Goal: Task Accomplishment & Management: Manage account settings

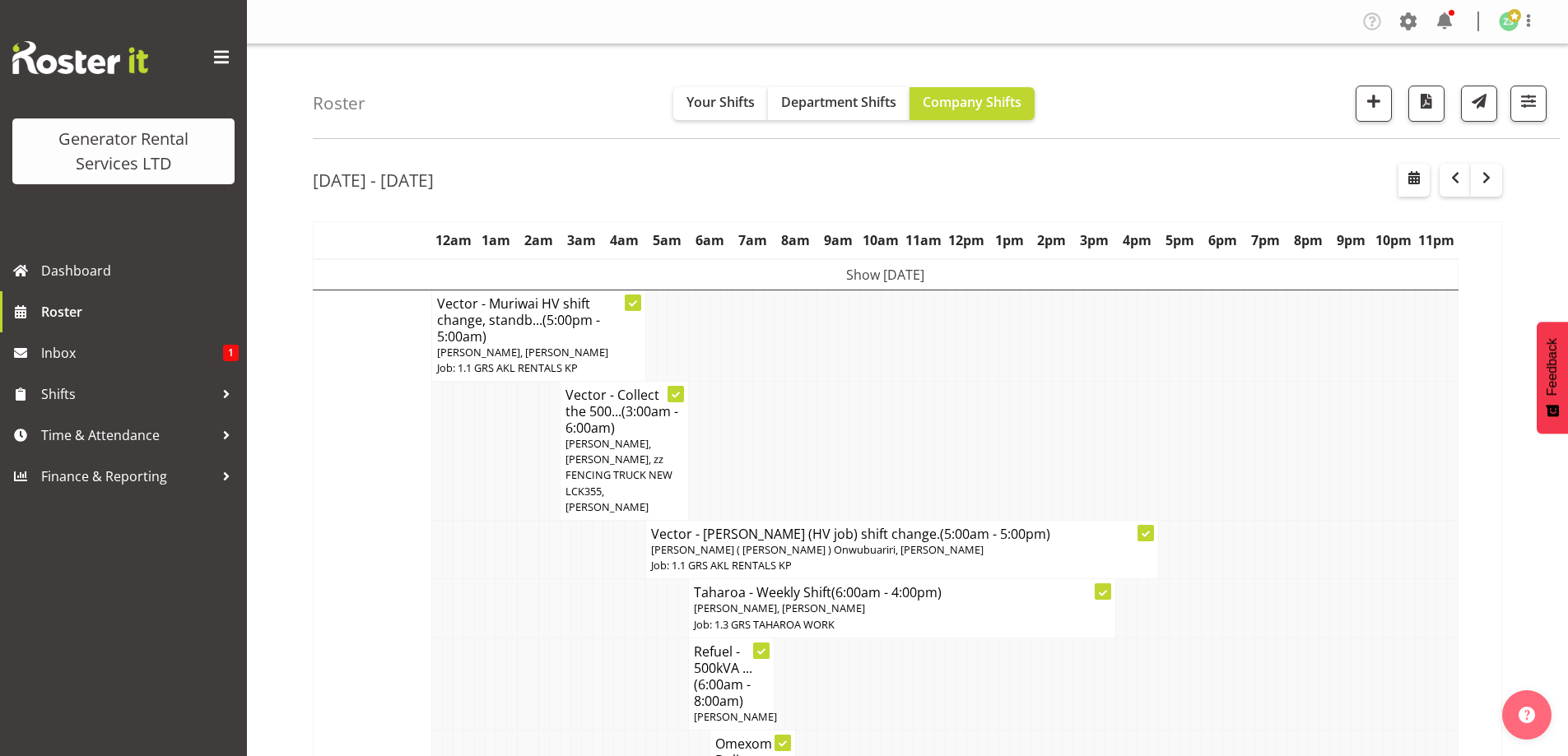
click at [513, 646] on td at bounding box center [513, 684] width 11 height 92
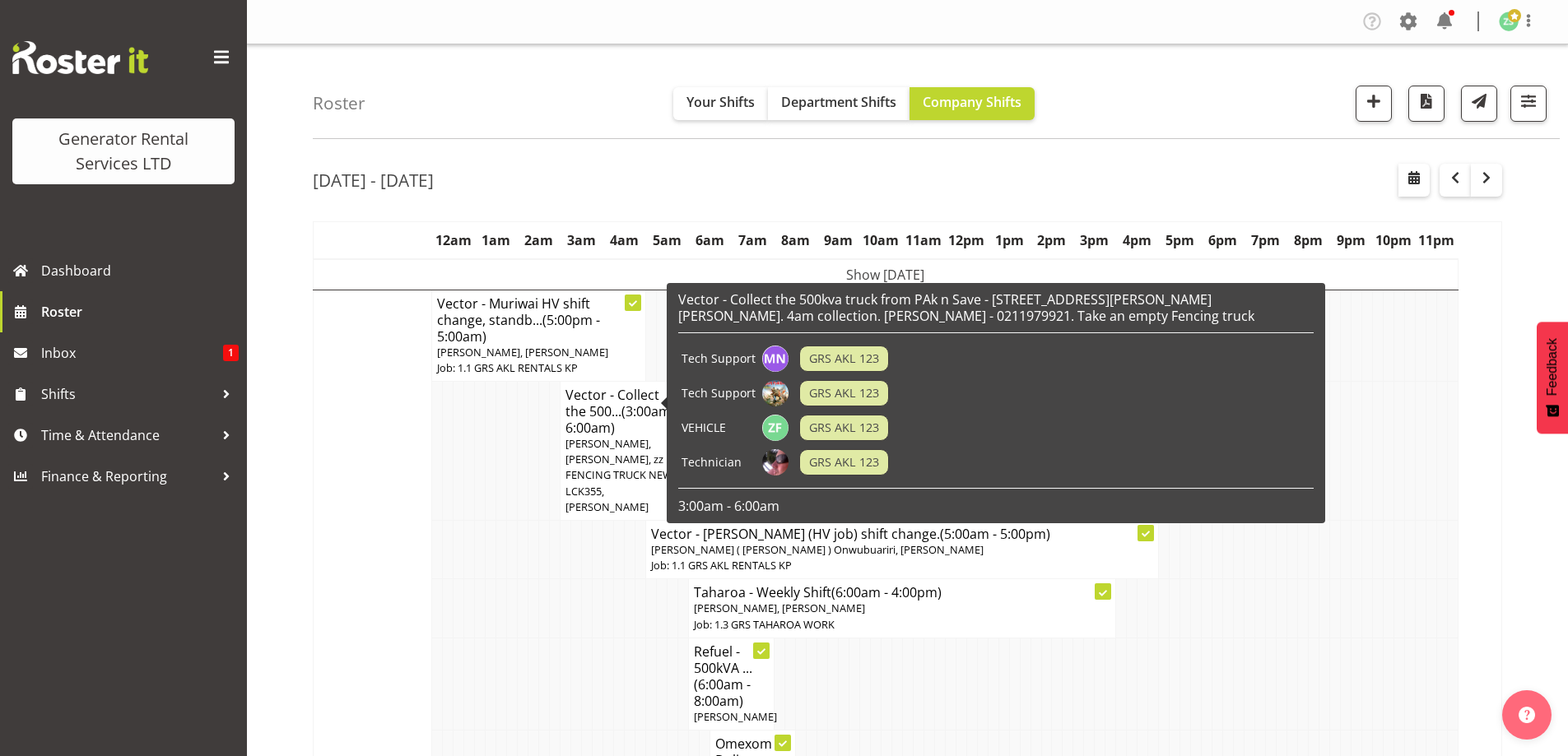
click at [598, 416] on span "(3:00am - 6:00am)" at bounding box center [622, 419] width 113 height 34
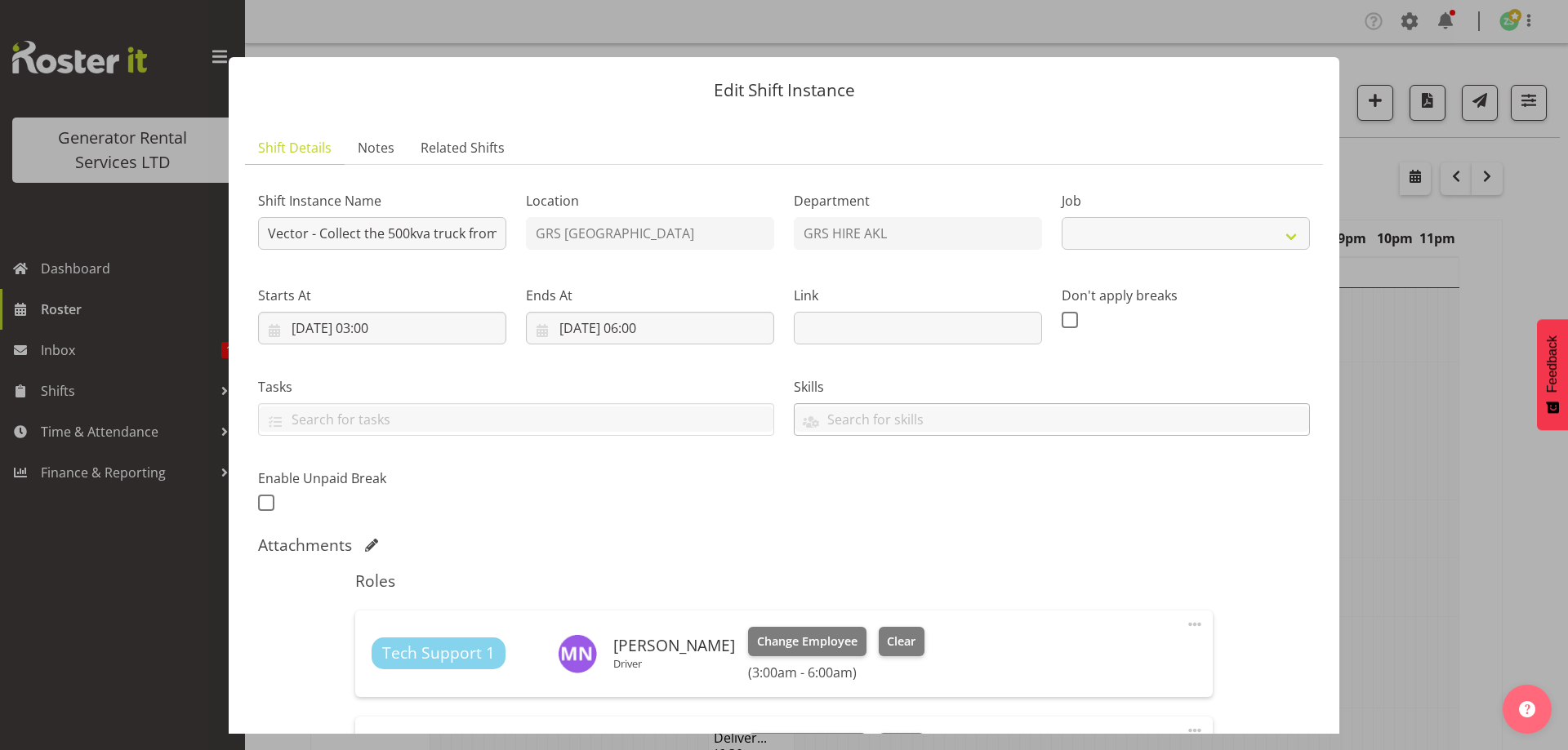
select select "9"
click at [458, 327] on input "23/09/2025, 03:00" at bounding box center [383, 328] width 248 height 32
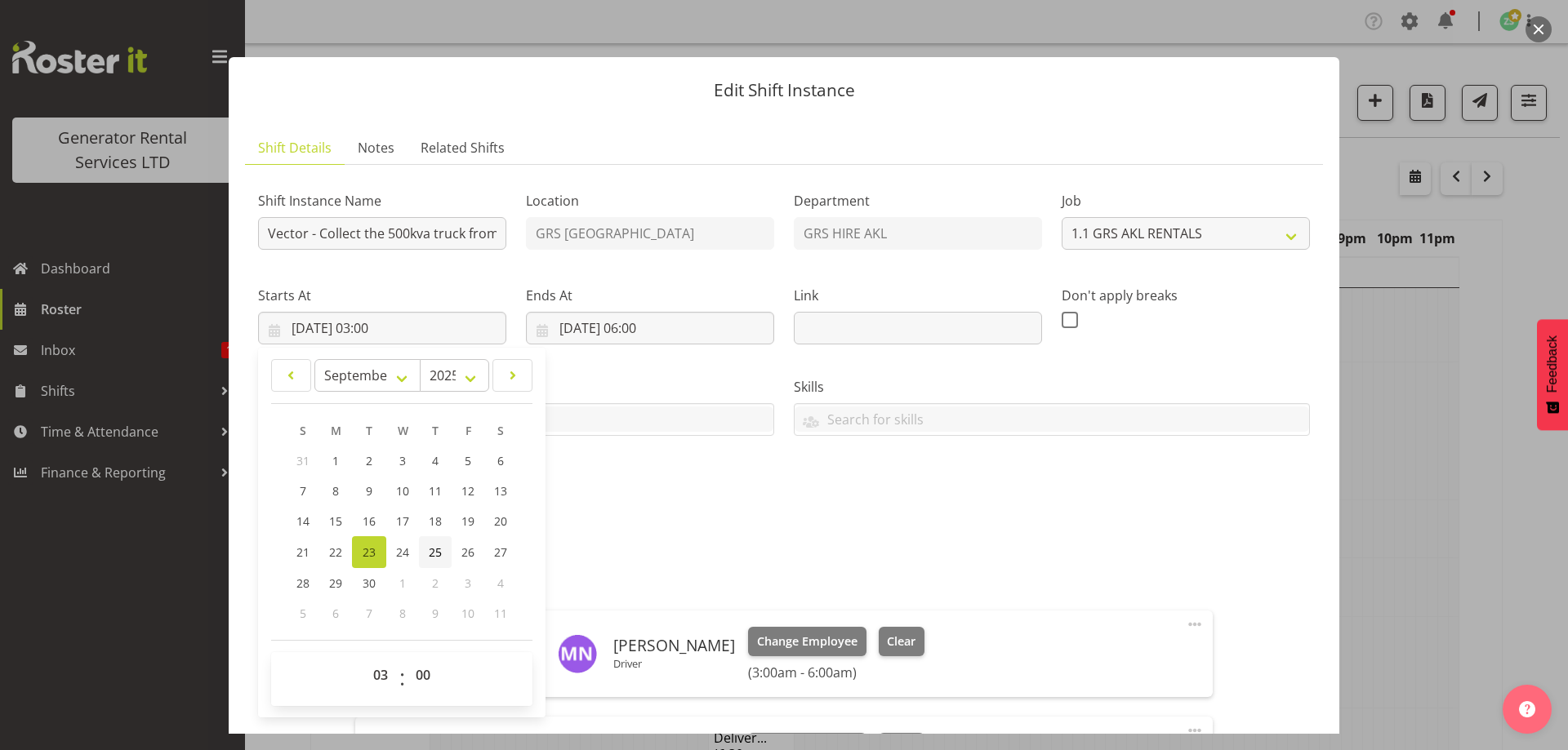
click at [436, 551] on span "25" at bounding box center [435, 552] width 13 height 16
type input "25/09/2025, 03:00"
click at [681, 329] on input "23/09/2025, 06:00" at bounding box center [650, 328] width 248 height 32
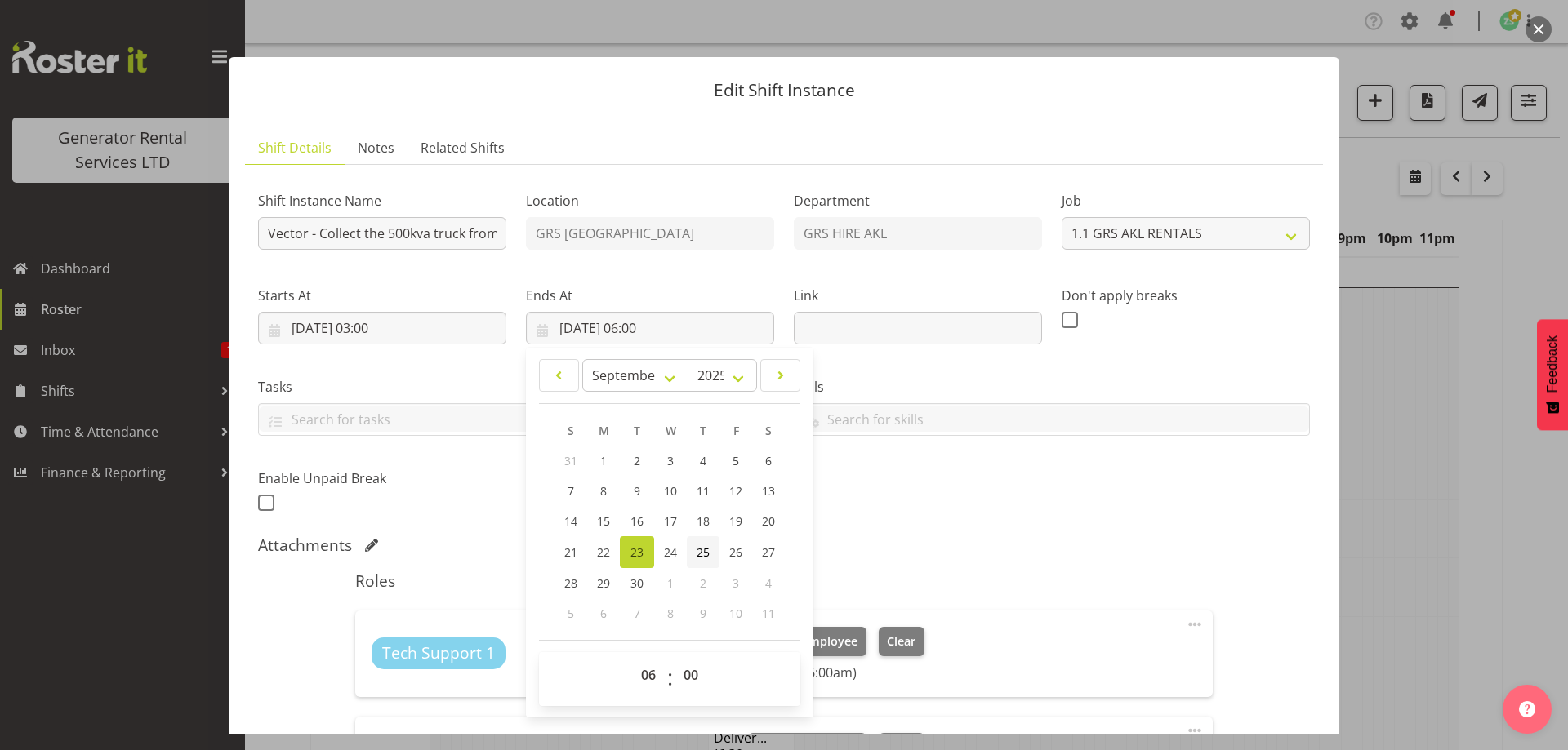
click at [700, 551] on span "25" at bounding box center [704, 552] width 13 height 16
type input "25/09/2025, 06:00"
click at [998, 523] on div "Shift Instance Name Vector - Collect the 500kva truck from PAk n Save - 20 Alde…" at bounding box center [784, 347] width 1071 height 358
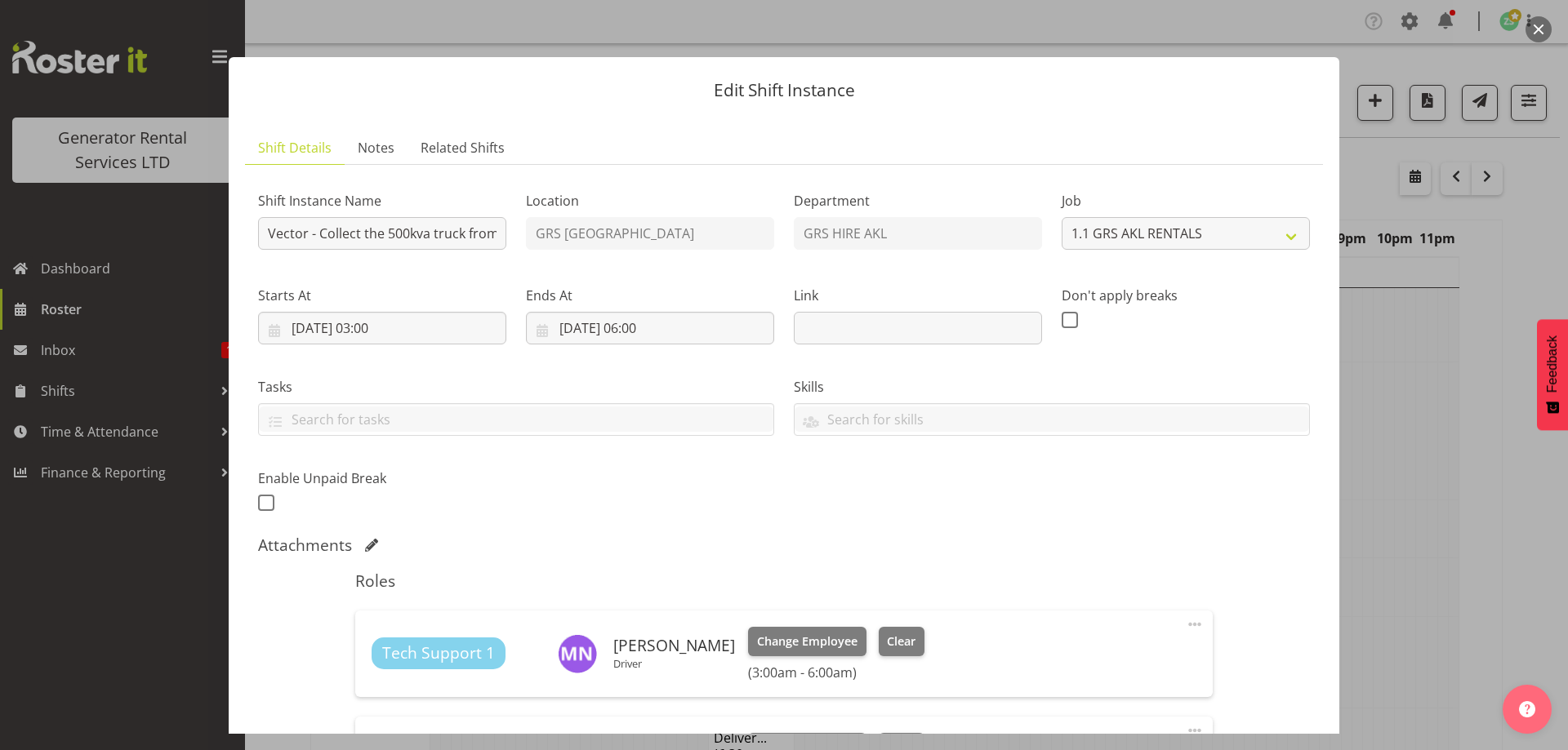
scroll to position [490, 0]
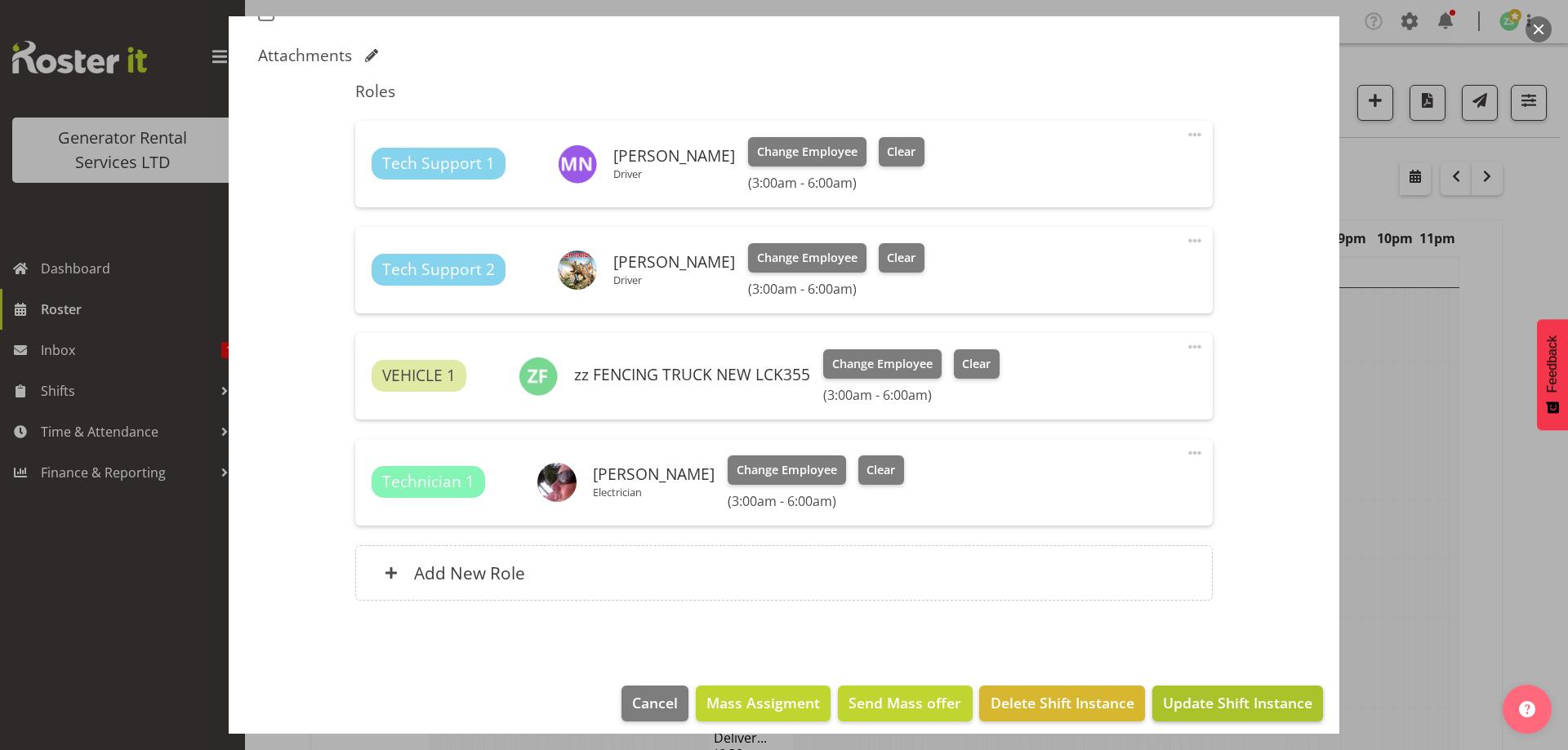
drag, startPoint x: 1143, startPoint y: 669, endPoint x: 1182, endPoint y: 702, distance: 51.1
click at [1180, 702] on footer "Cancel Mass Assigment Send Mass offer Delete Shift Instance Update Shift Instan…" at bounding box center [784, 708] width 1111 height 77
click at [1182, 702] on span "Update Shift Instance" at bounding box center [1237, 702] width 149 height 21
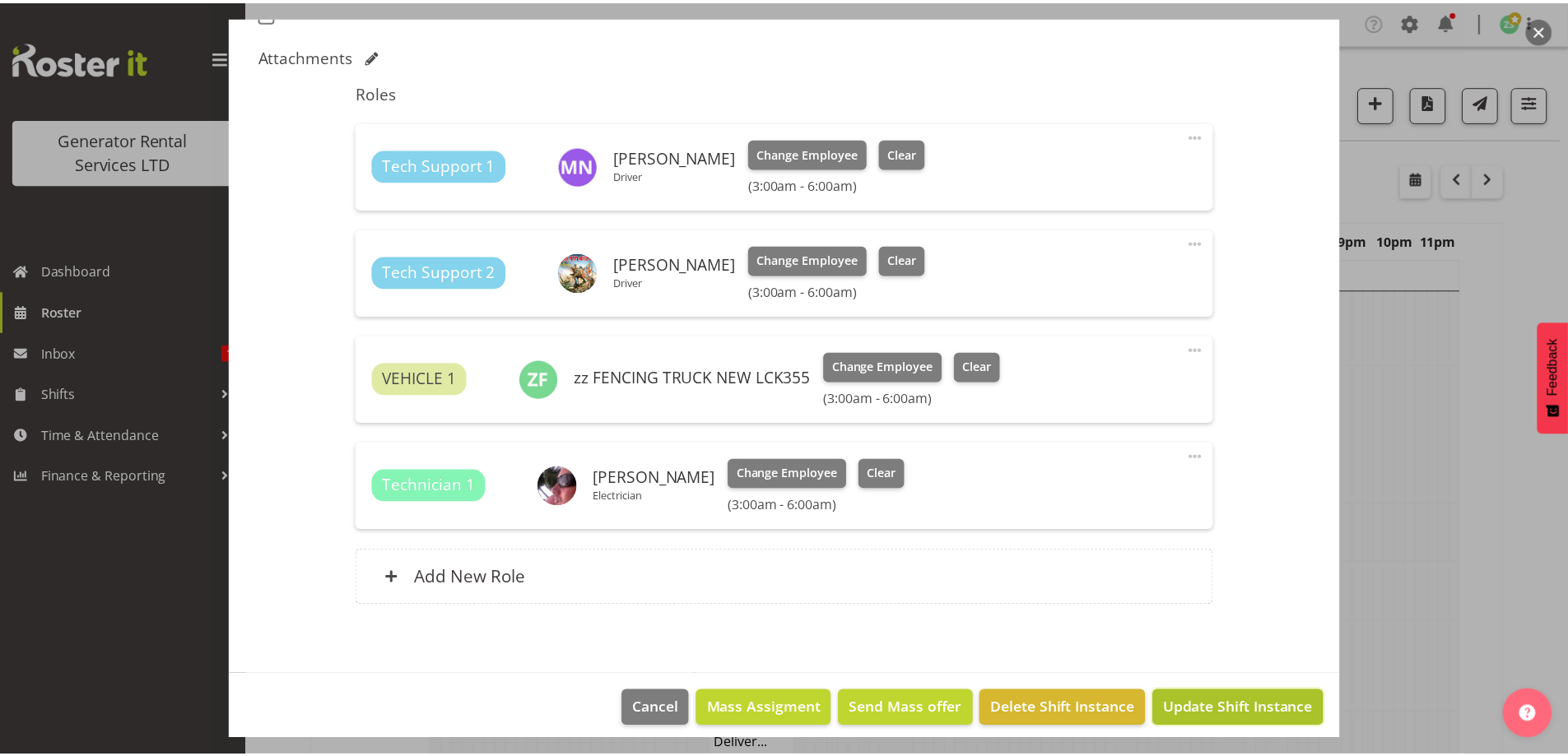
scroll to position [440, 0]
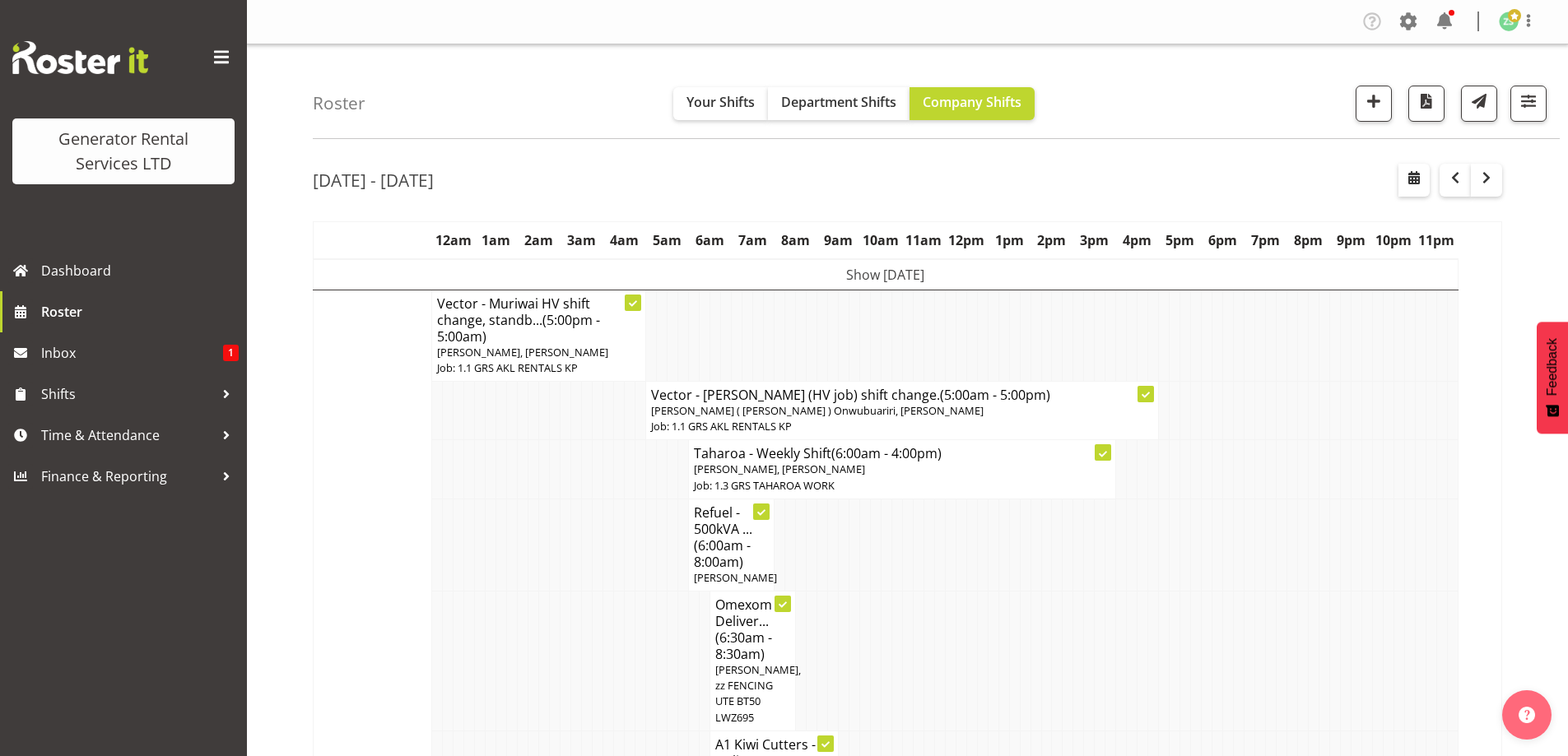
click at [714, 276] on td "Show [DATE]" at bounding box center [886, 275] width 1145 height 31
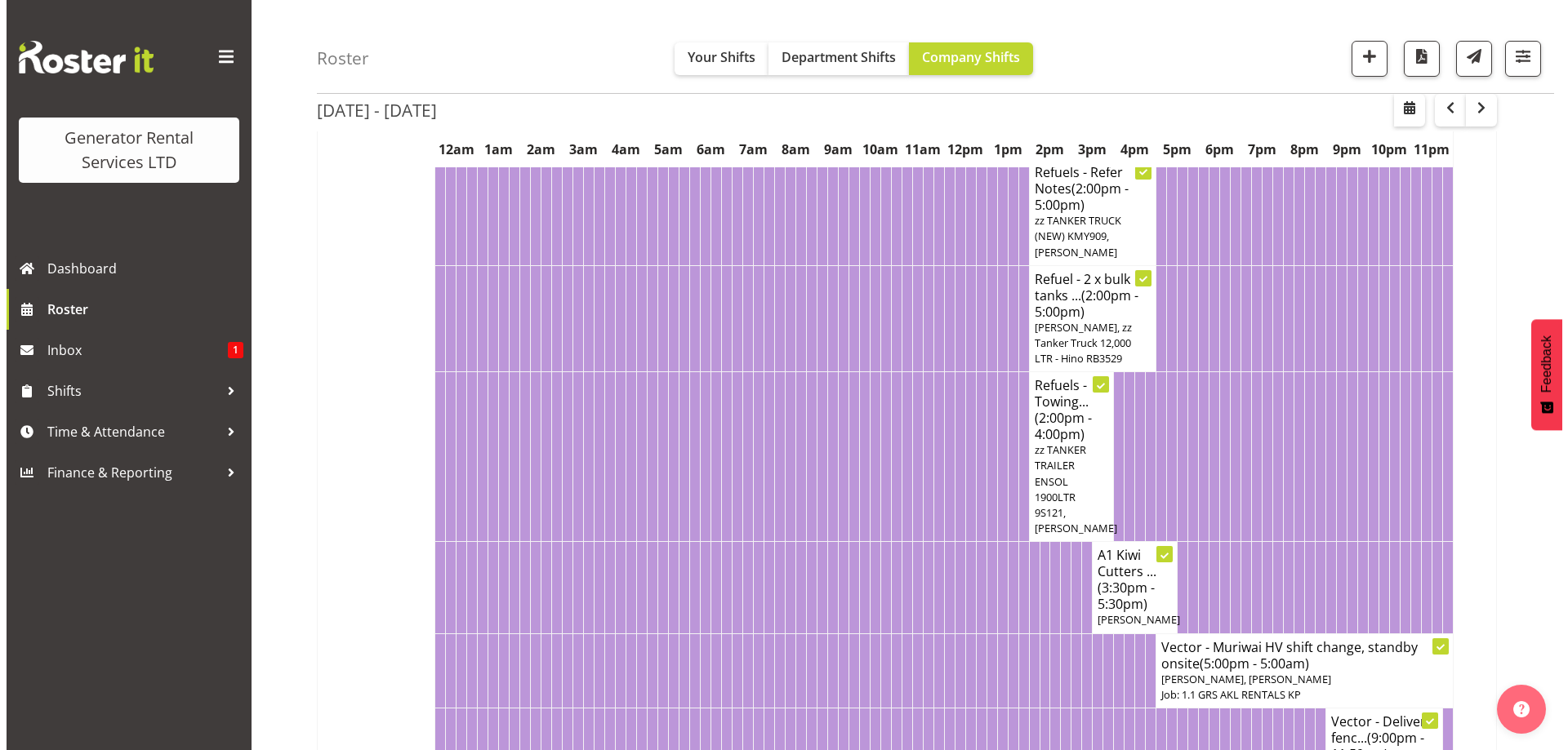
scroll to position [1552, 0]
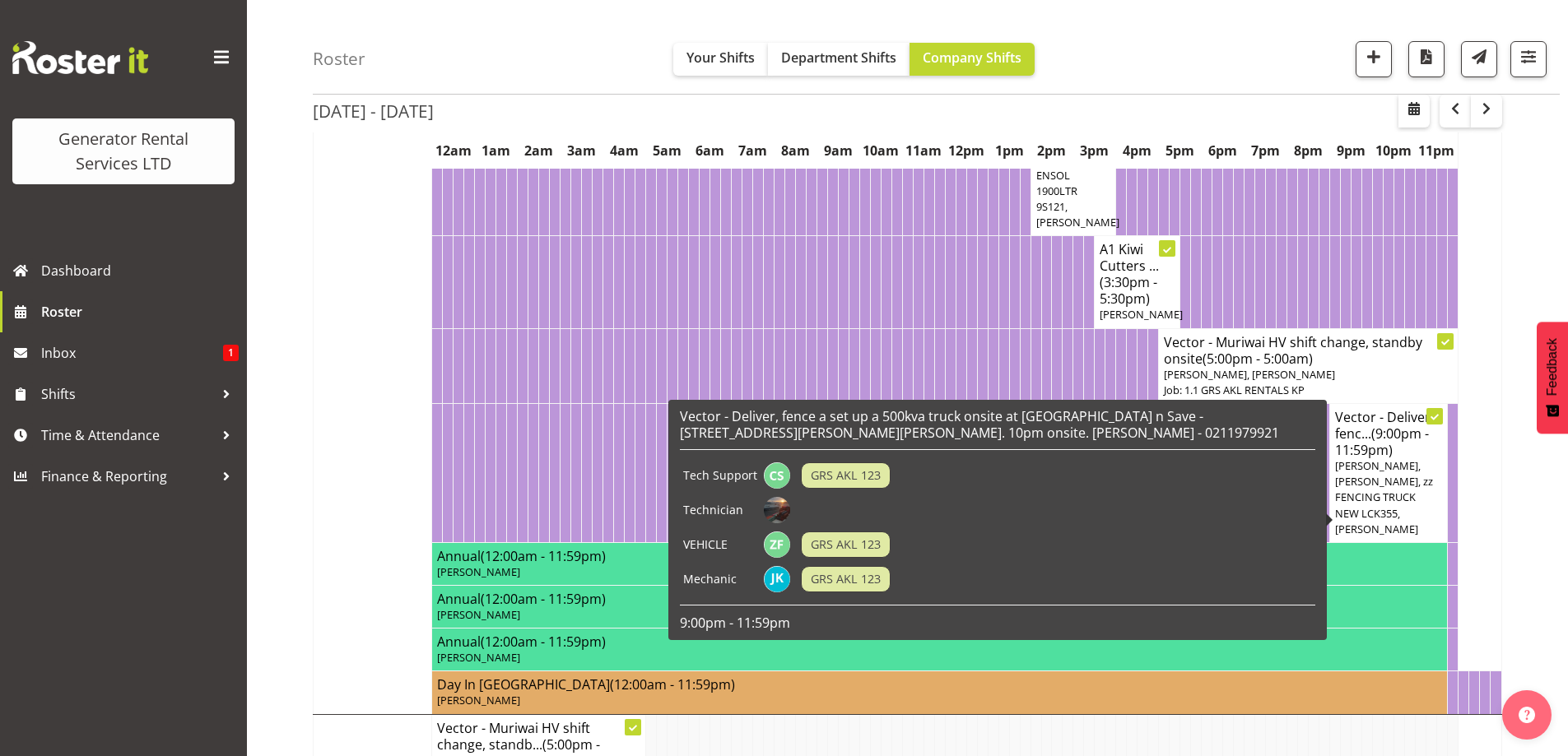
click at [1378, 507] on span "Carl Shoebridge, Chris Fry, zz FENCING TRUCK NEW LCK355, James Kim" at bounding box center [1384, 497] width 98 height 78
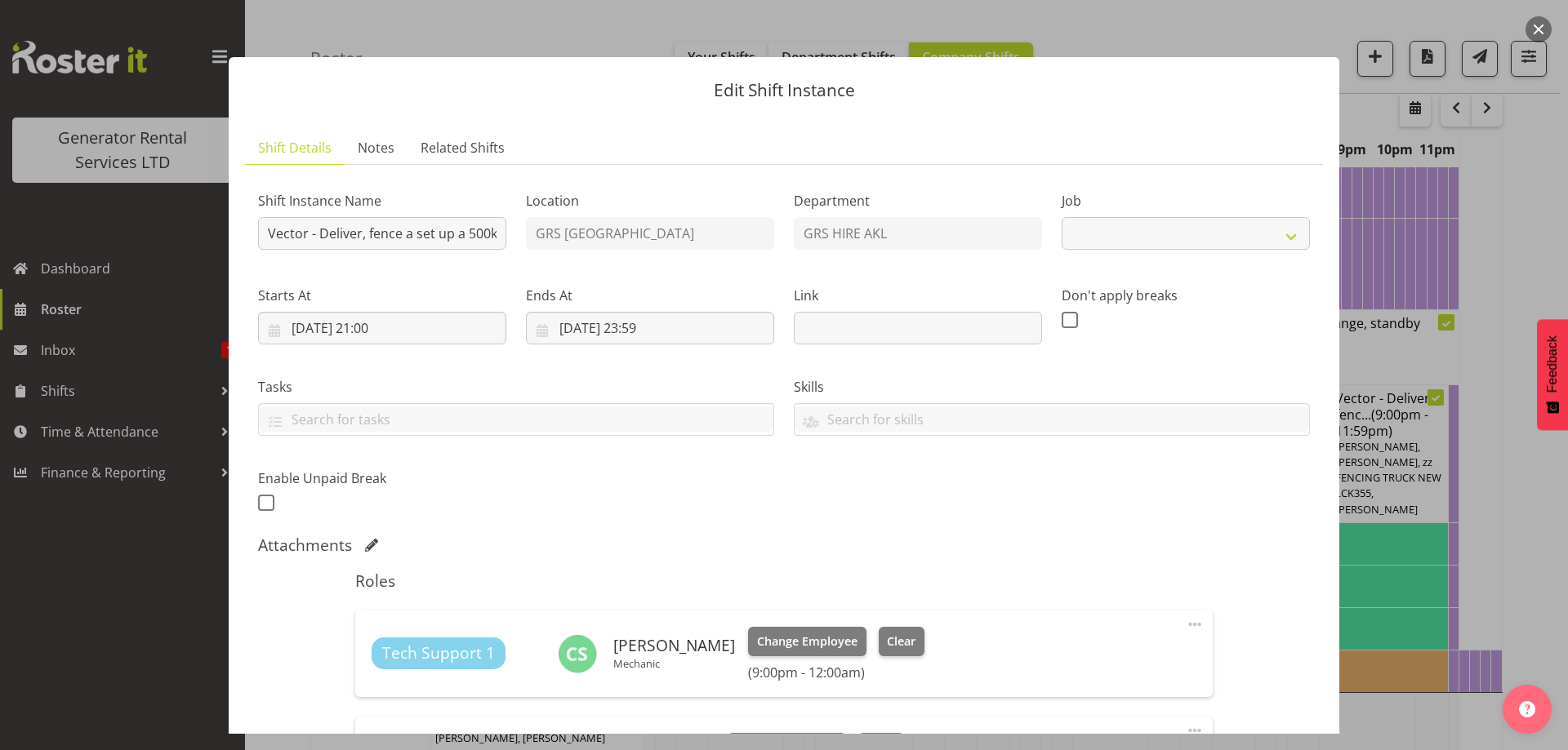
select select "9"
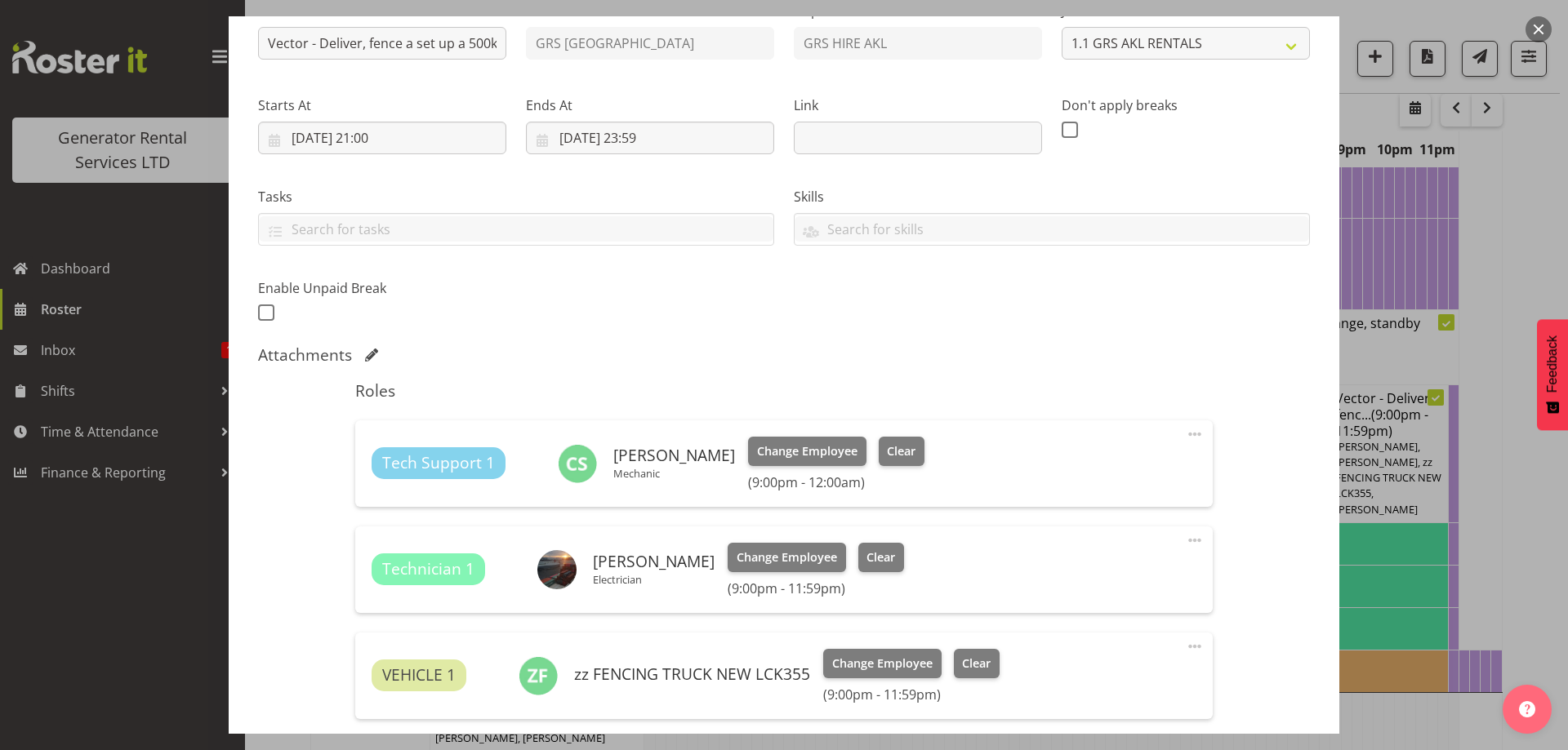
scroll to position [163, 0]
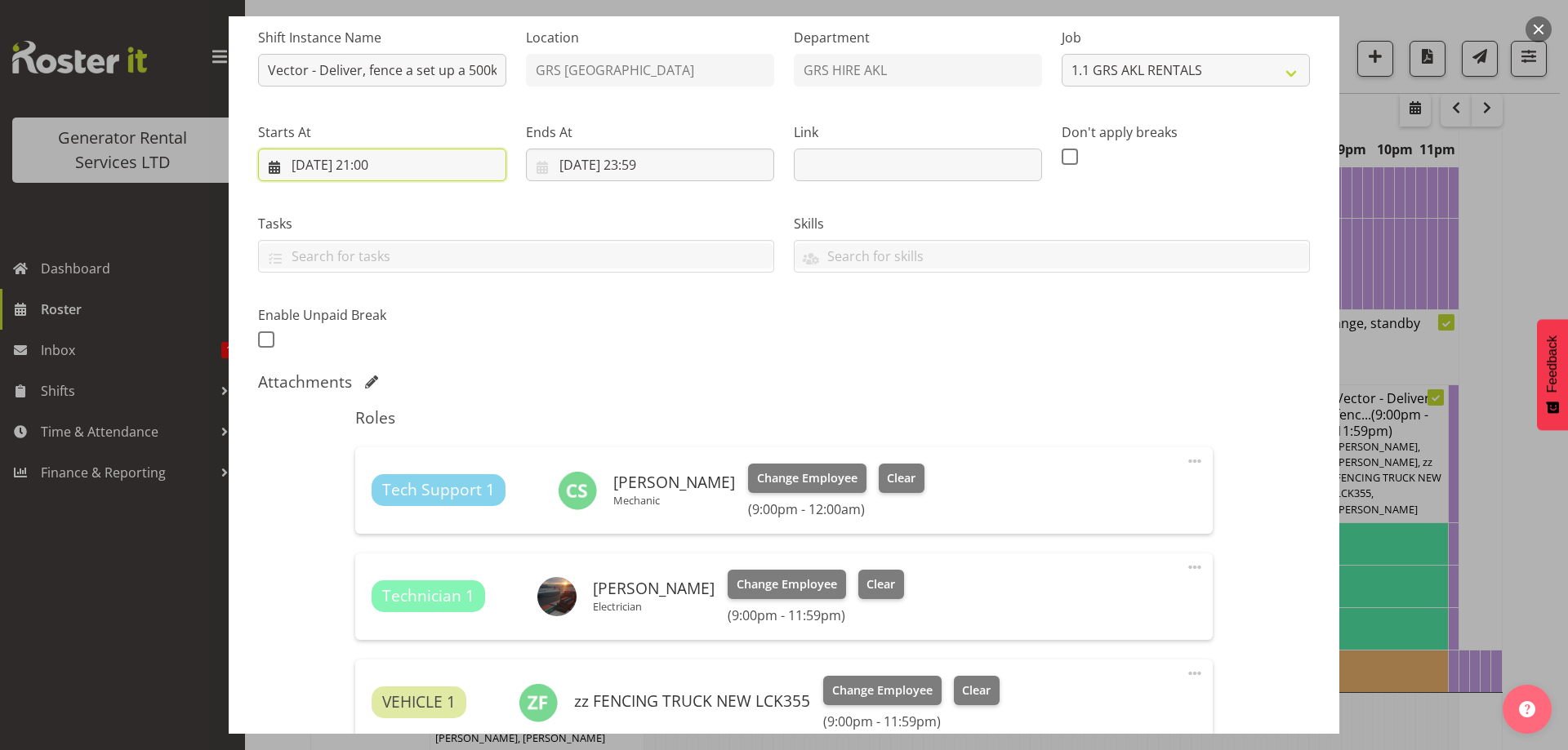
click at [433, 177] on input "22/09/2025, 21:00" at bounding box center [383, 164] width 248 height 32
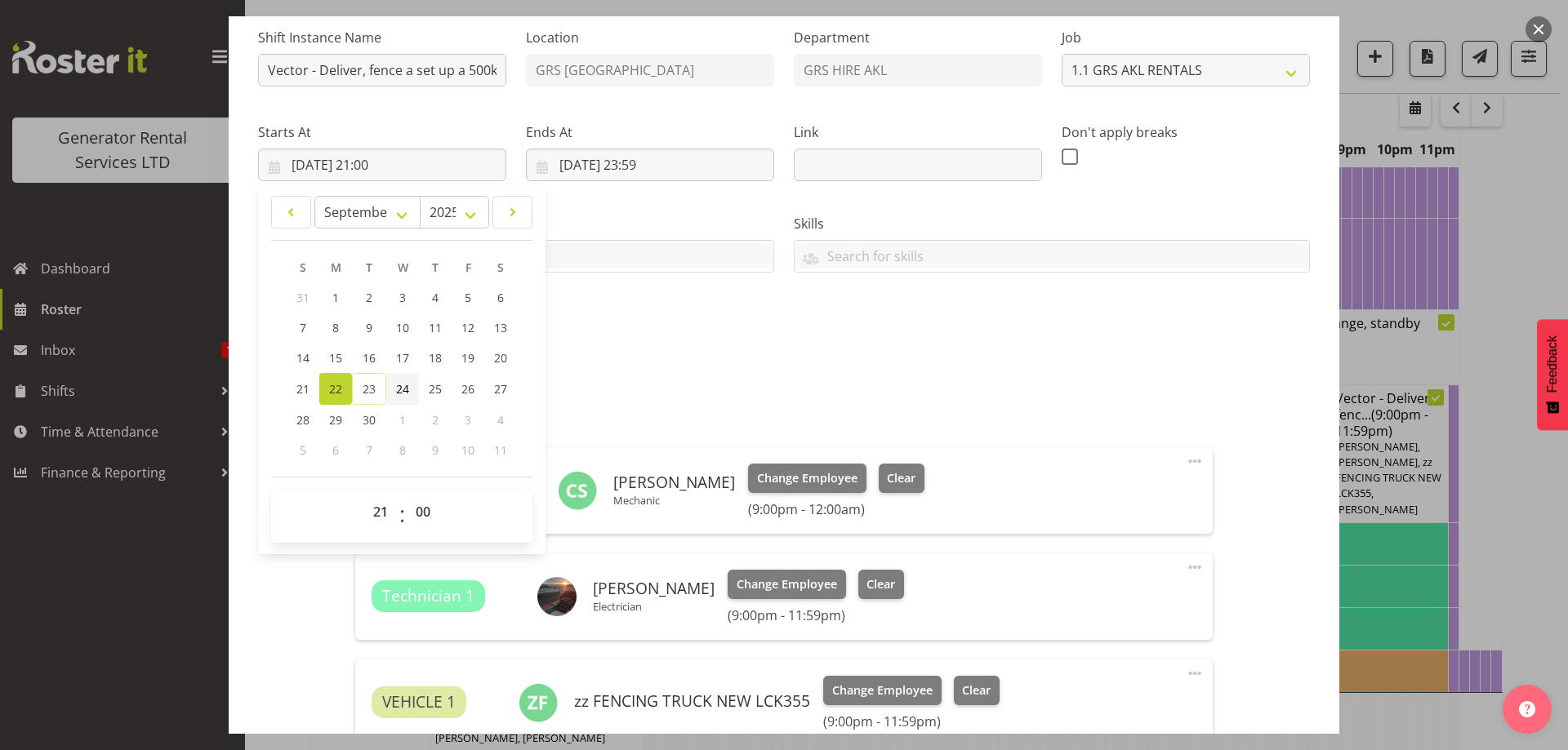
click at [398, 388] on span "24" at bounding box center [403, 389] width 13 height 16
type input "24/09/2025, 21:00"
click at [721, 166] on input "22/09/2025, 23:59" at bounding box center [650, 164] width 248 height 32
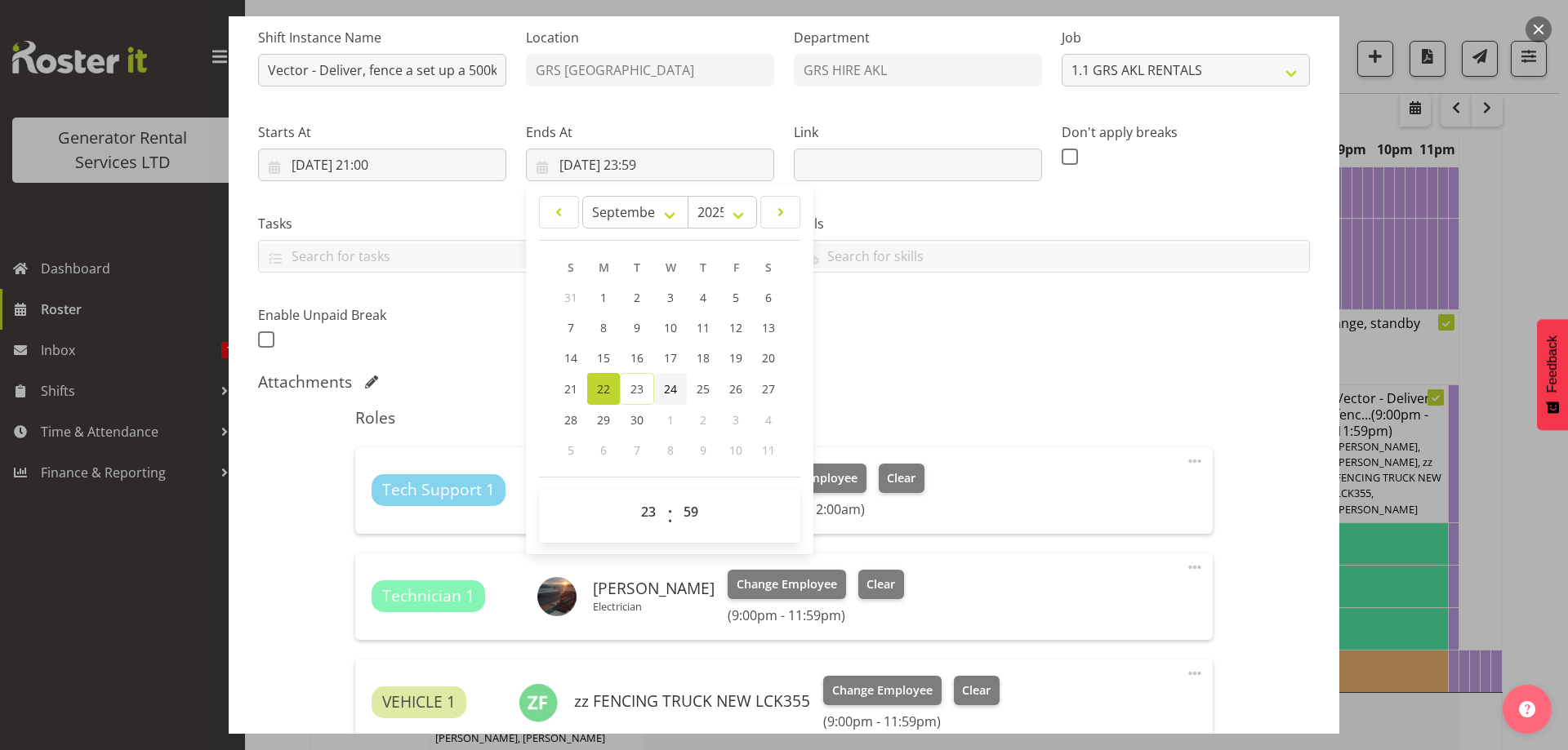
click at [673, 387] on span "24" at bounding box center [671, 389] width 13 height 16
type input "24/09/2025, 23:59"
click at [1024, 383] on div "Attachments" at bounding box center [784, 382] width 1052 height 20
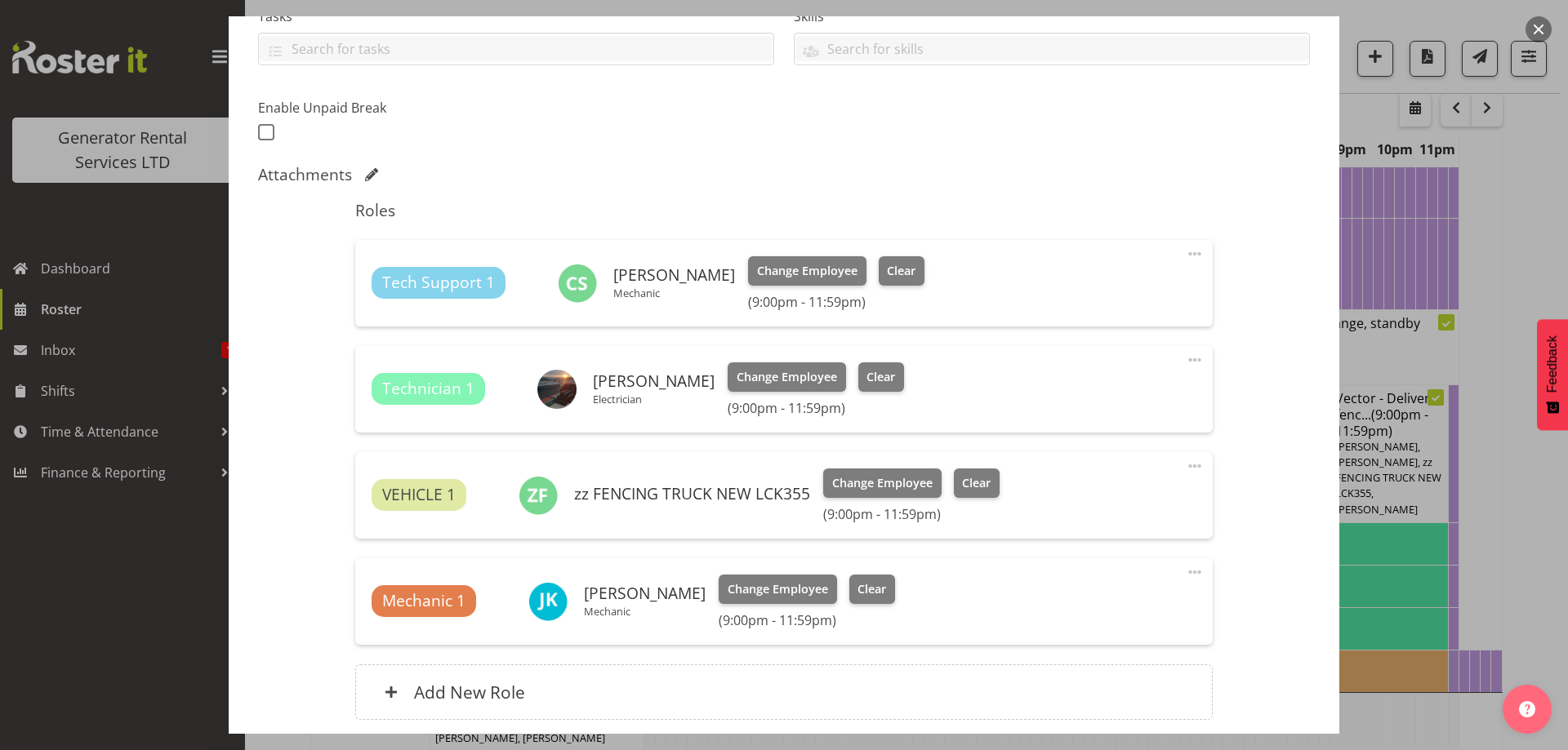
scroll to position [502, 0]
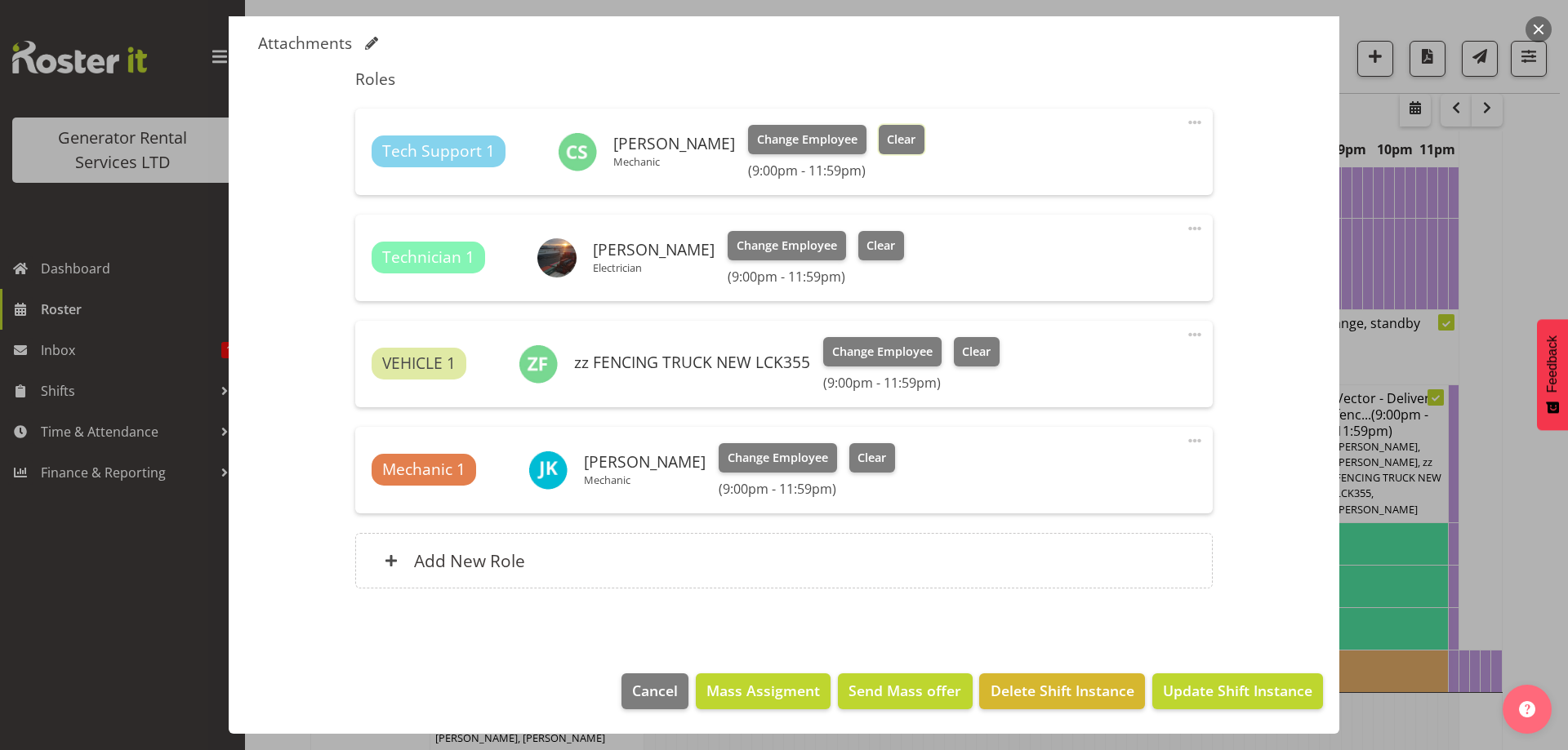
click at [911, 132] on button "Clear" at bounding box center [902, 139] width 47 height 29
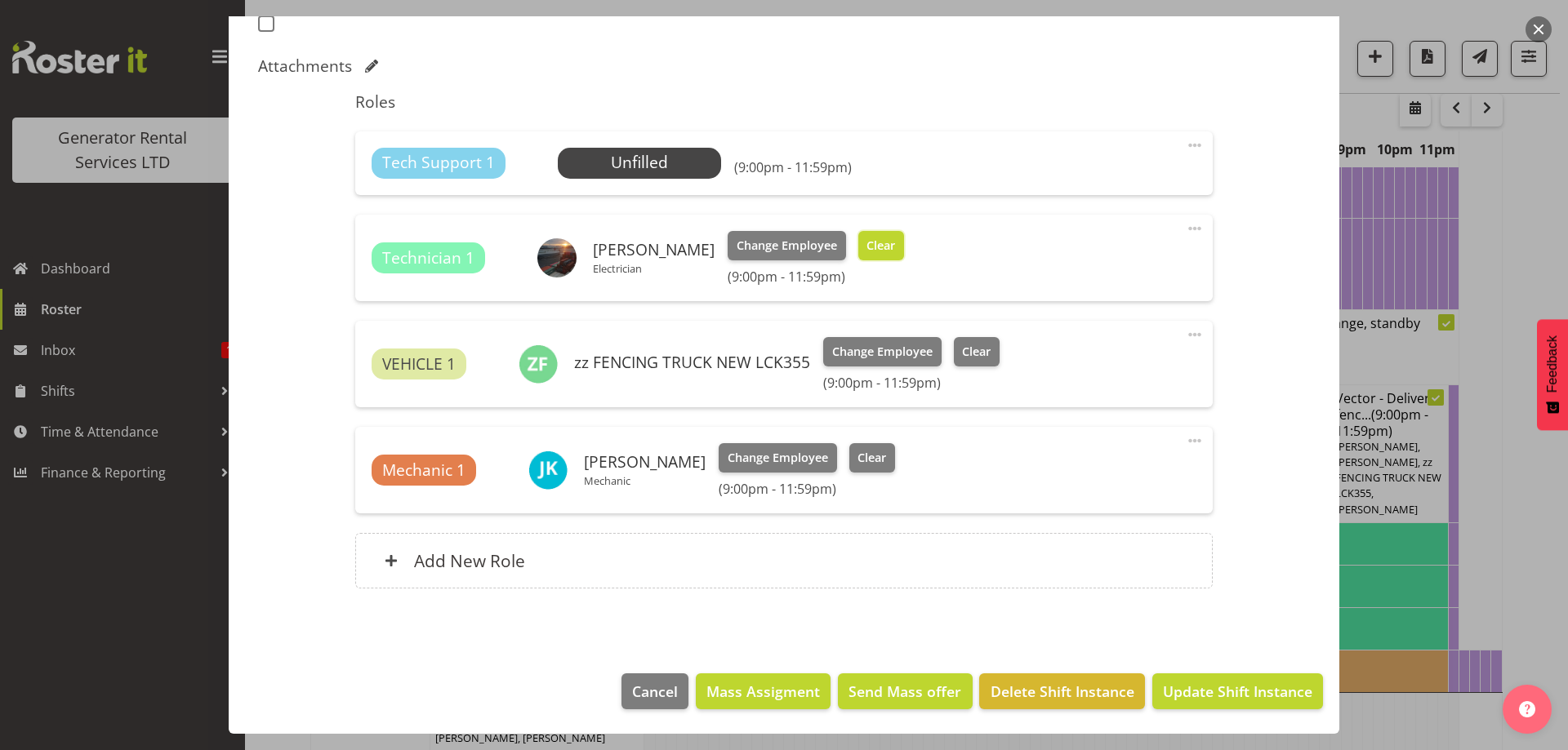
click at [859, 239] on button "Clear" at bounding box center [882, 245] width 47 height 29
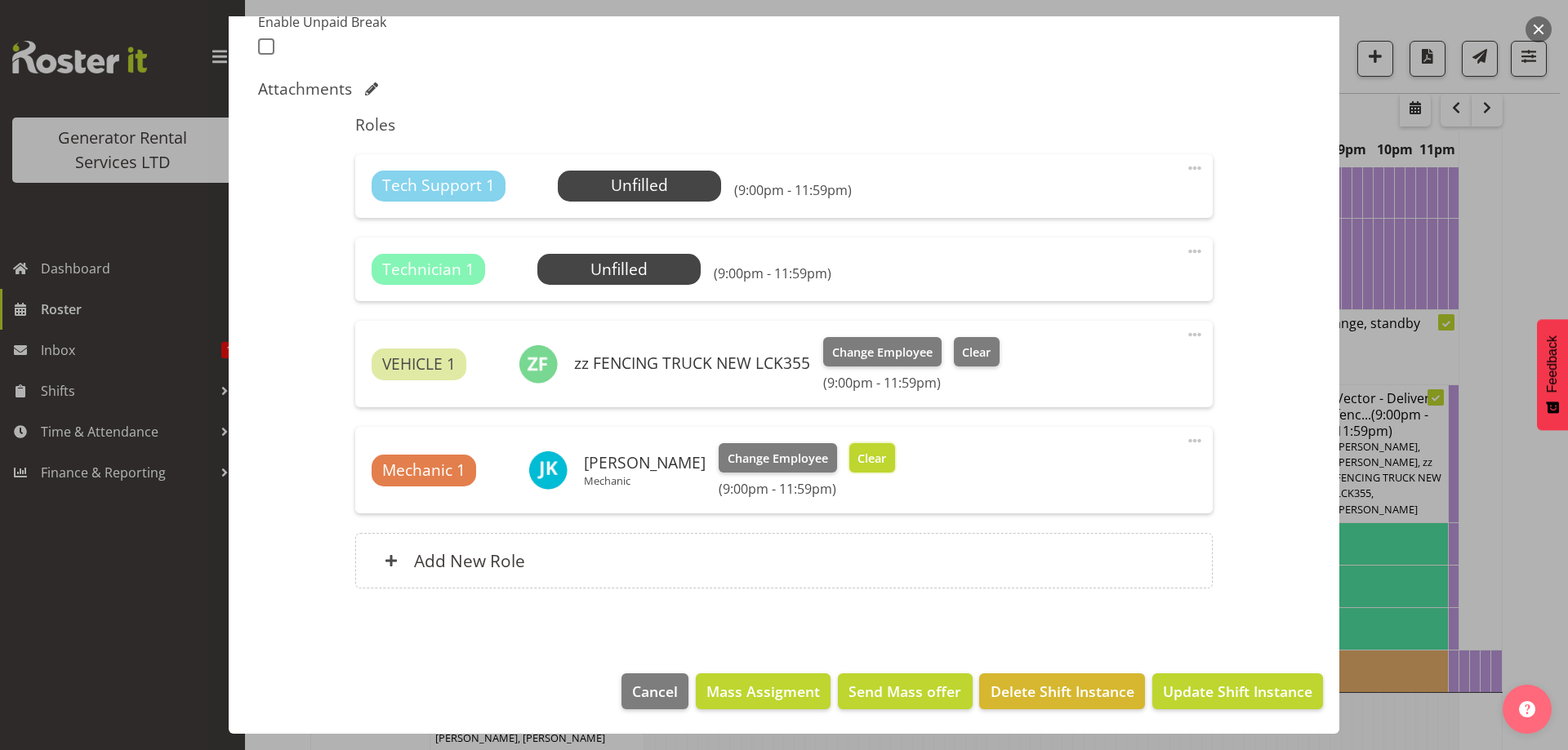
click at [858, 457] on span "Clear" at bounding box center [872, 459] width 28 height 18
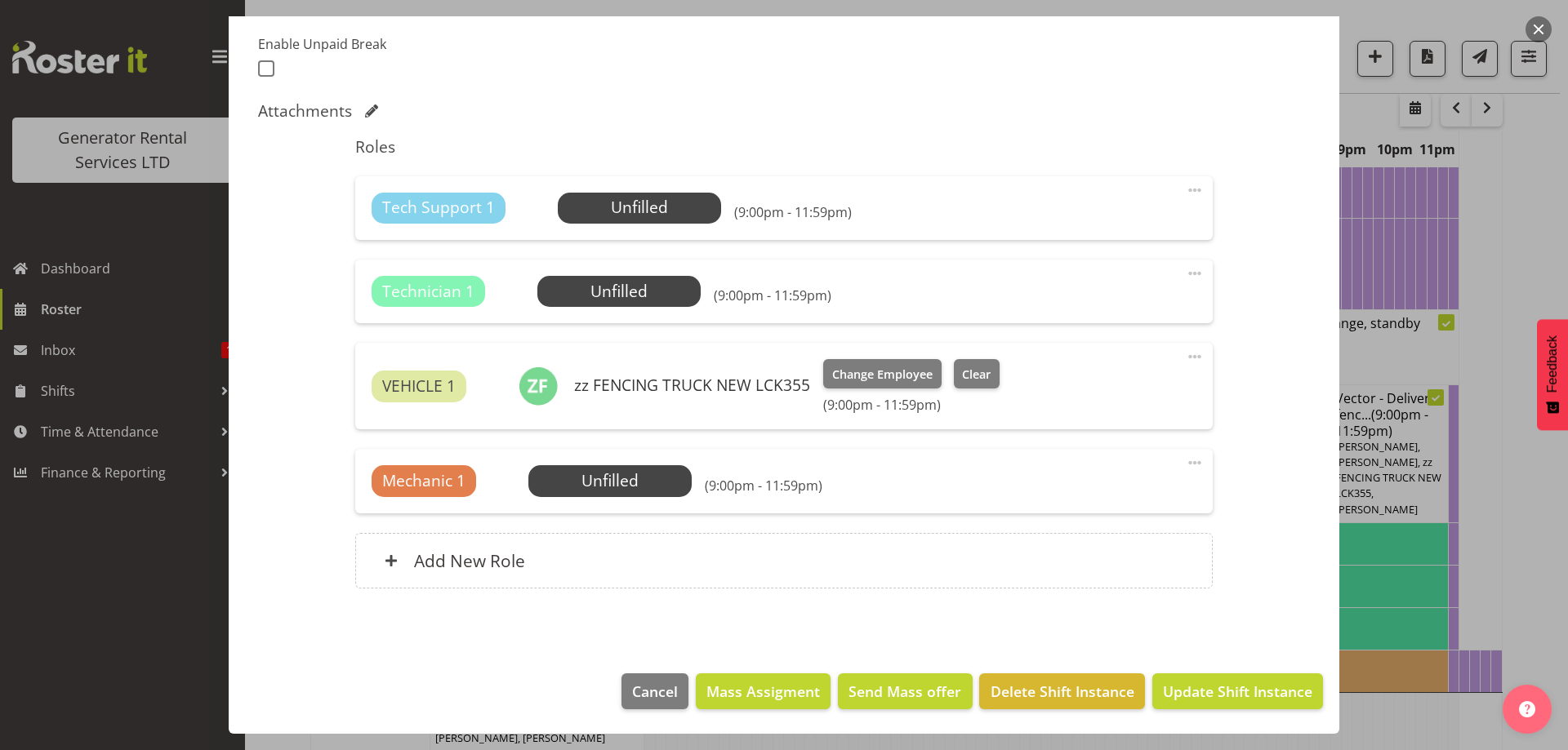
scroll to position [434, 0]
click at [1204, 698] on span "Update Shift Instance" at bounding box center [1237, 691] width 149 height 21
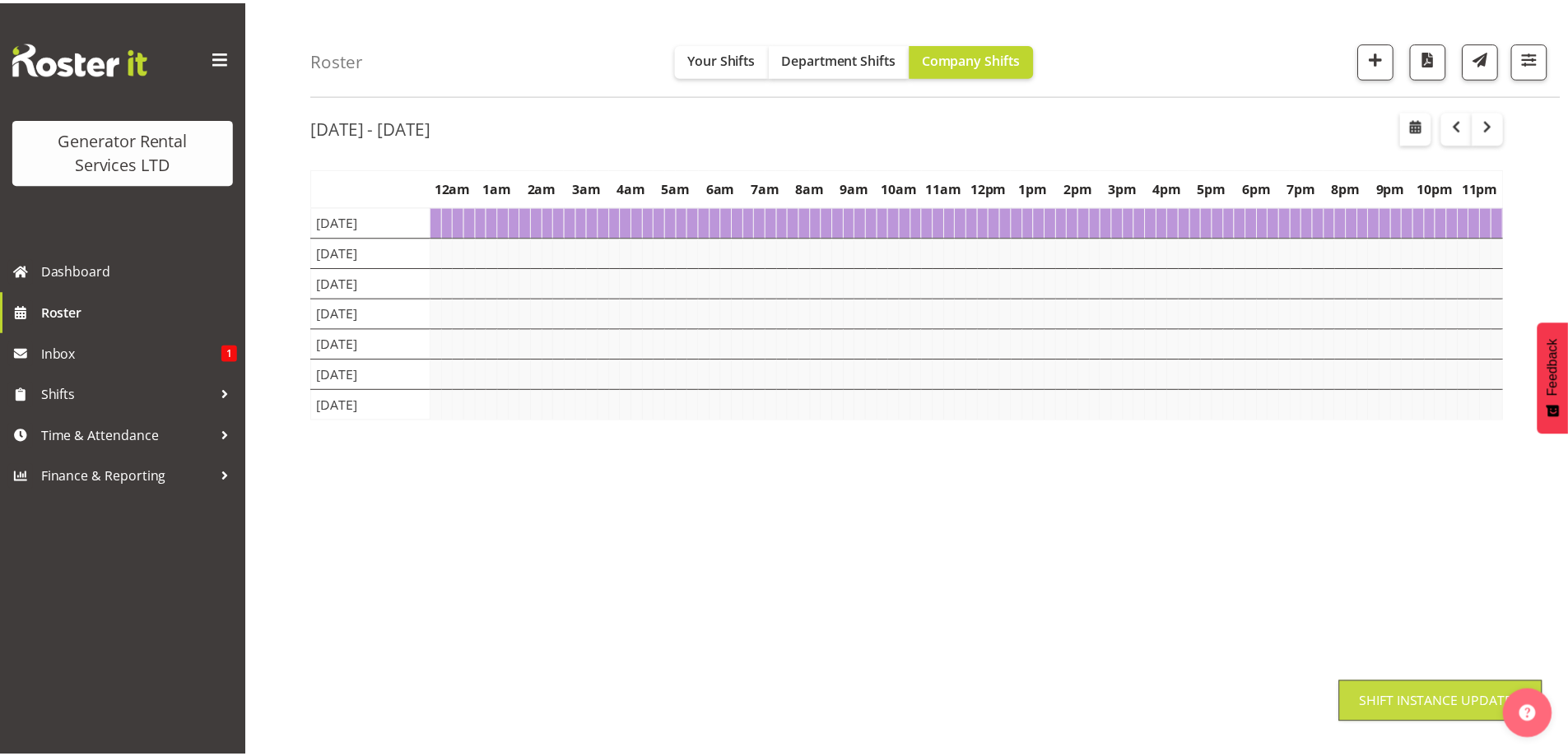
scroll to position [54, 0]
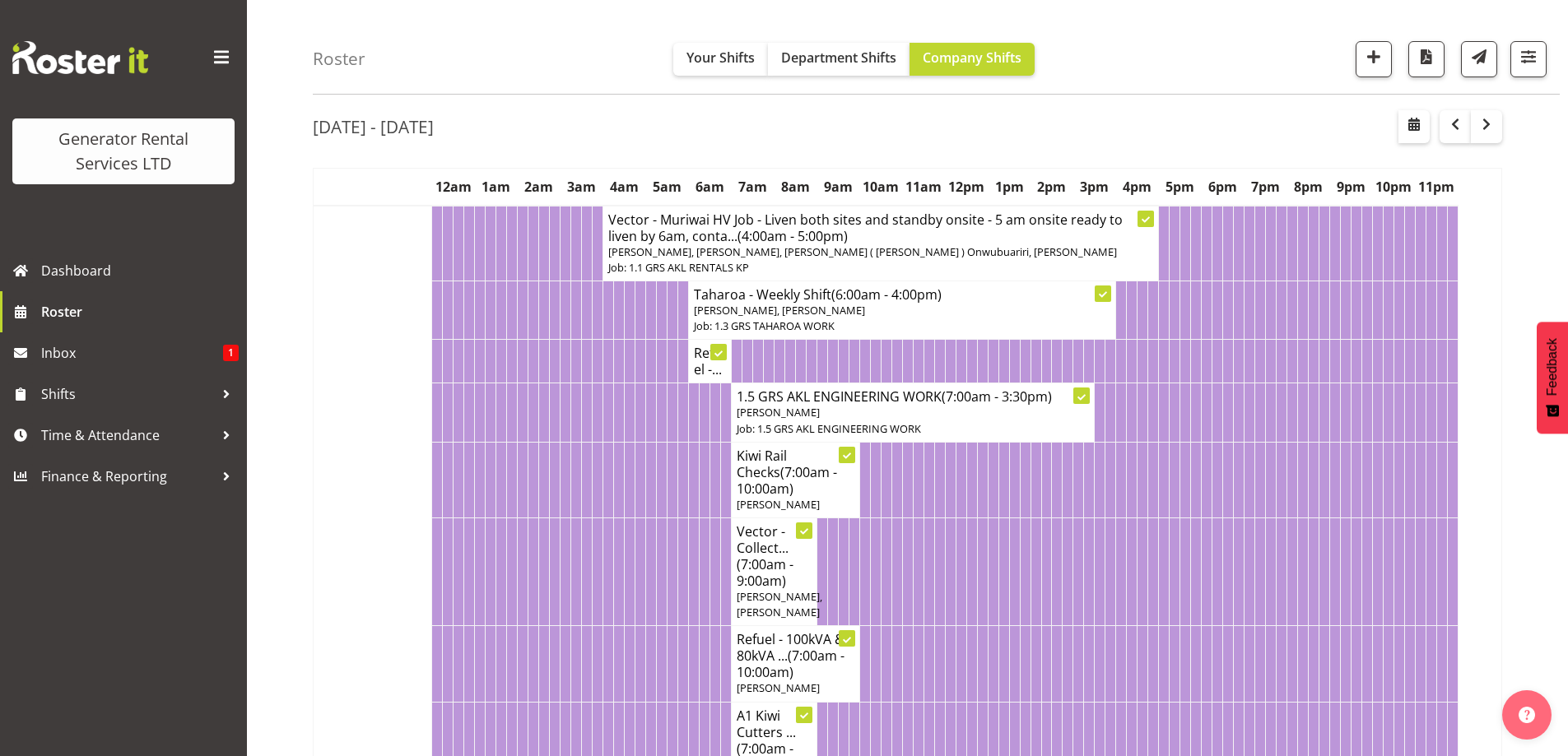
click at [501, 537] on td at bounding box center [502, 571] width 11 height 108
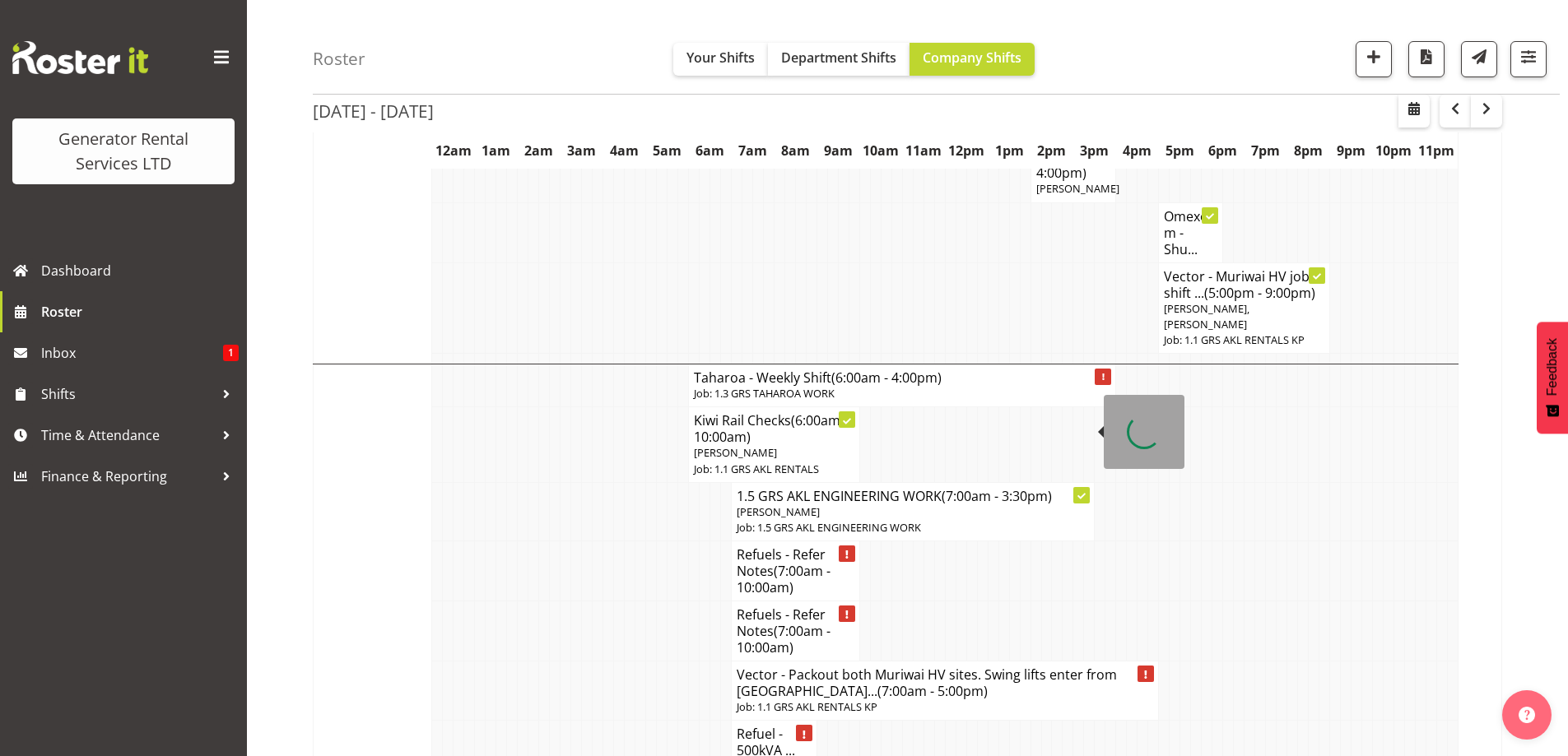
scroll to position [3510, 0]
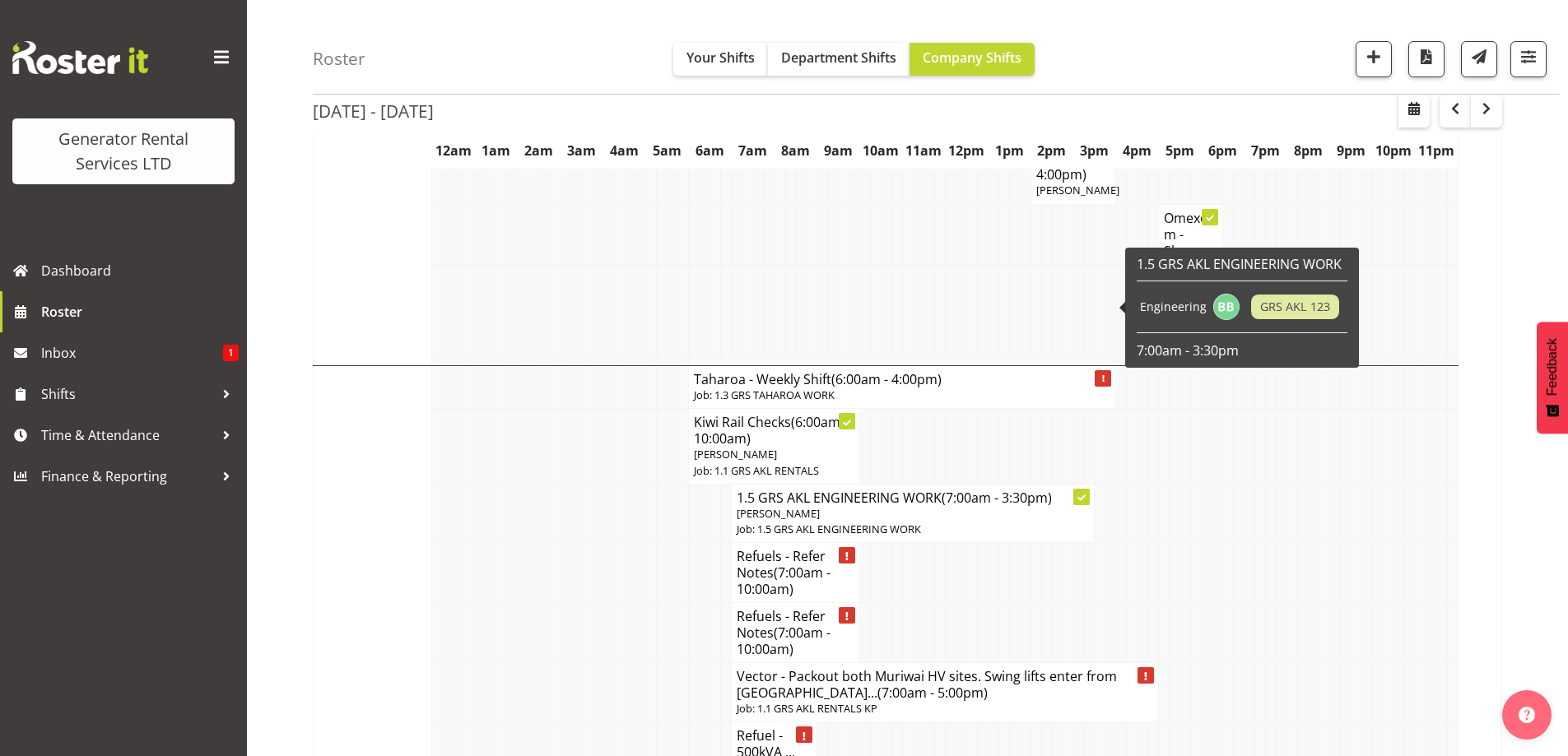
click at [713, 387] on p "Job: 1.3 GRS TAHAROA WORK" at bounding box center [902, 395] width 417 height 16
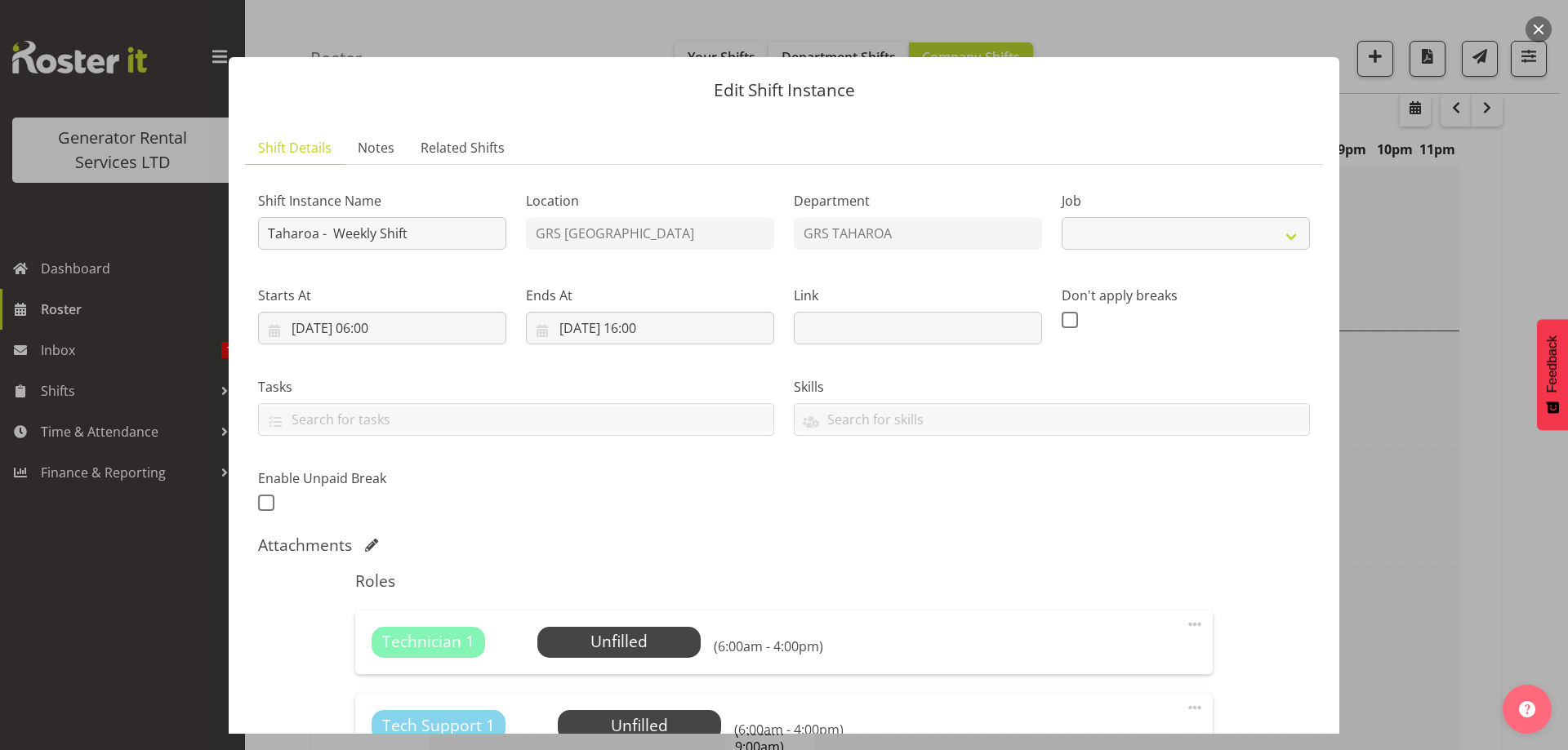
select select "874"
click at [570, 627] on span "Select Employee" at bounding box center [619, 642] width 163 height 31
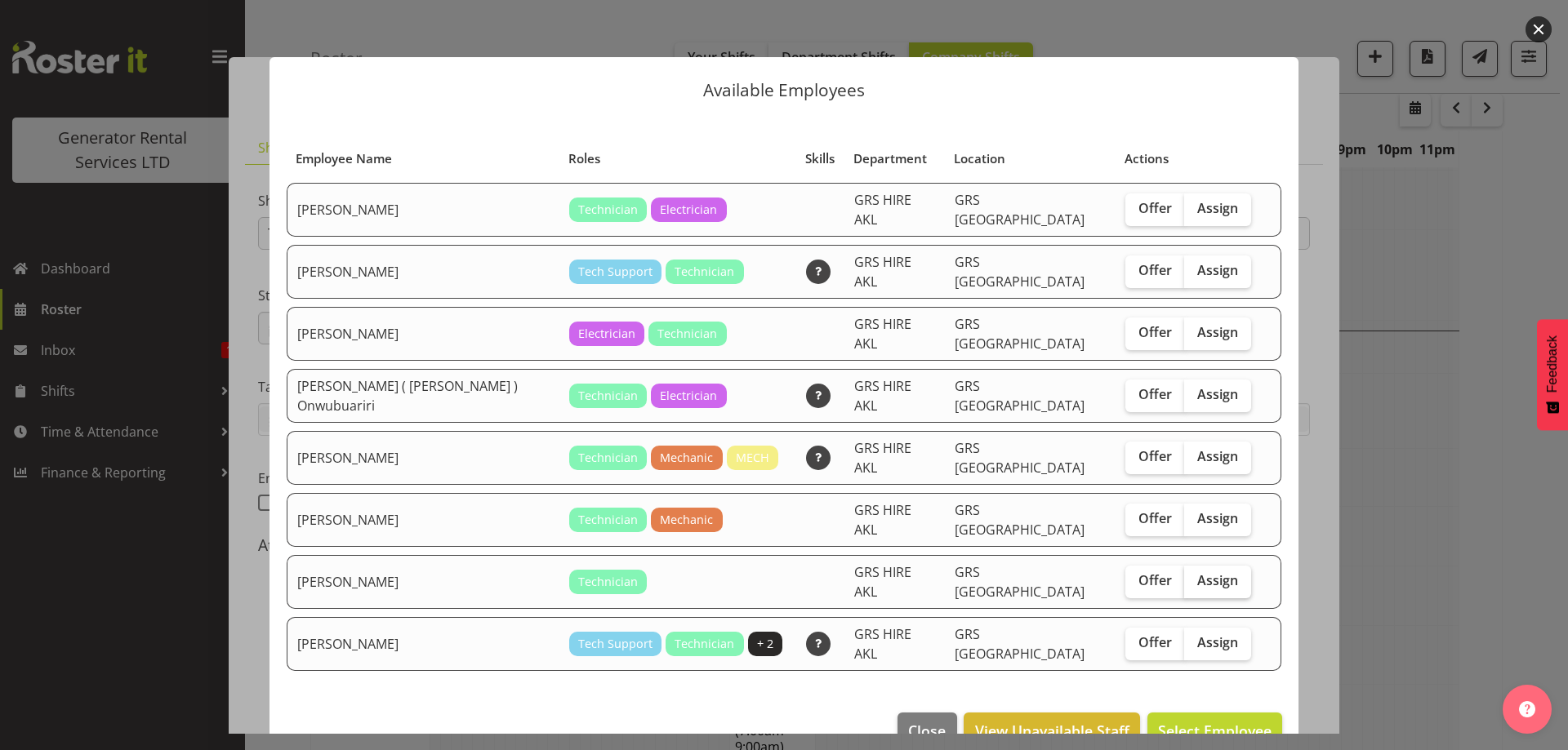
click at [1203, 572] on span "Assign" at bounding box center [1217, 581] width 41 height 17
click at [1195, 576] on input "Assign" at bounding box center [1190, 581] width 11 height 11
checkbox input "true"
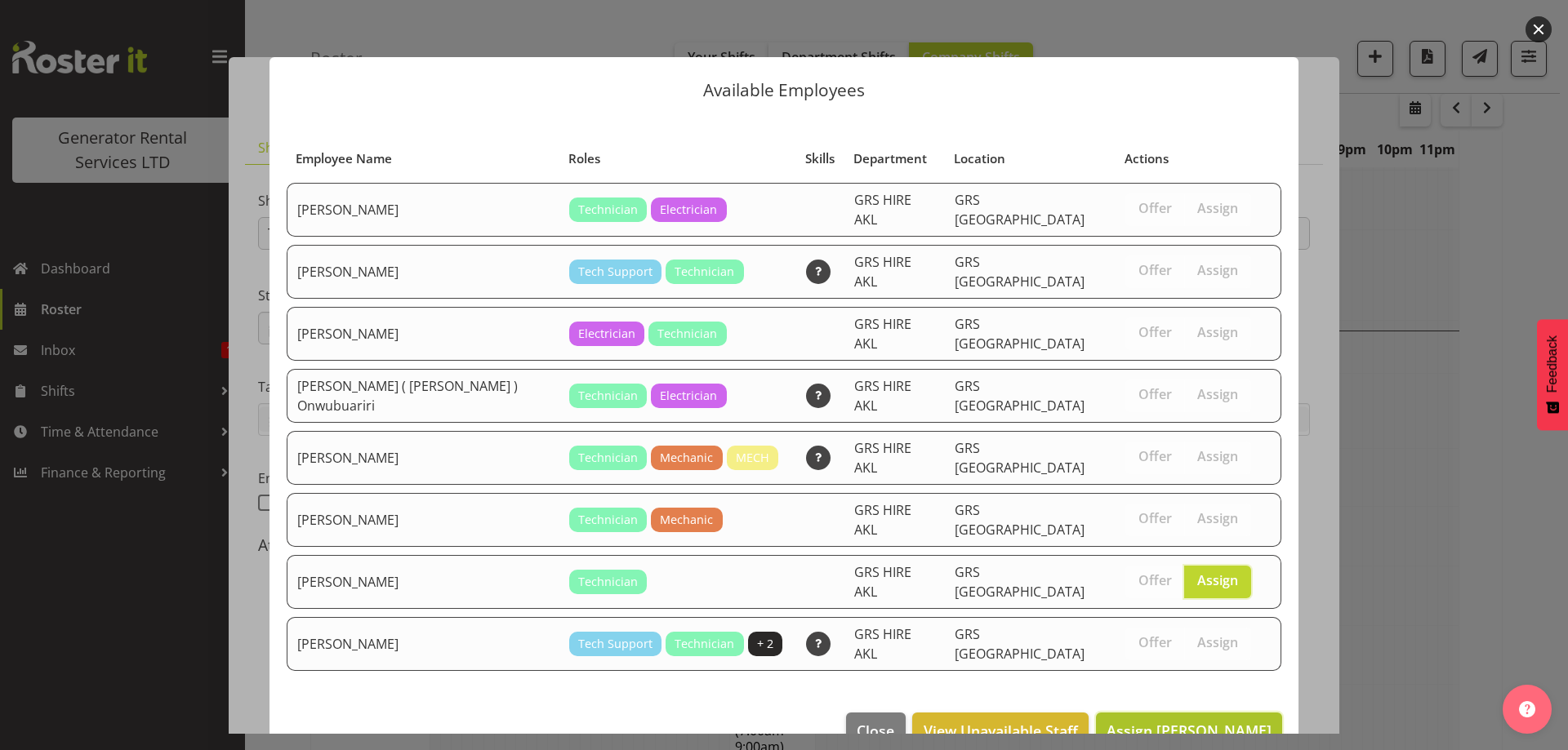
click at [1195, 721] on span "Assign Simon Earney" at bounding box center [1190, 731] width 165 height 20
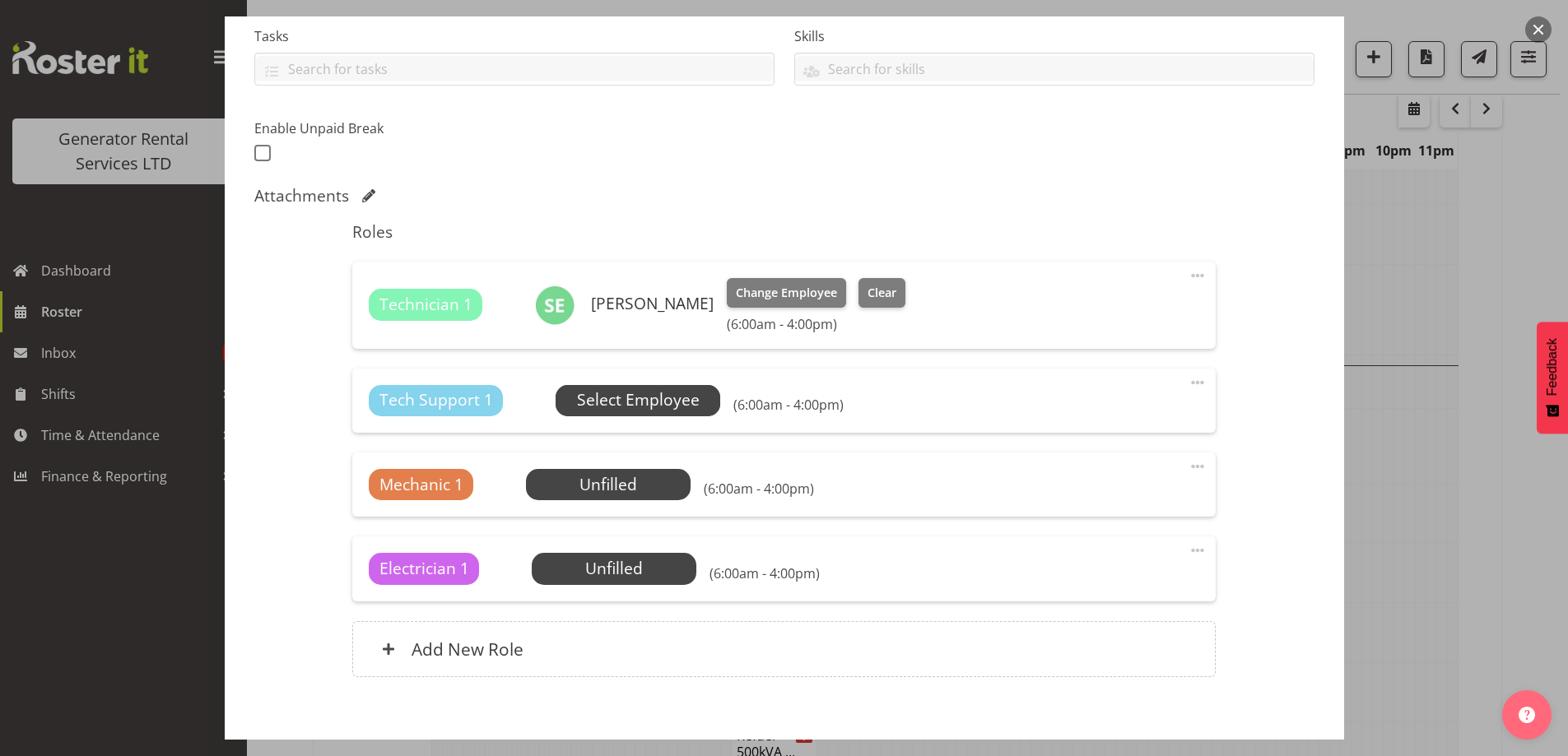
scroll to position [329, 0]
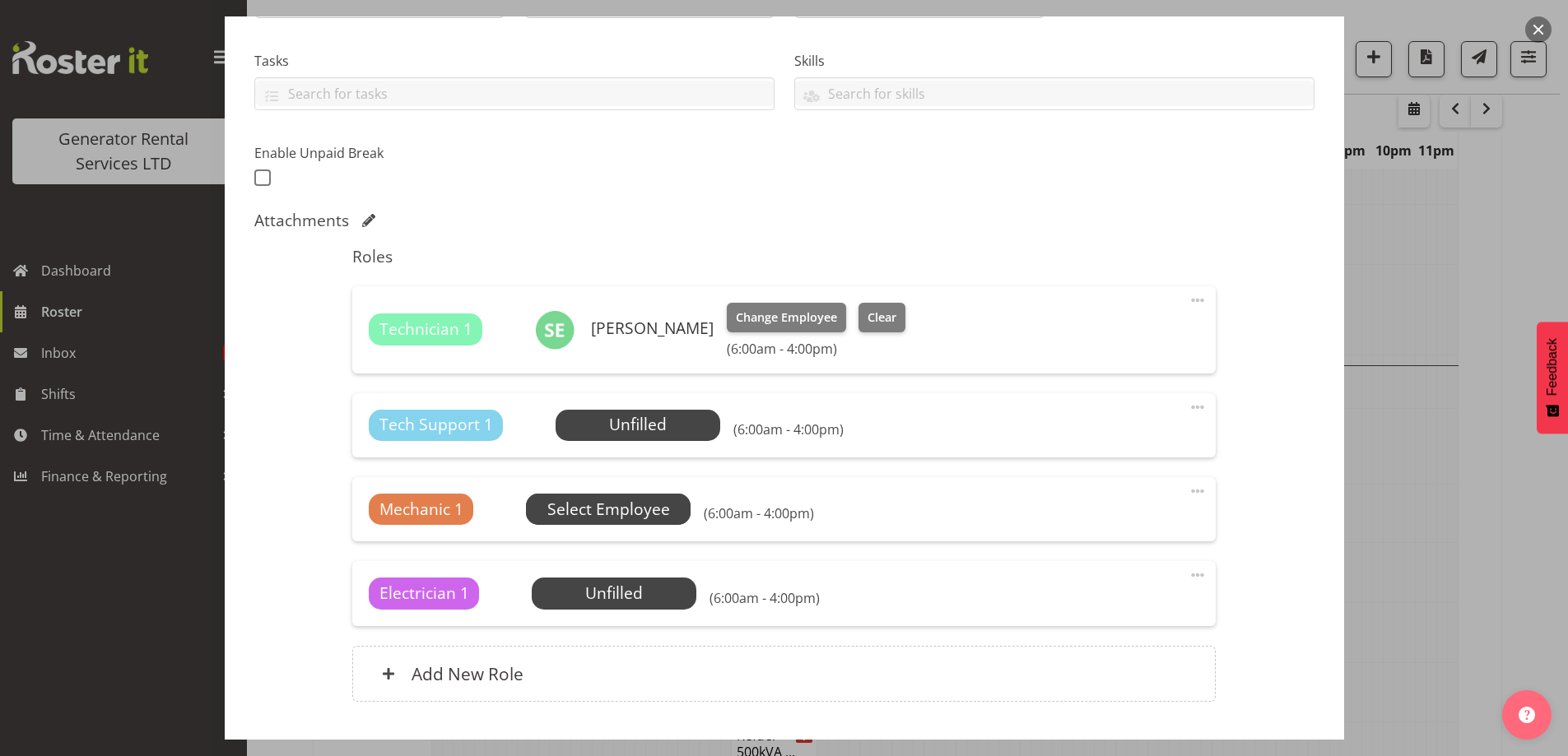
click at [635, 494] on span "Select Employee" at bounding box center [608, 509] width 165 height 31
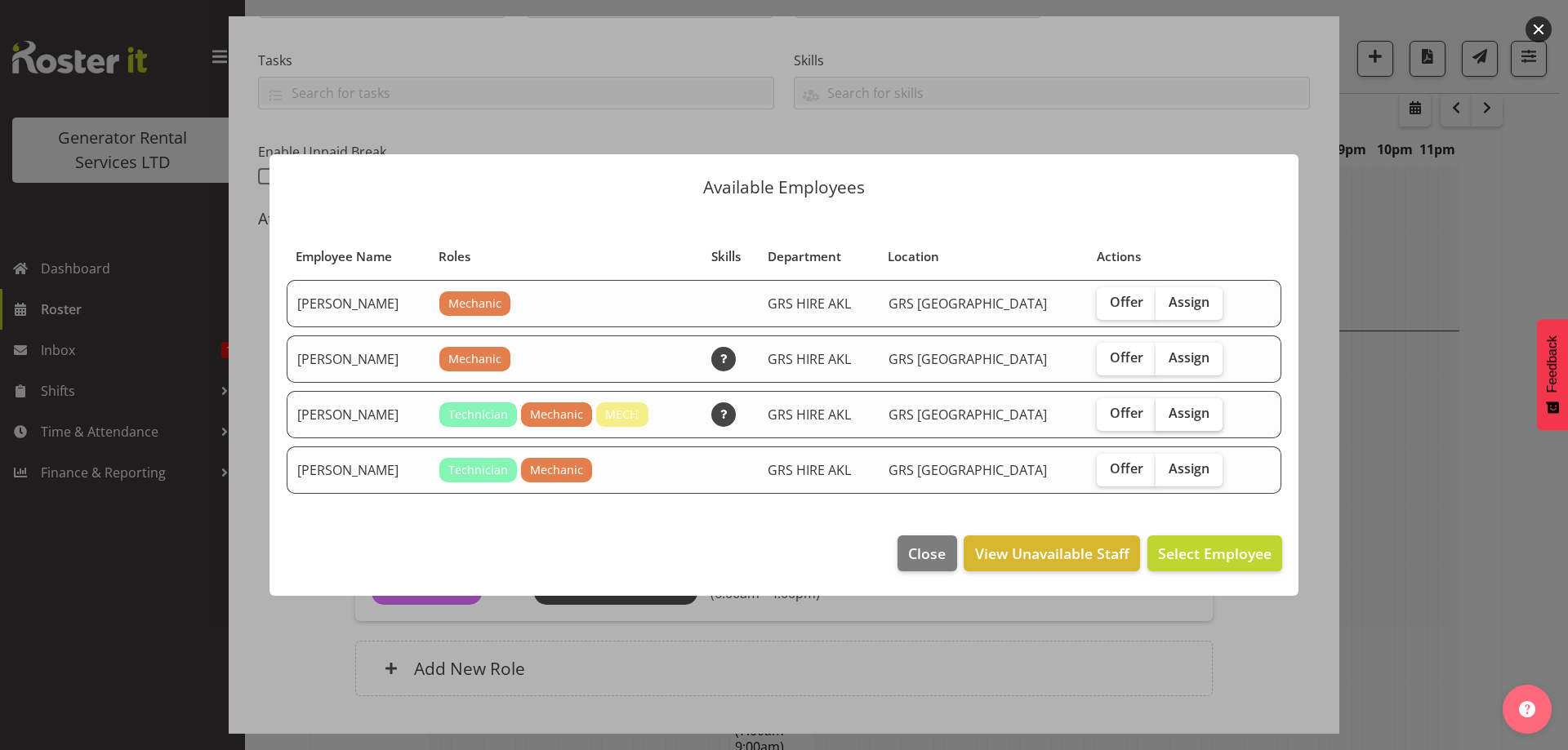
click at [1202, 413] on label "Assign" at bounding box center [1189, 414] width 67 height 32
click at [1166, 413] on input "Assign" at bounding box center [1160, 413] width 11 height 11
checkbox input "true"
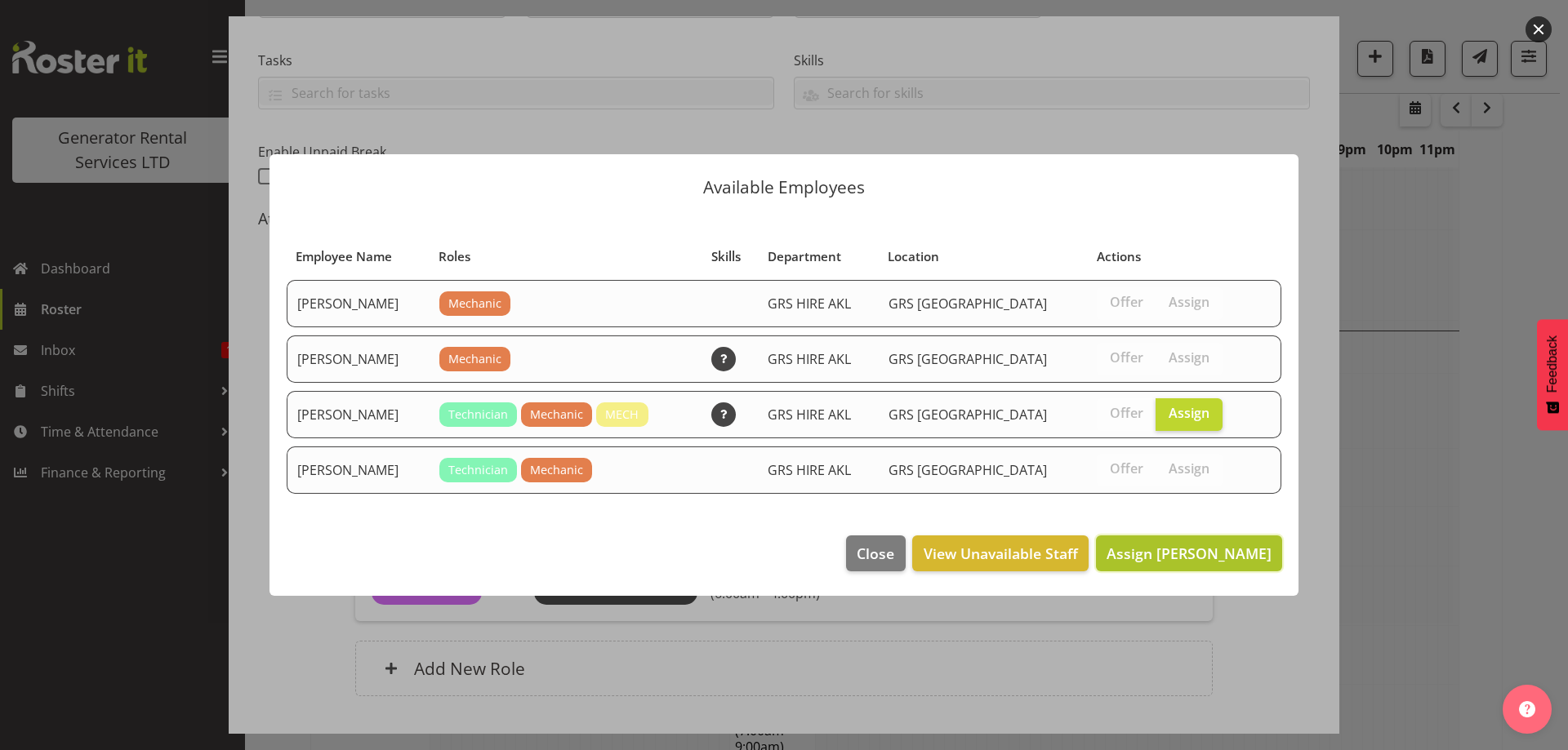
click at [1210, 555] on span "Assign Mike Chalmers" at bounding box center [1190, 554] width 165 height 20
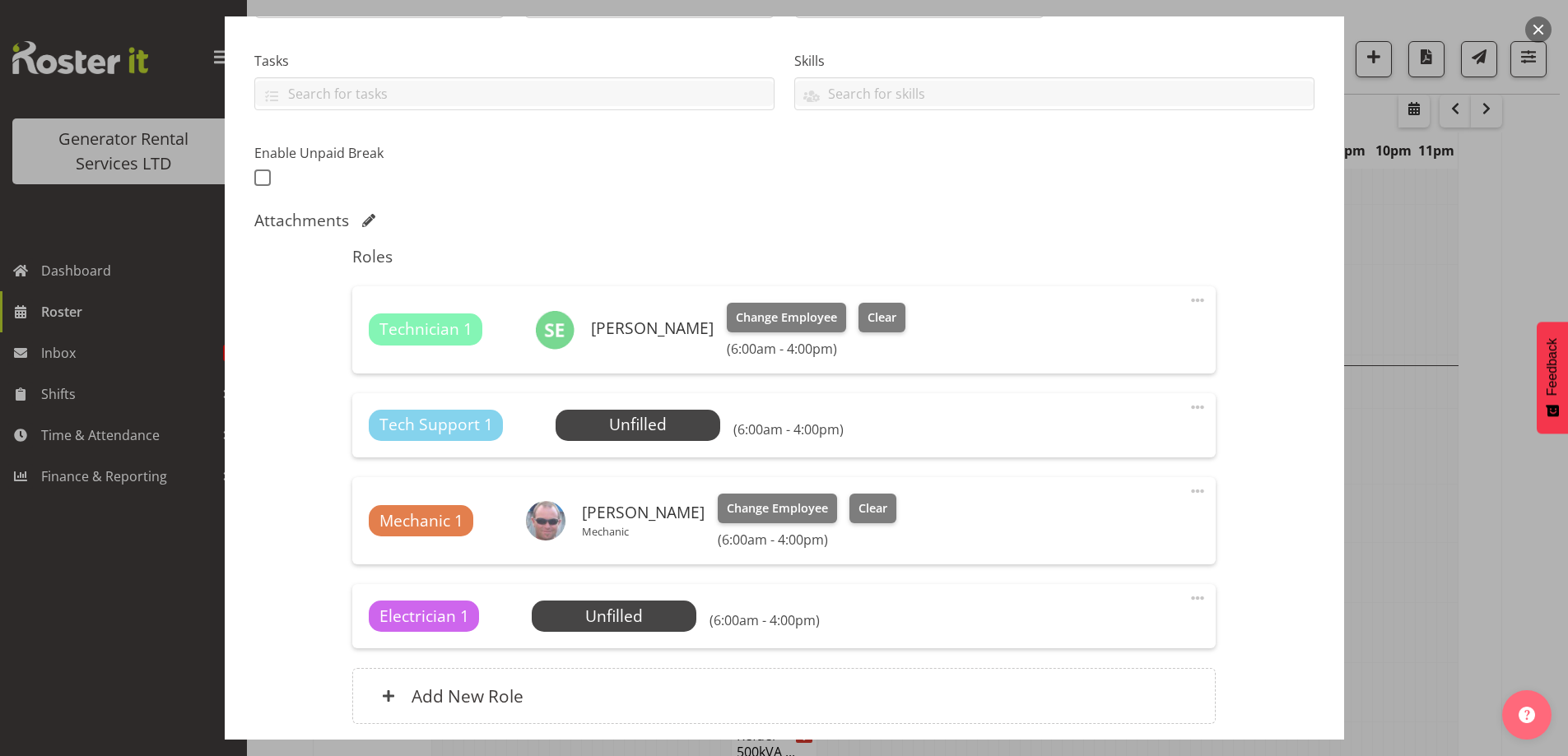
click at [1188, 402] on span at bounding box center [1198, 407] width 20 height 20
click at [1127, 510] on link "Delete" at bounding box center [1129, 502] width 158 height 29
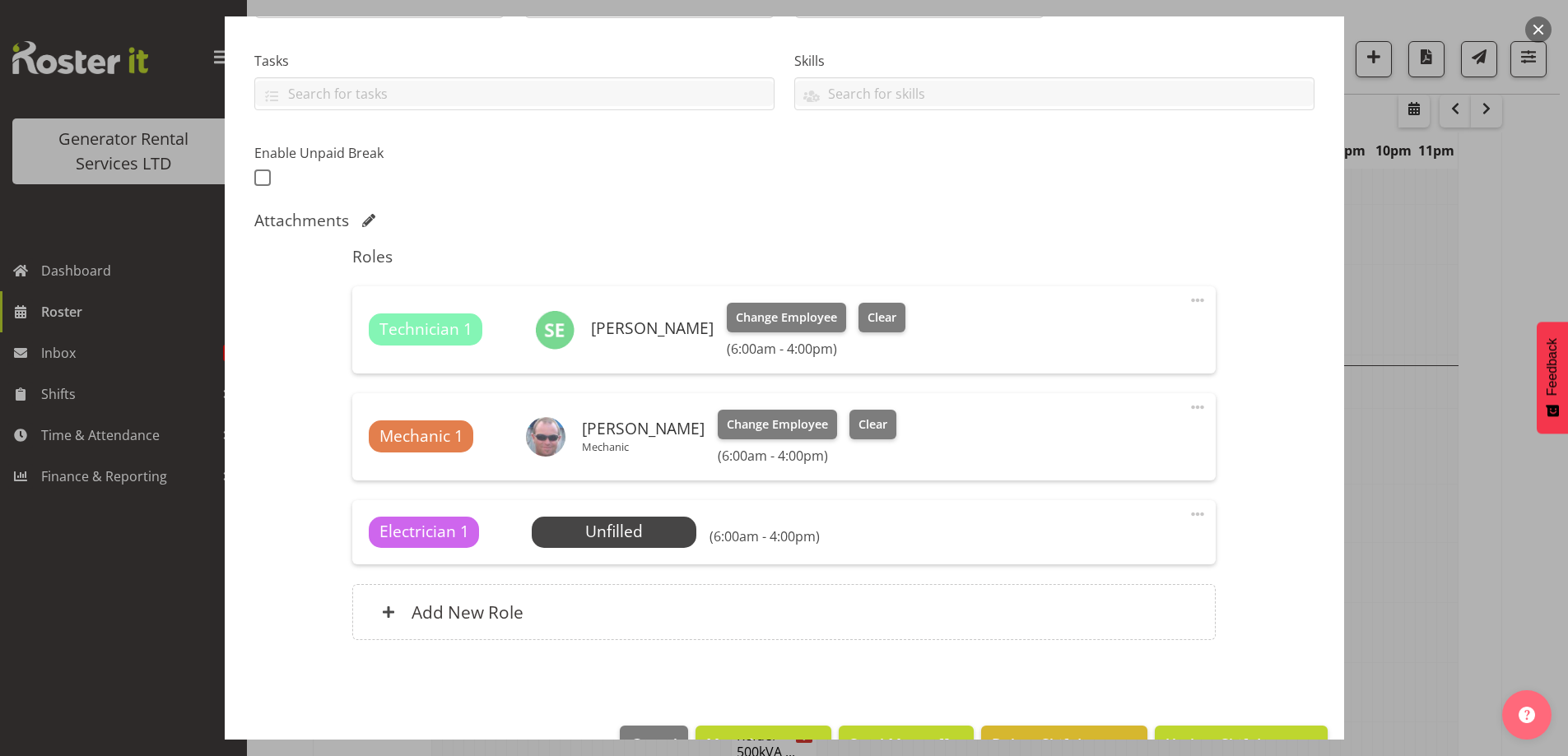
click at [1188, 512] on span at bounding box center [1198, 515] width 20 height 20
click at [1113, 604] on link "Delete" at bounding box center [1129, 609] width 158 height 29
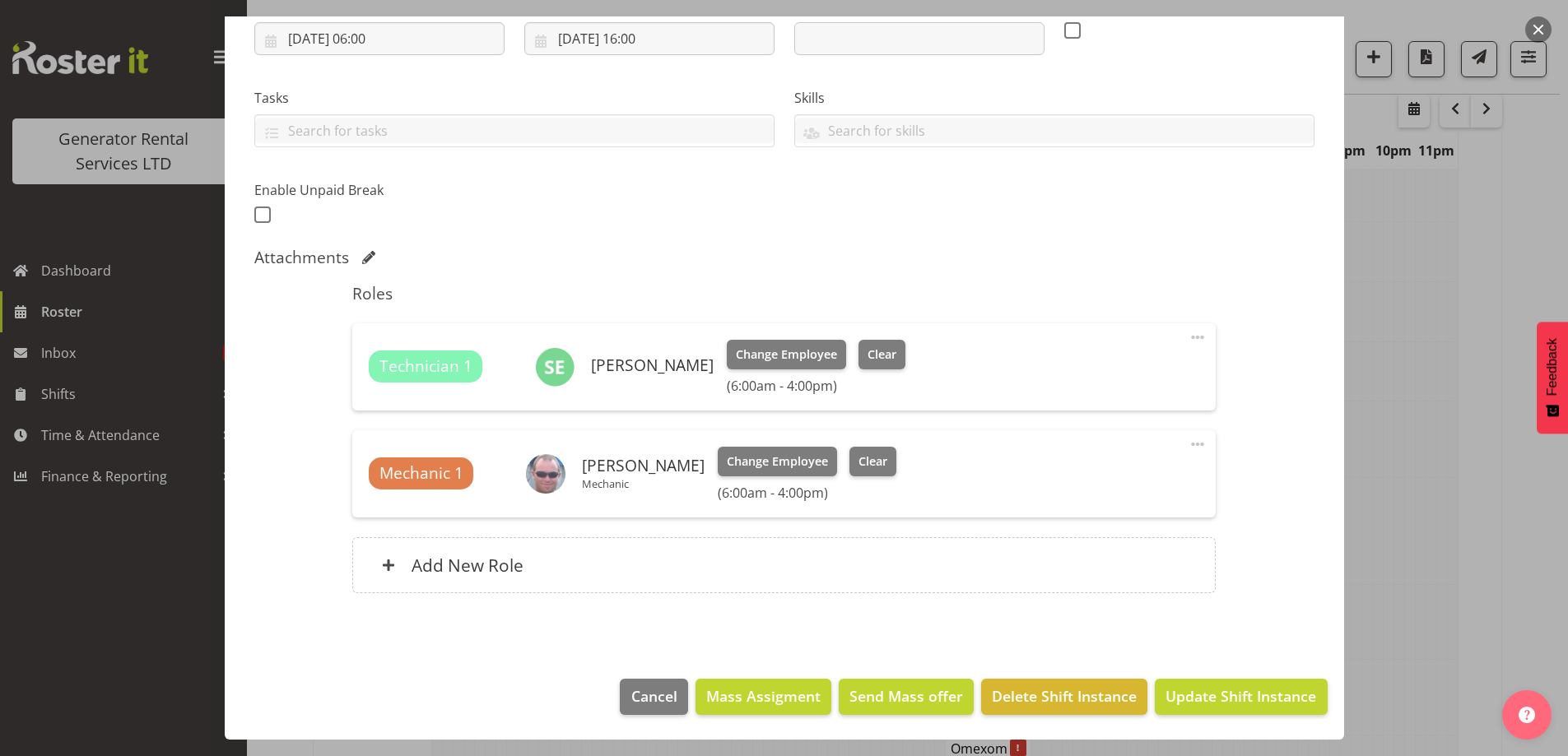
scroll to position [3840, 0]
click at [1202, 689] on button "Update Shift Instance" at bounding box center [1241, 696] width 172 height 36
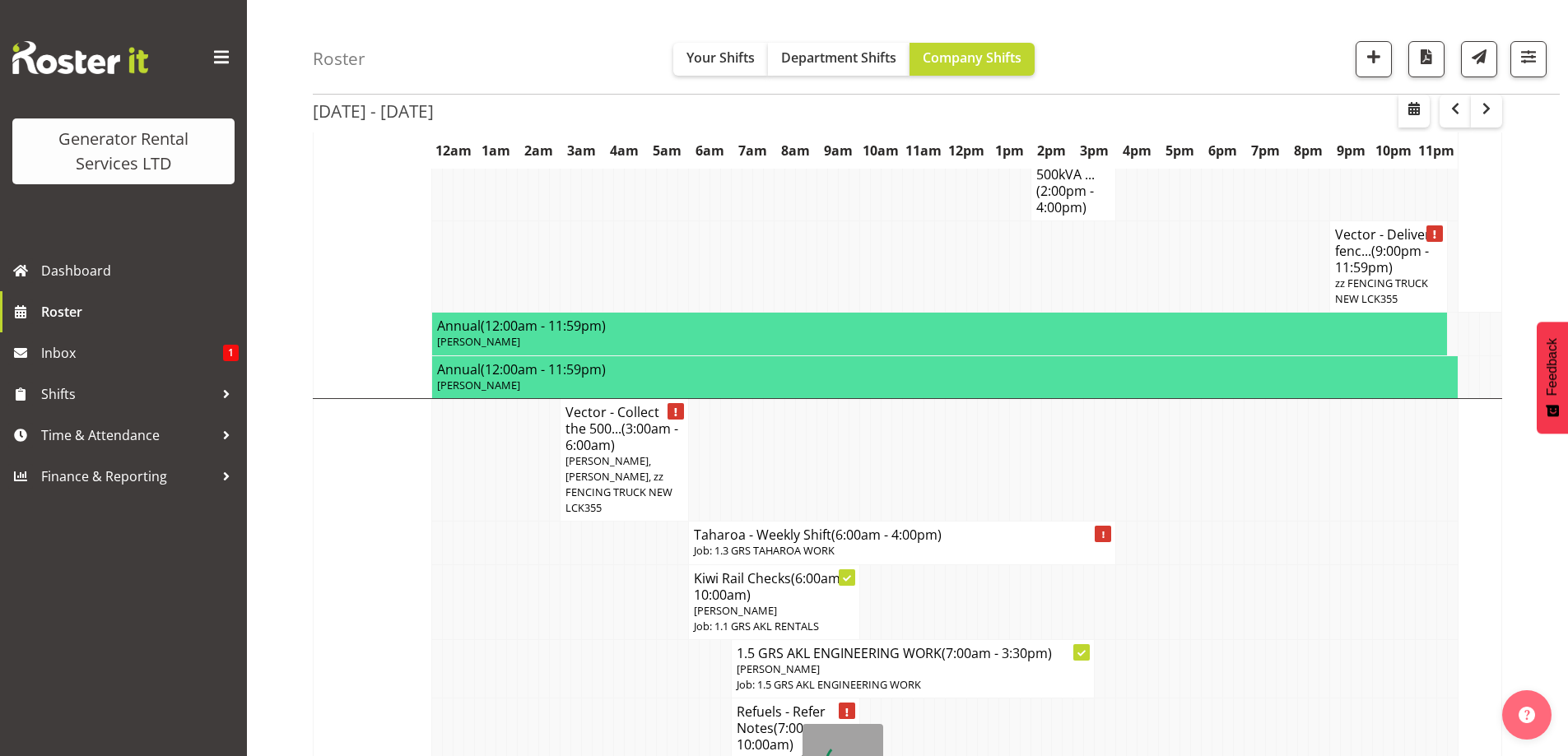
scroll to position [4744, 0]
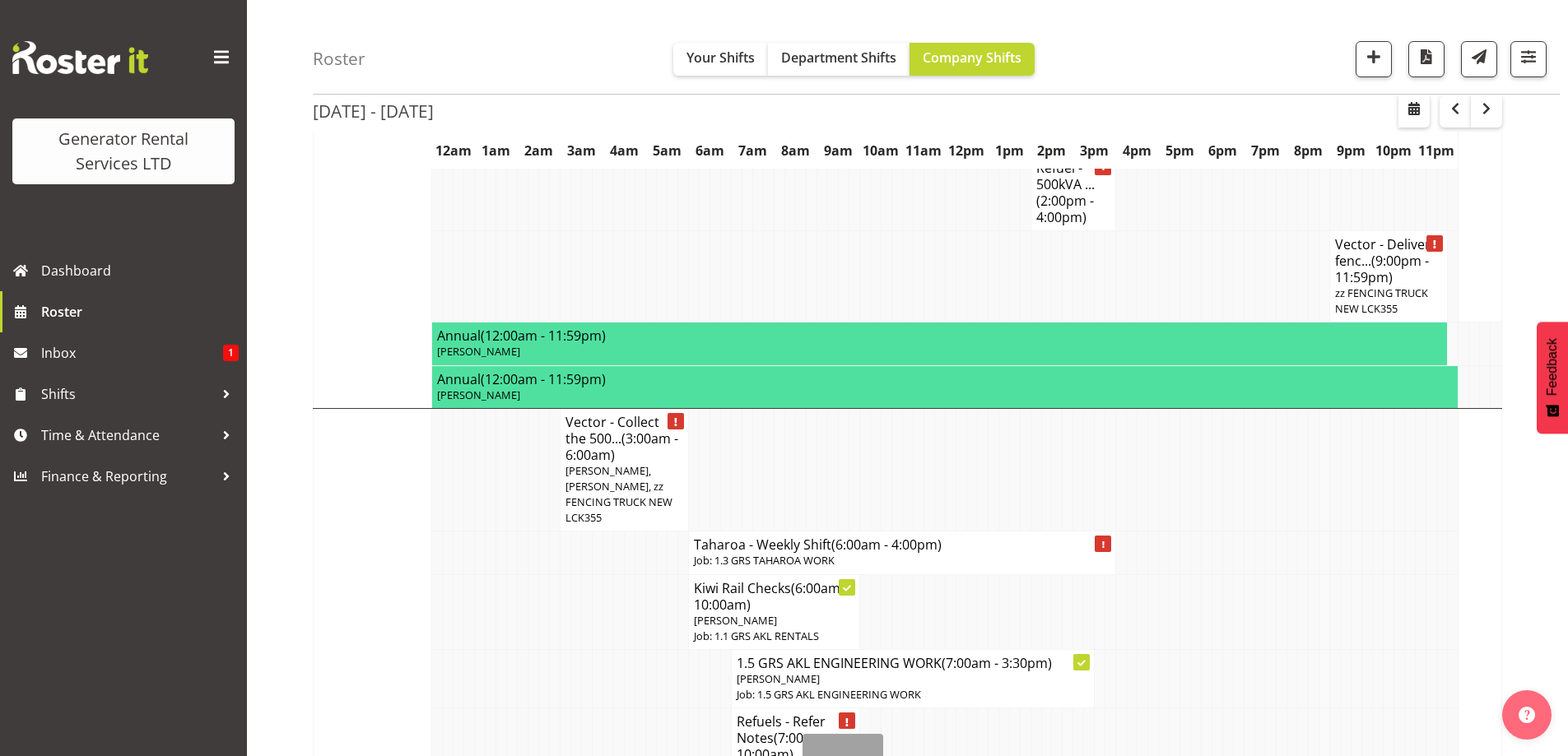
click at [510, 650] on td at bounding box center [513, 680] width 11 height 59
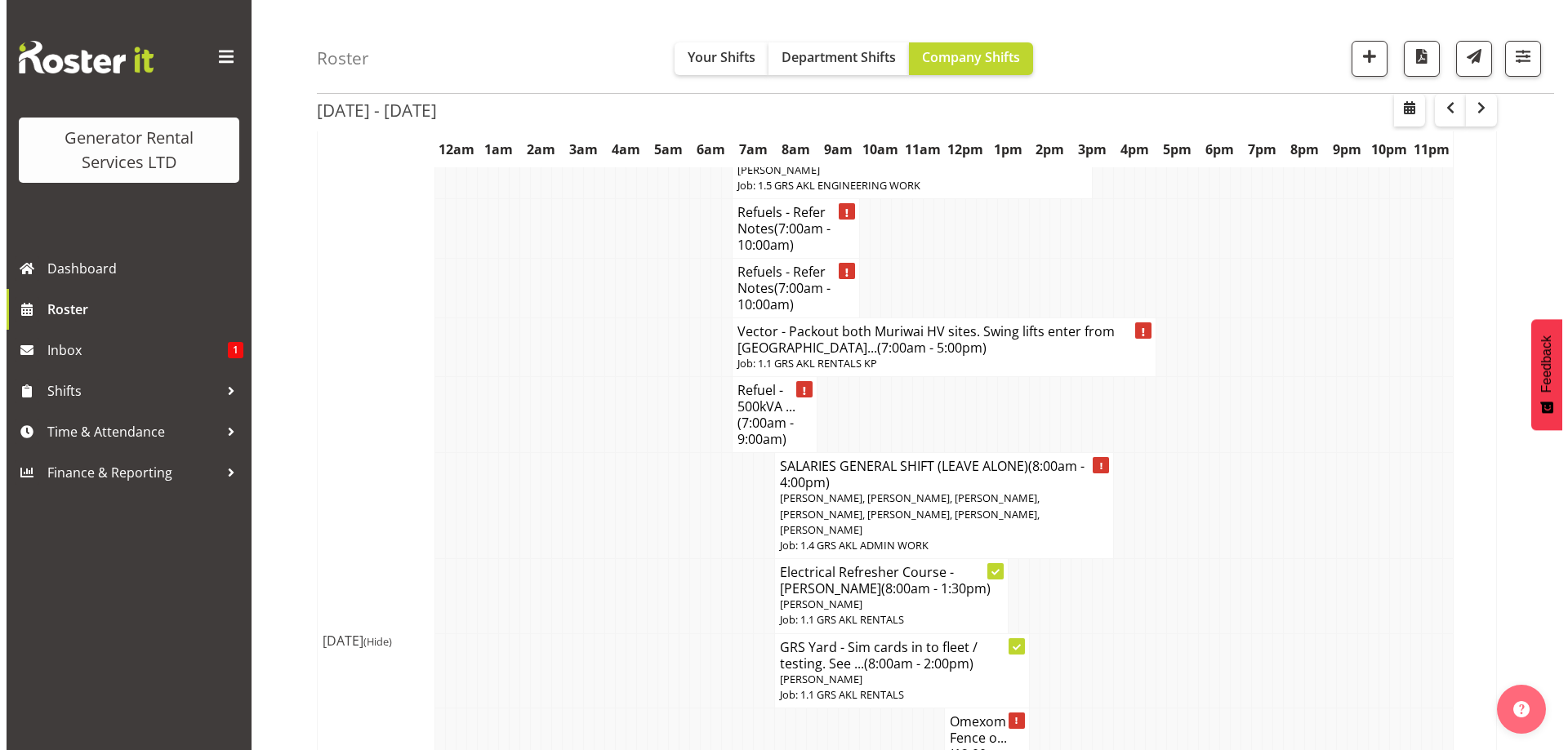
scroll to position [3809, 0]
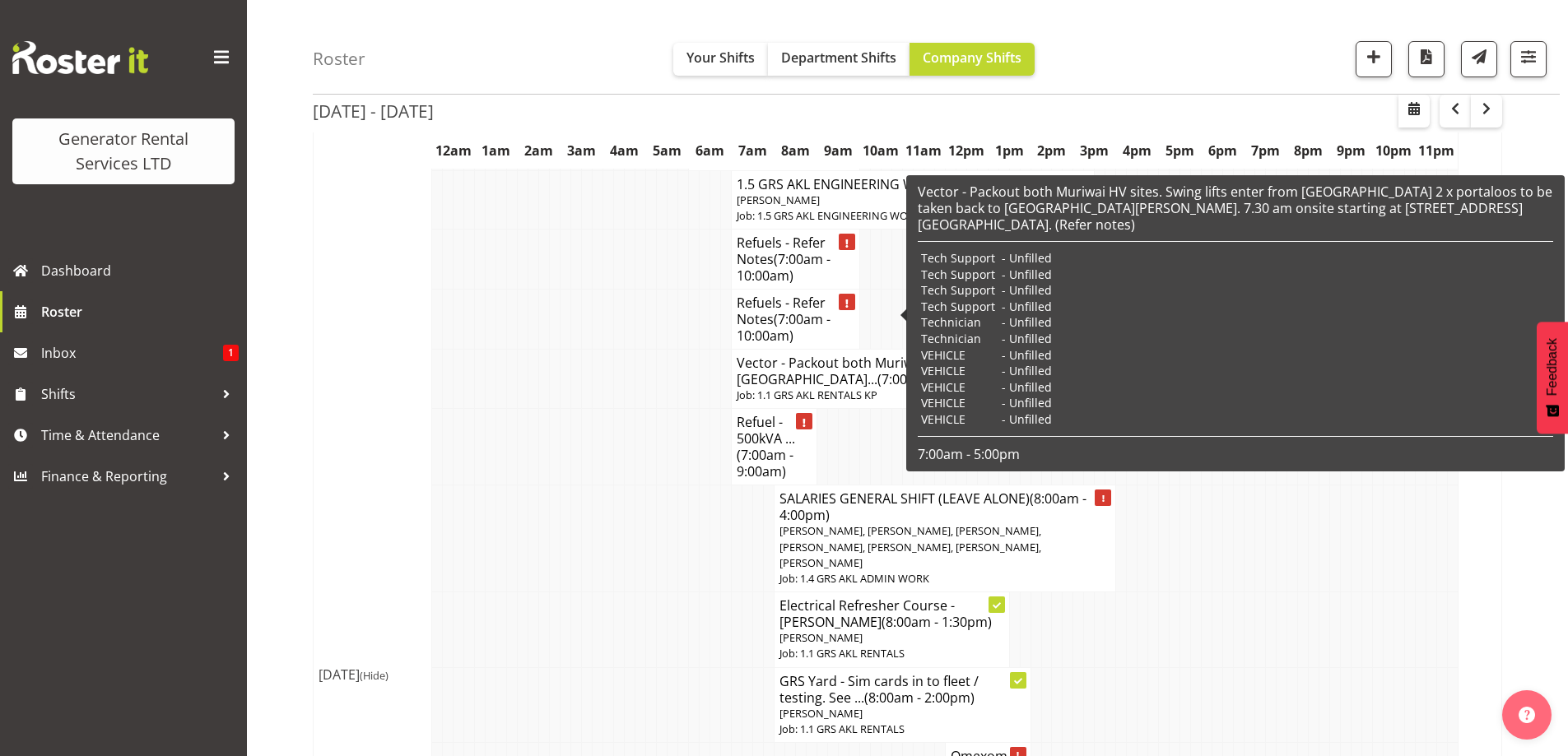
click at [877, 370] on span "(7:00am - 5:00pm)" at bounding box center [932, 380] width 110 height 18
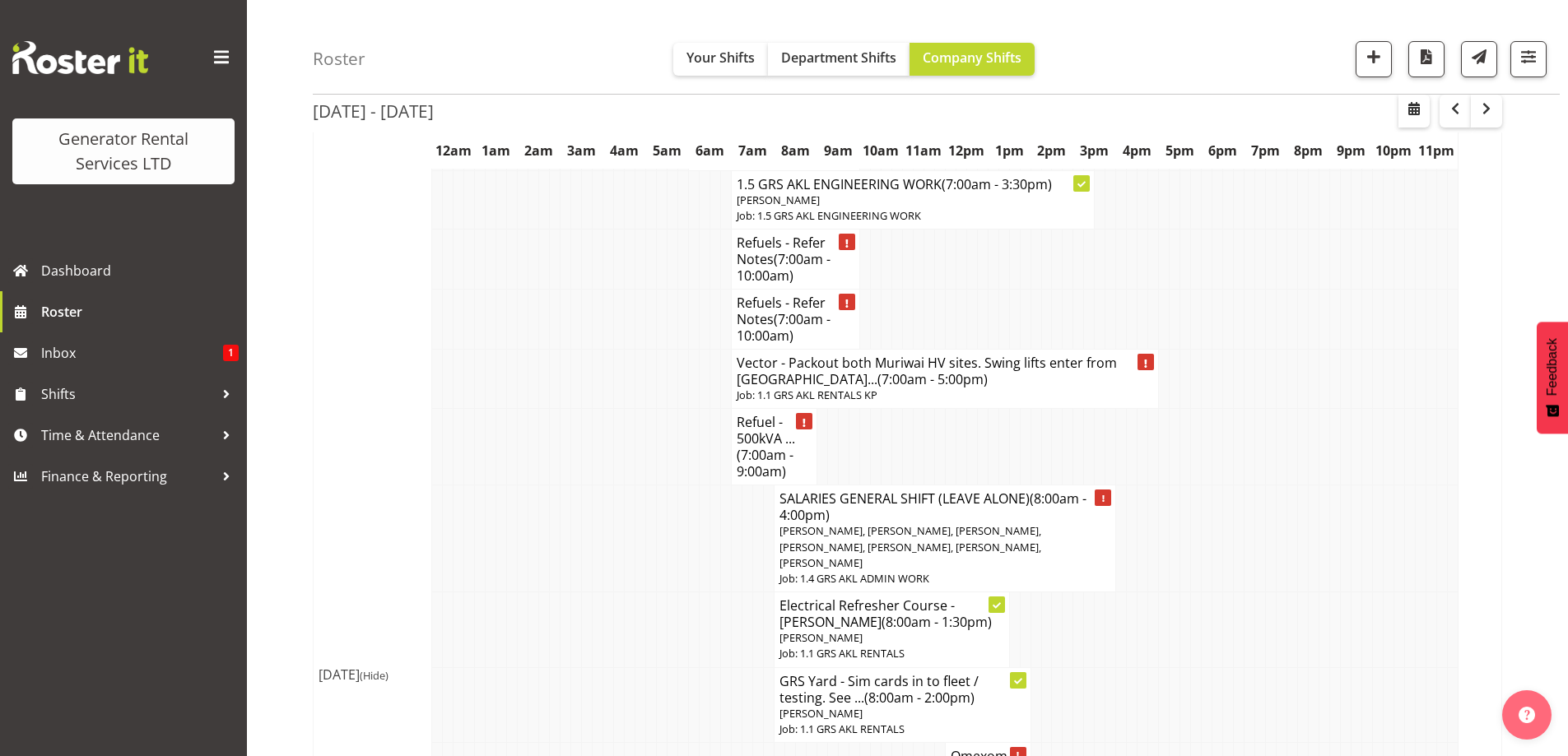
select select
select select "8"
select select "2025"
select select "7"
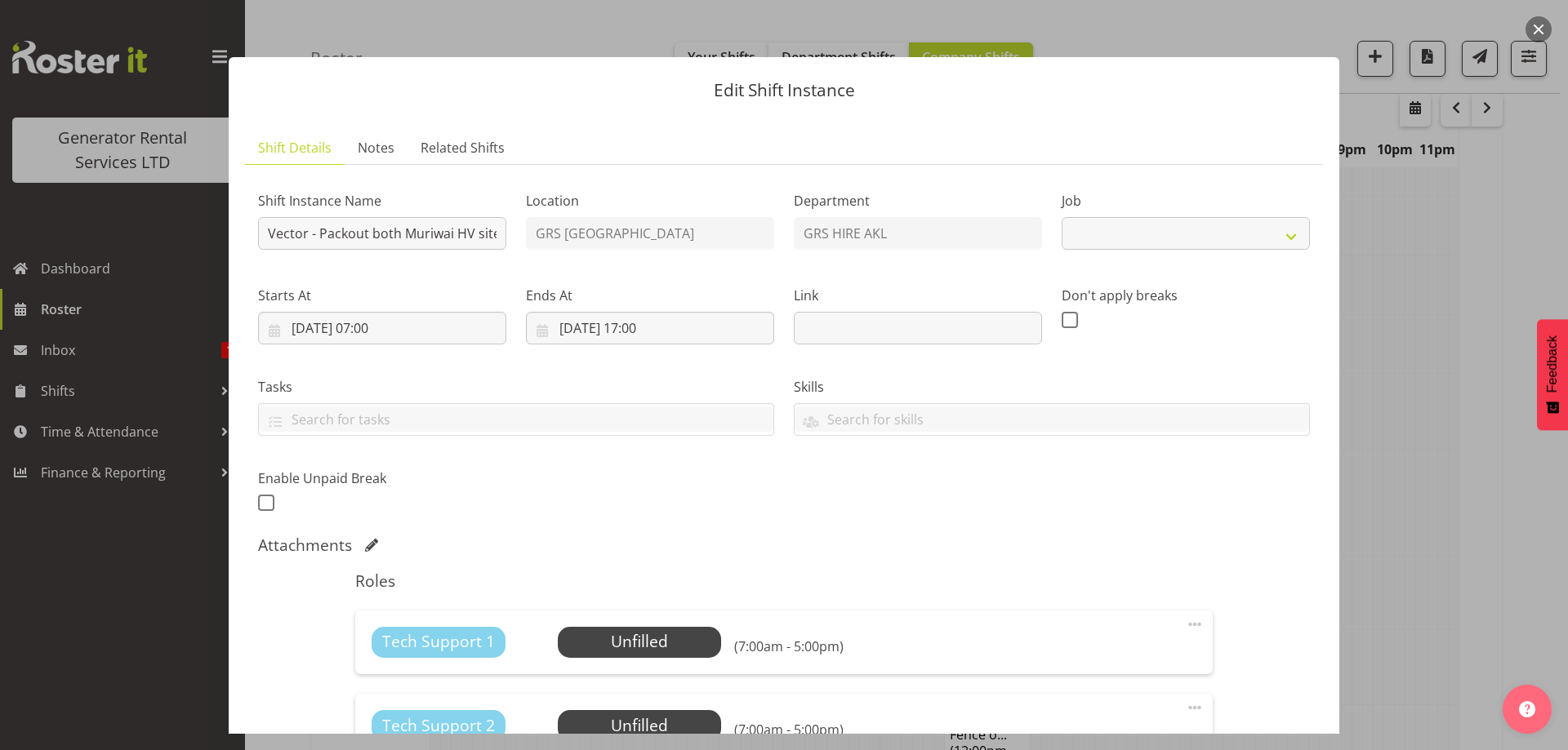
select select "7504"
click at [453, 339] on input "24/09/2025, 07:00" at bounding box center [383, 328] width 248 height 32
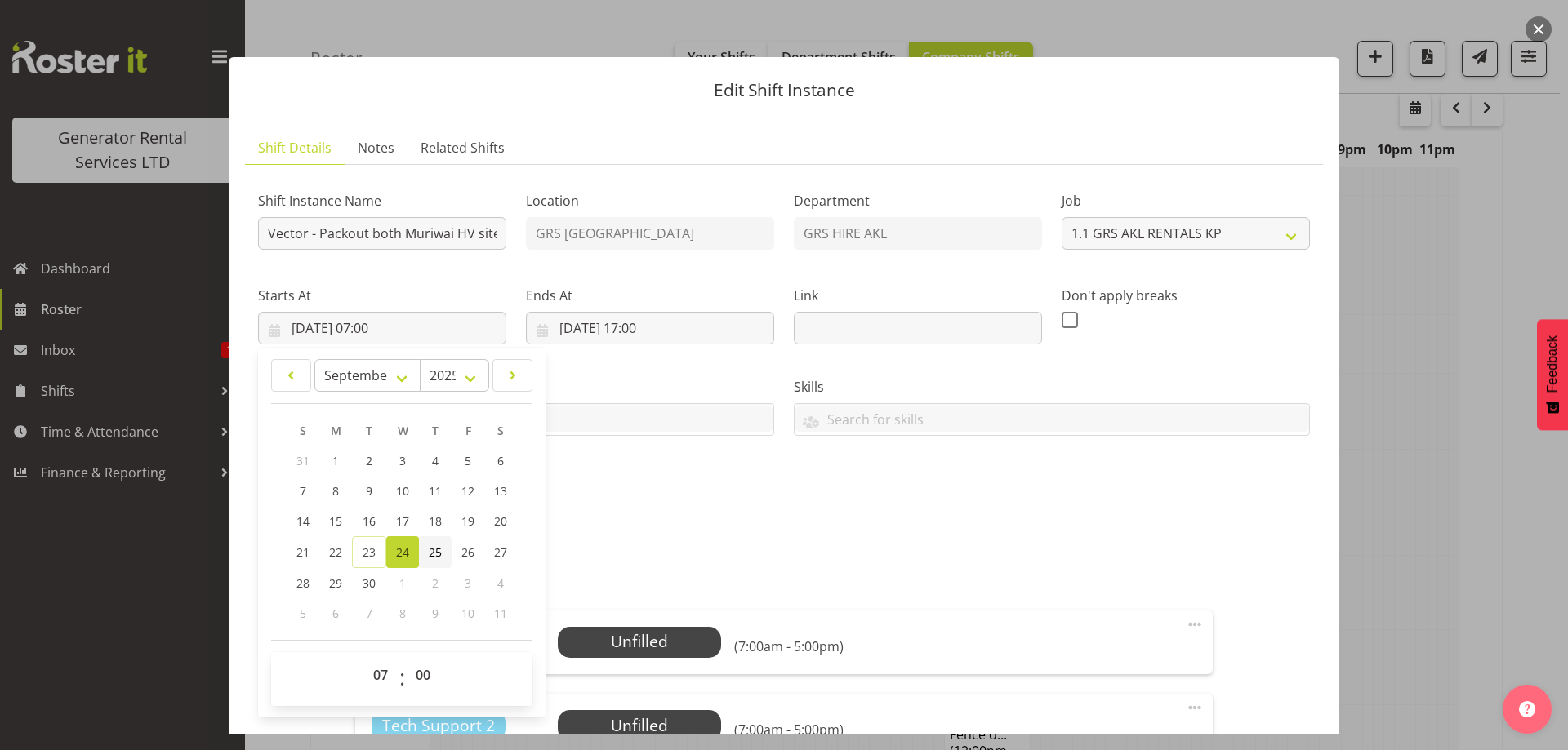
click at [435, 546] on span "25" at bounding box center [435, 552] width 13 height 16
type input "25/09/2025, 07:00"
click at [685, 314] on input "24/09/2025, 17:00" at bounding box center [650, 328] width 248 height 32
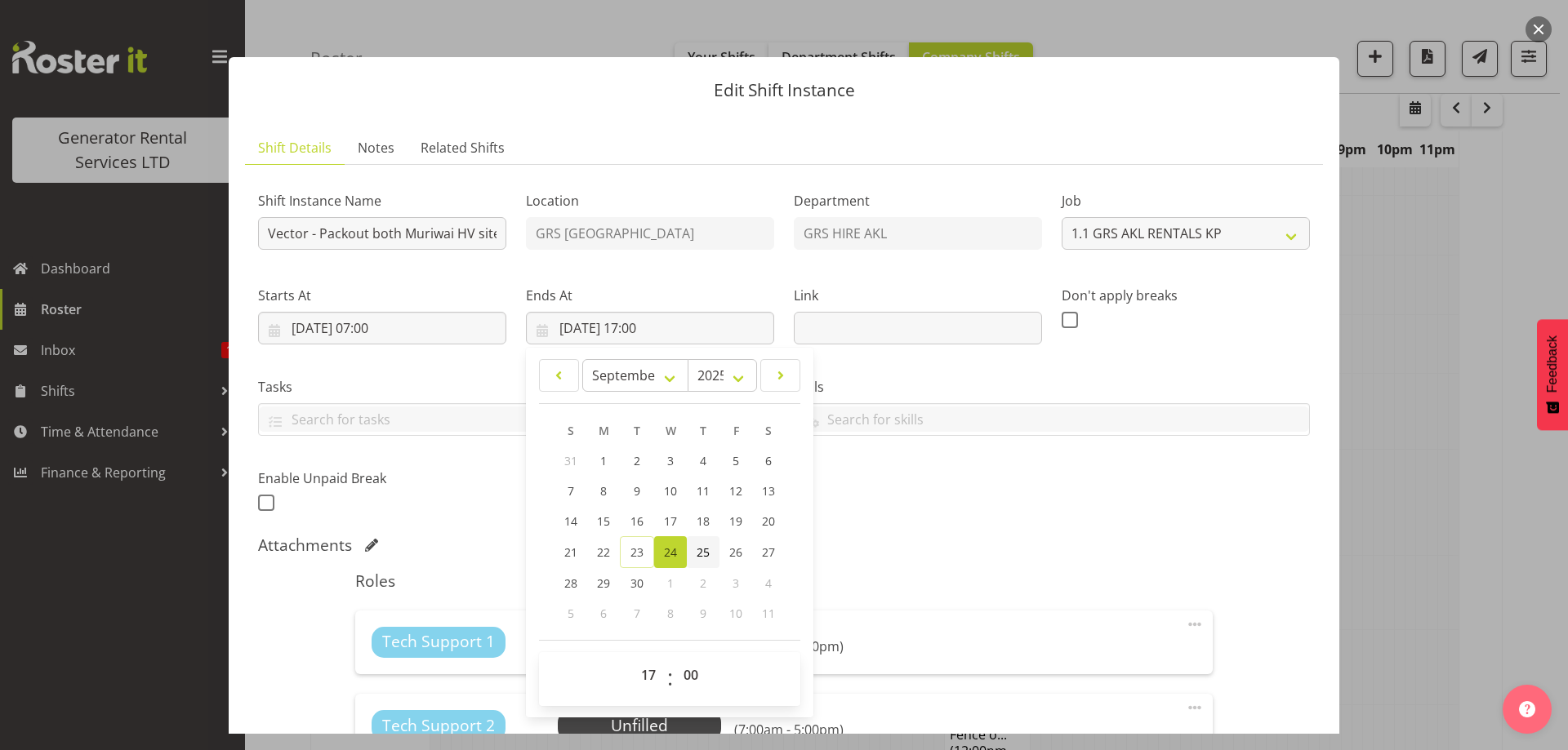
click at [707, 559] on span "25" at bounding box center [704, 552] width 13 height 16
type input "25/09/2025, 17:00"
click at [993, 522] on div "Shift Instance Name Vector - Packout both Muriwai HV sites. Swing lifts enter f…" at bounding box center [784, 347] width 1071 height 358
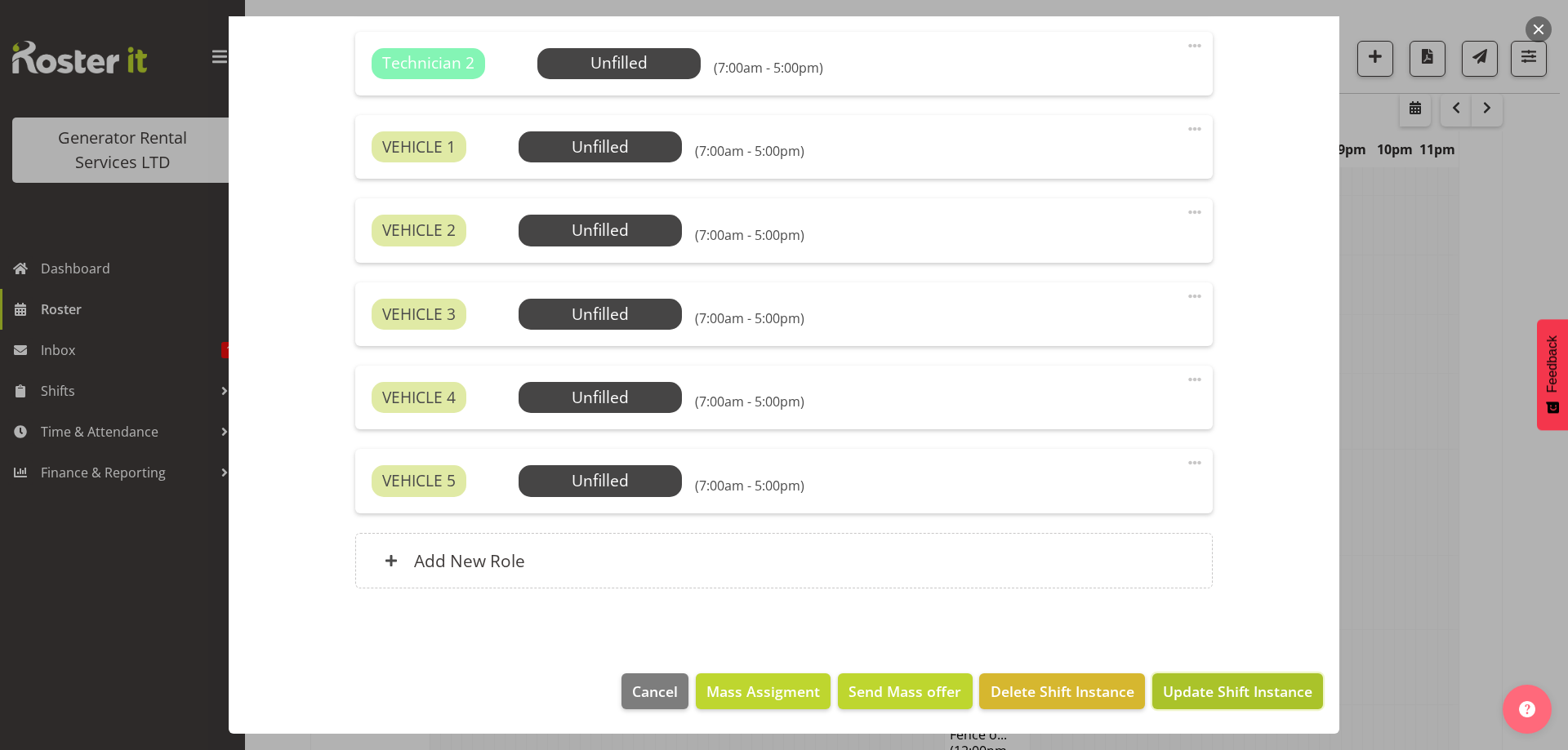
click at [1183, 683] on span "Update Shift Instance" at bounding box center [1237, 691] width 149 height 21
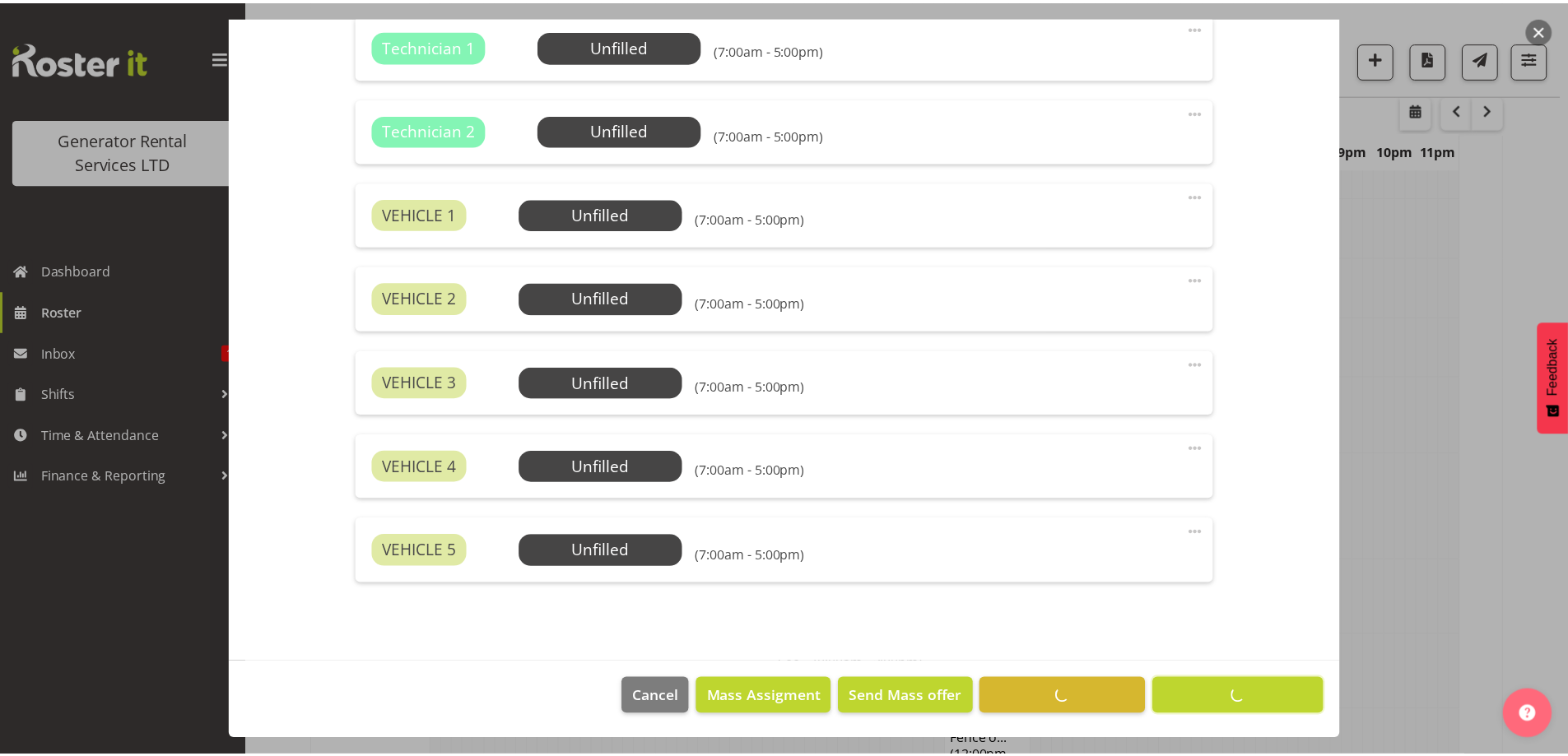
scroll to position [54, 0]
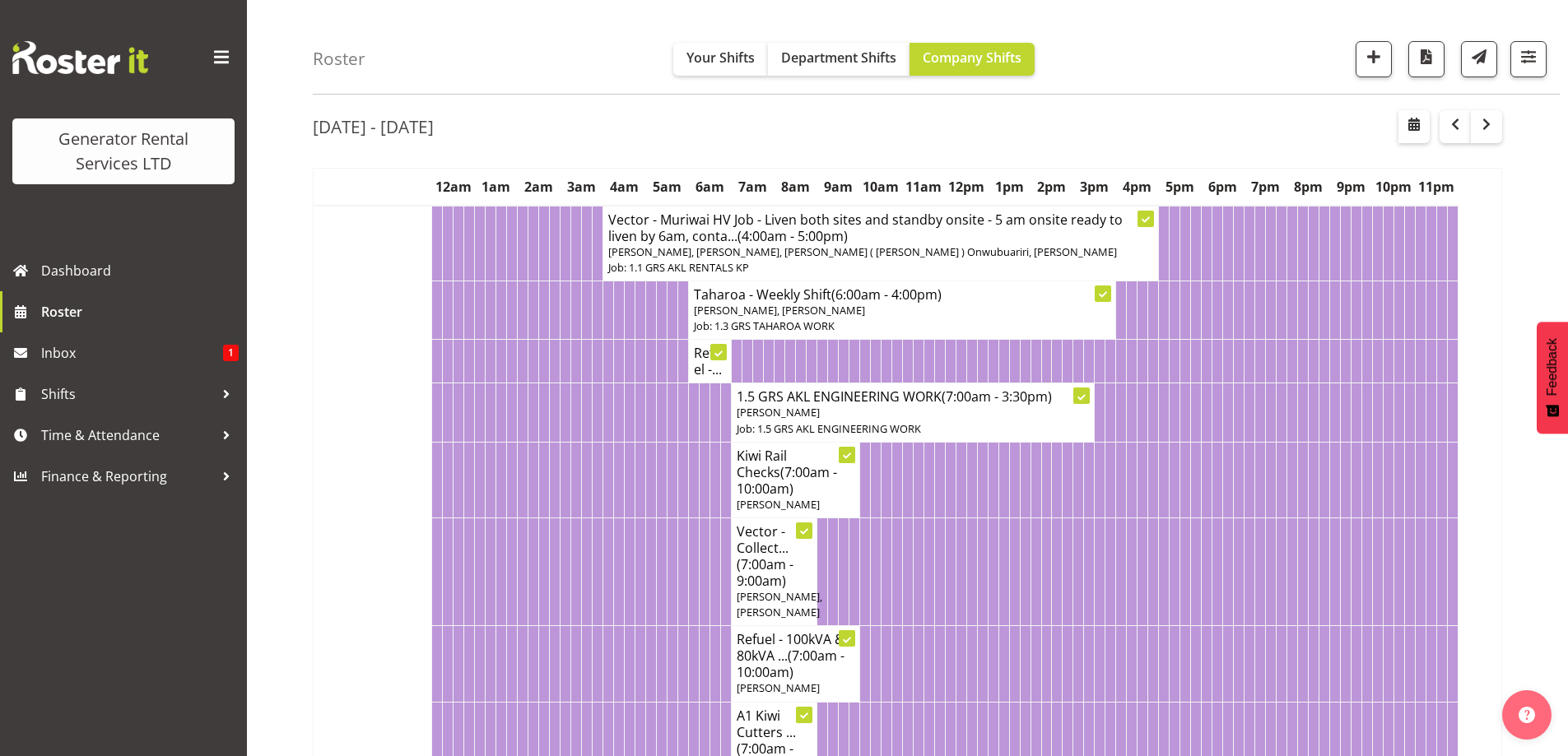
click at [577, 580] on td at bounding box center [576, 571] width 11 height 108
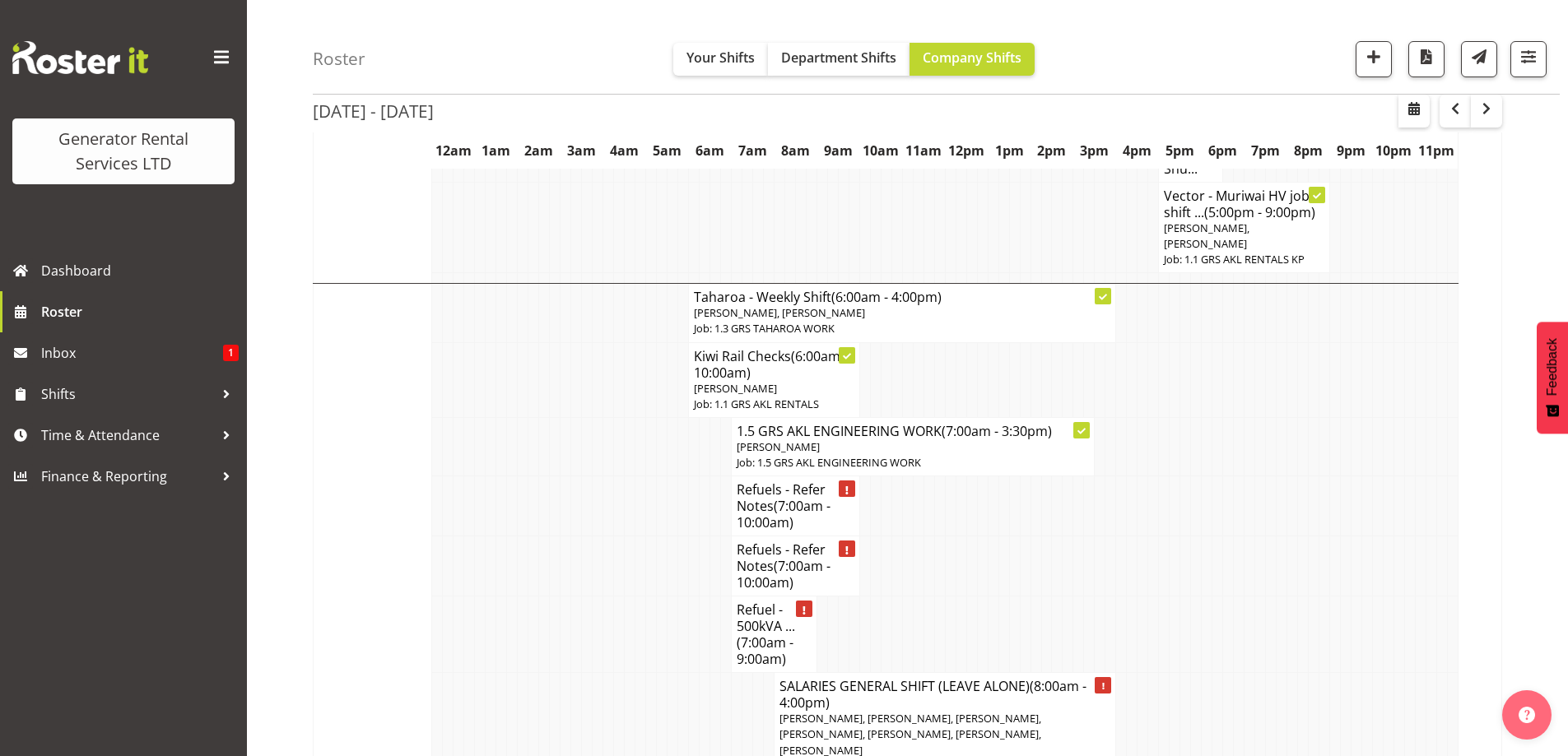
scroll to position [3840, 0]
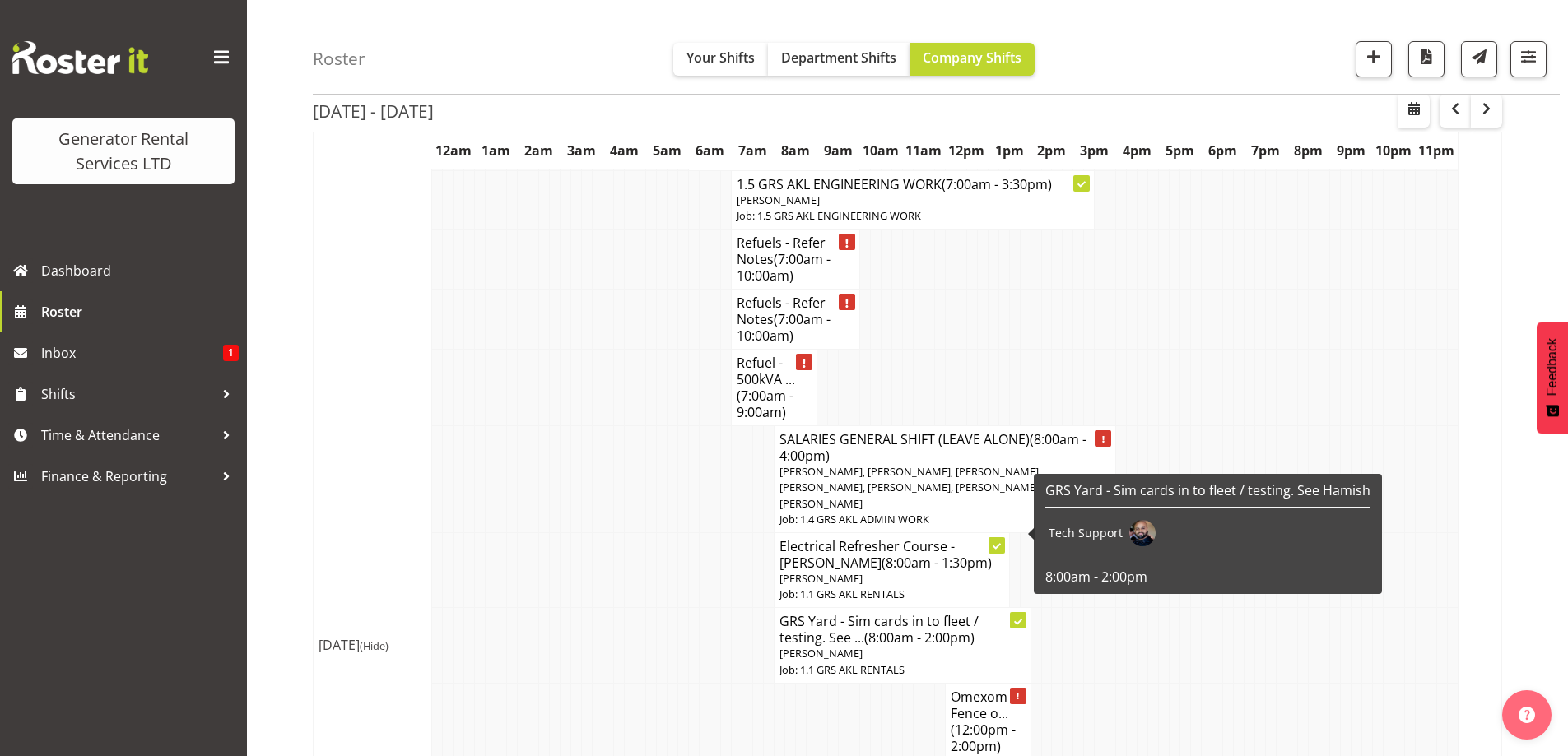
click at [658, 683] on td at bounding box center [662, 721] width 11 height 76
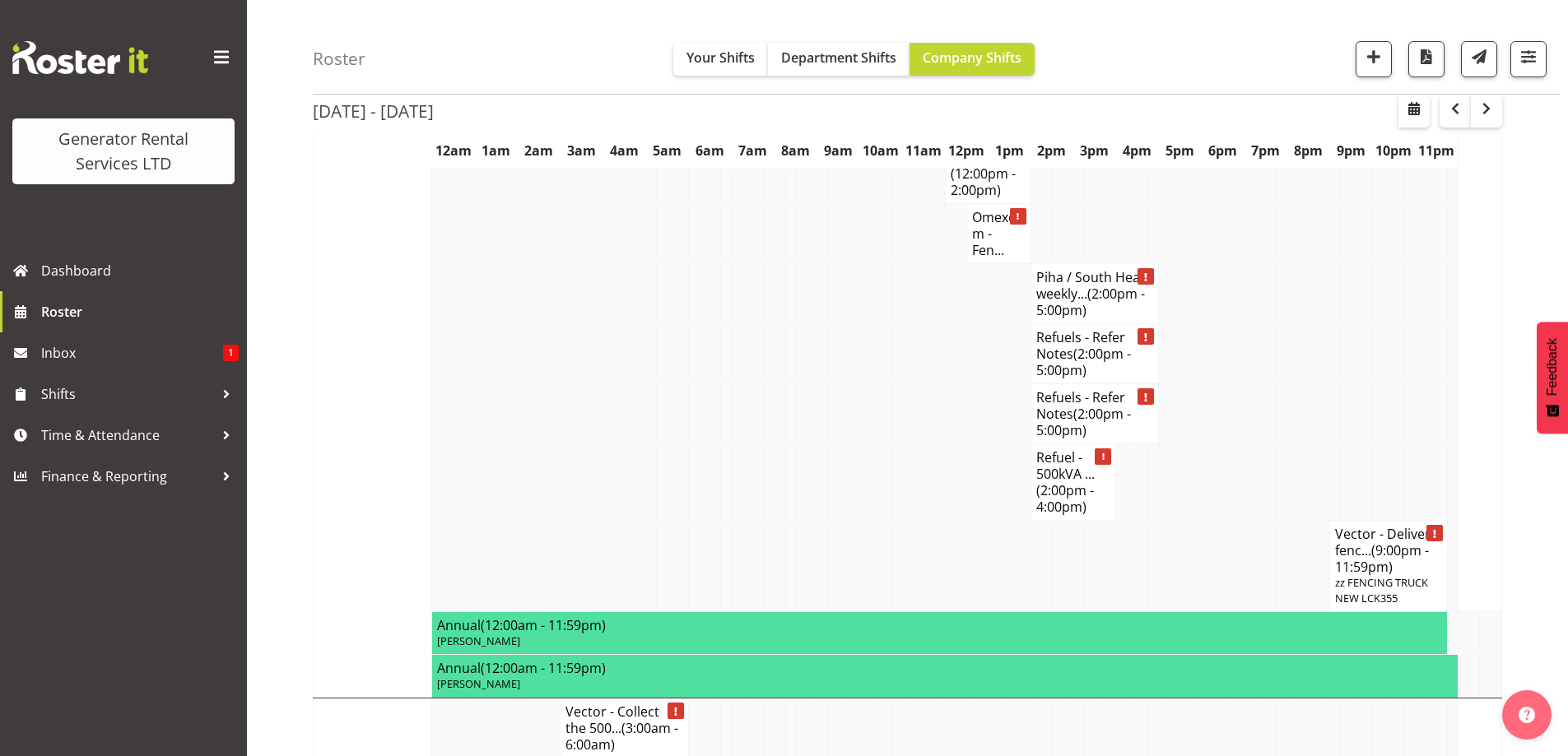
scroll to position [4416, 0]
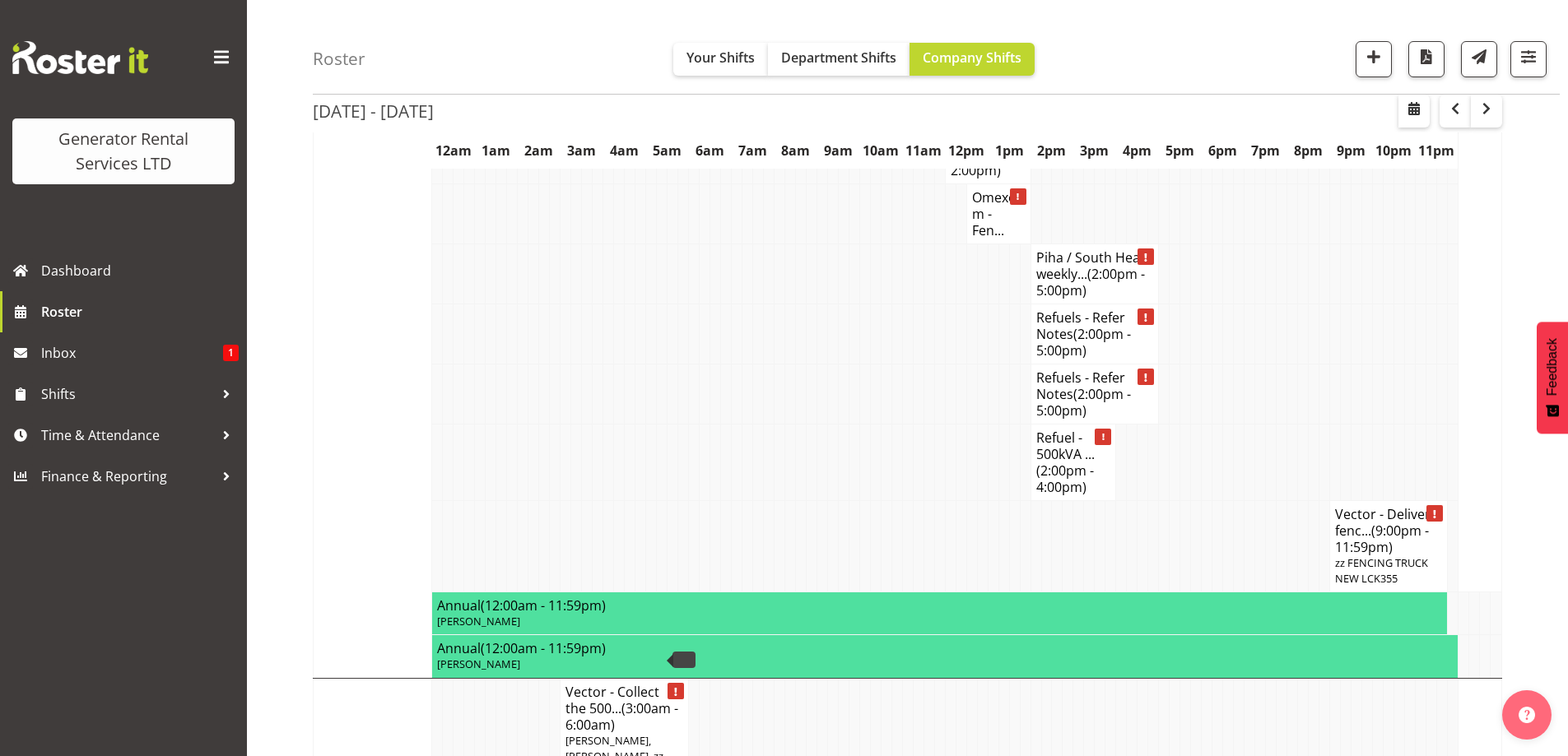
click at [682, 501] on td at bounding box center [683, 546] width 11 height 92
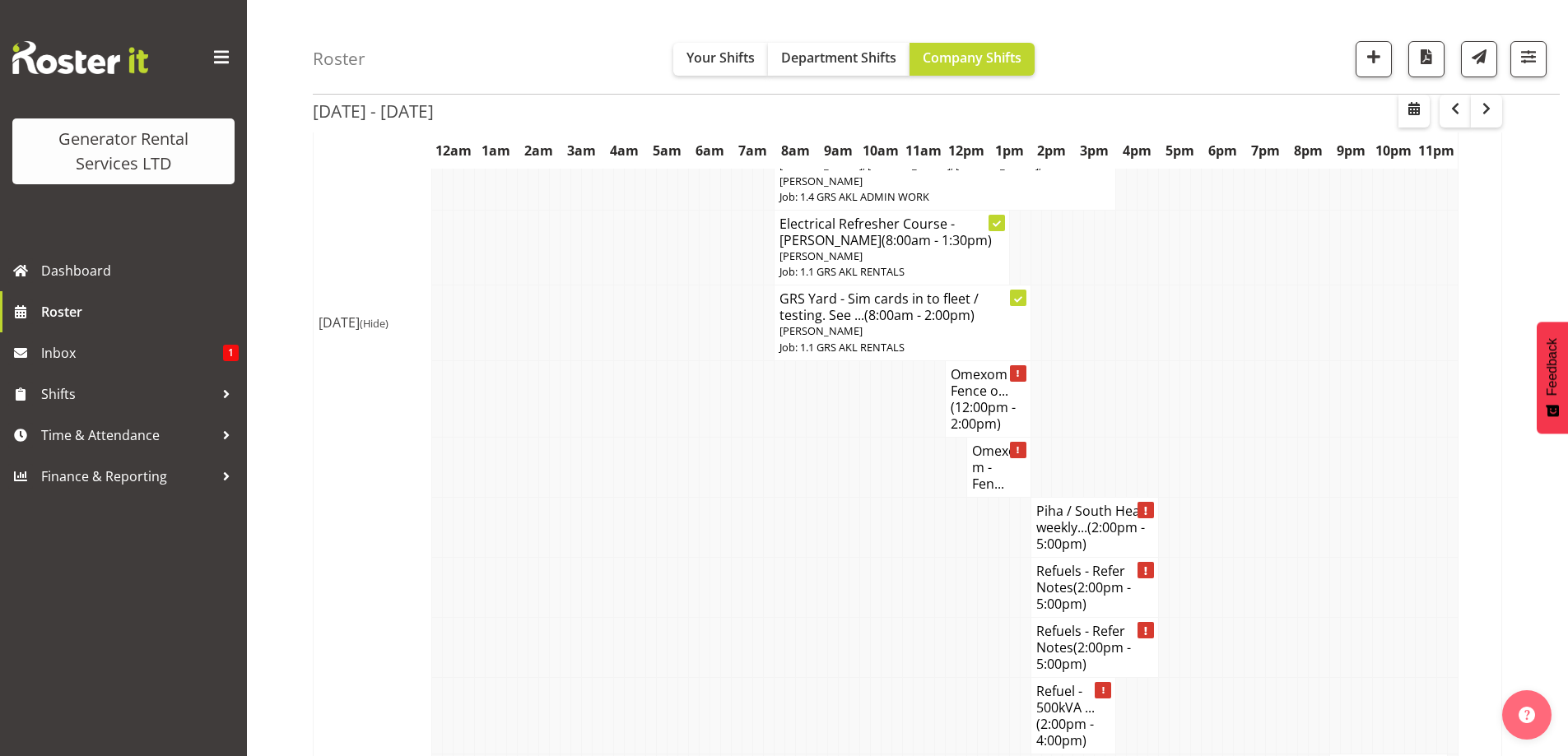
scroll to position [4004, 0]
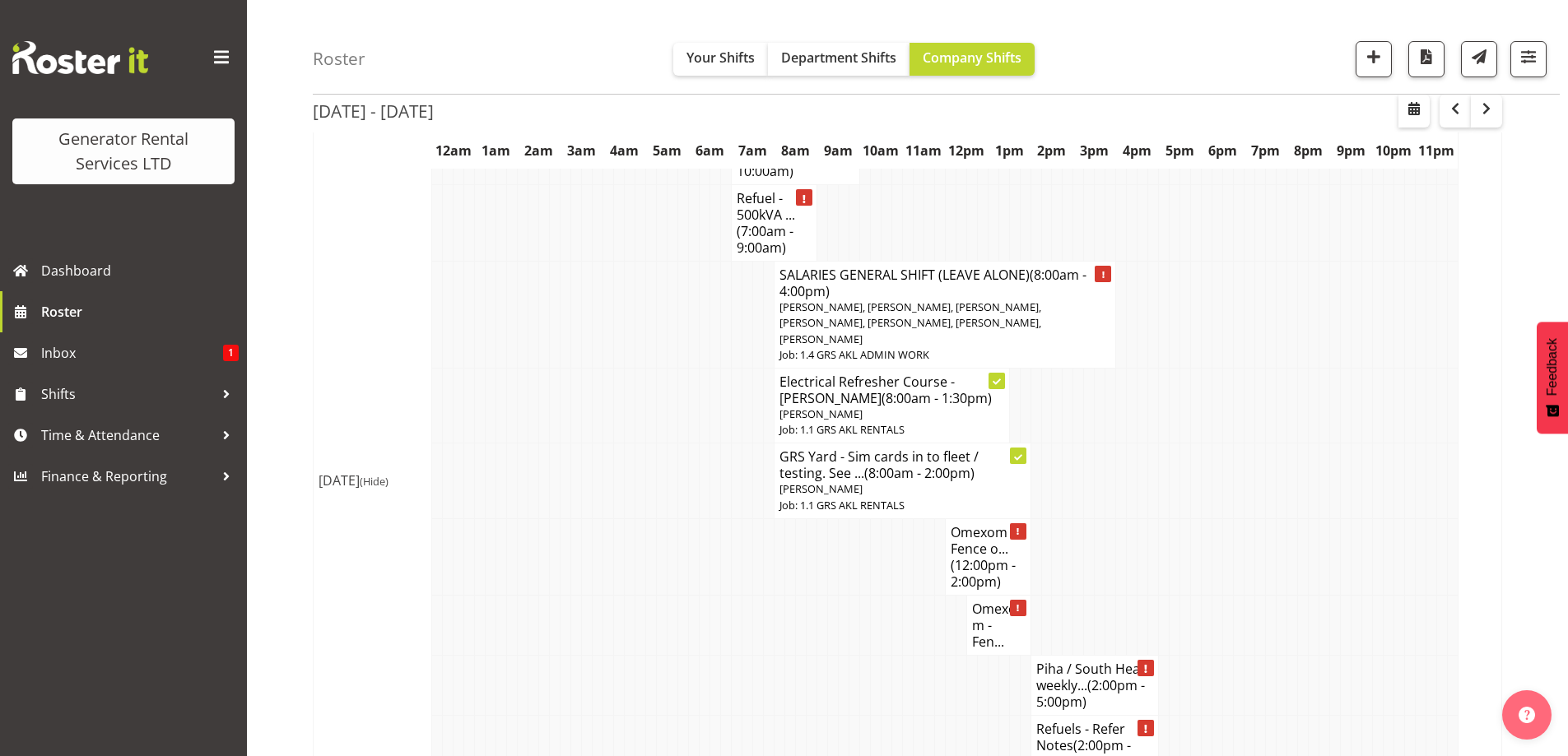
click at [613, 595] on td at bounding box center [608, 625] width 11 height 60
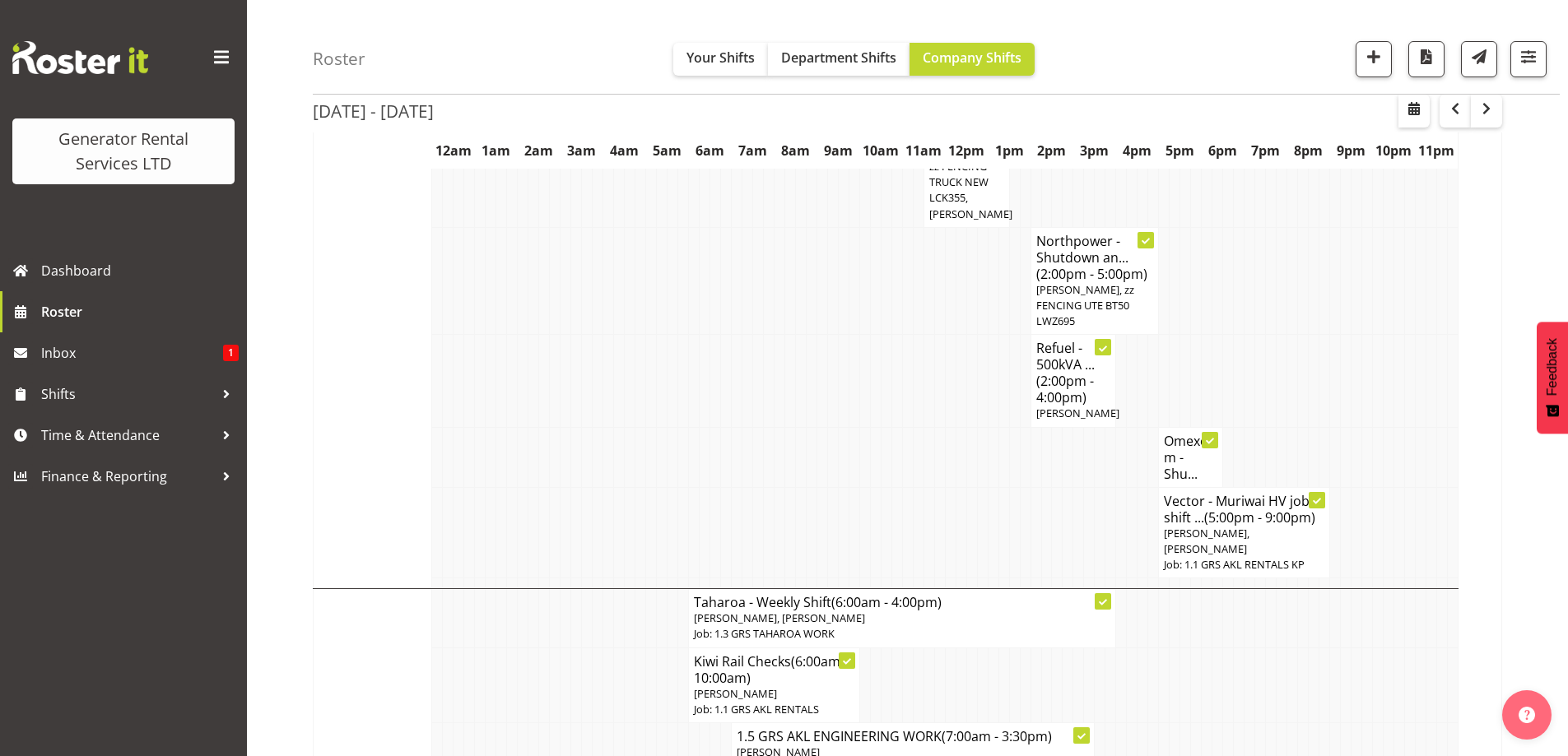
scroll to position [3346, 0]
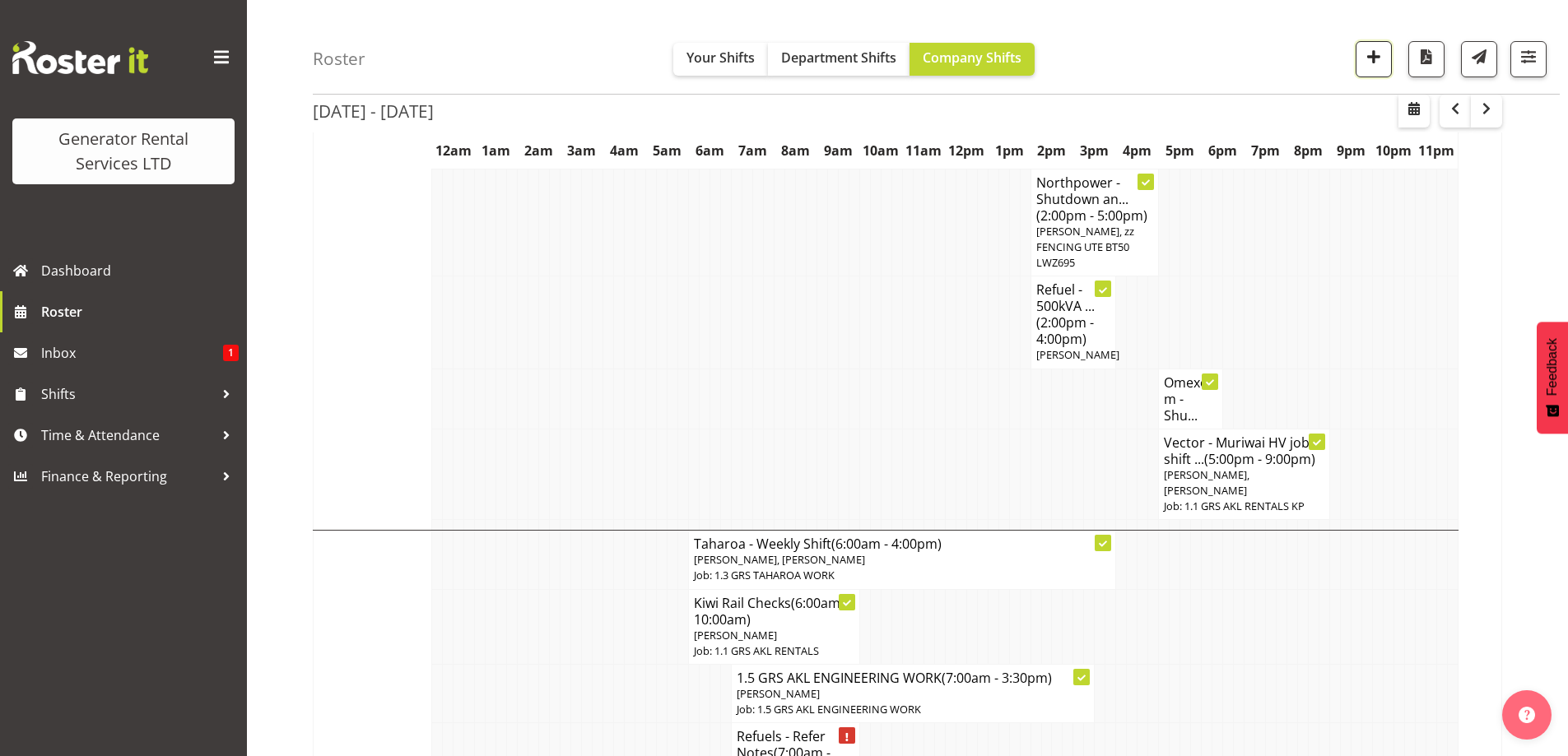
click at [1370, 61] on span "button" at bounding box center [1374, 56] width 21 height 21
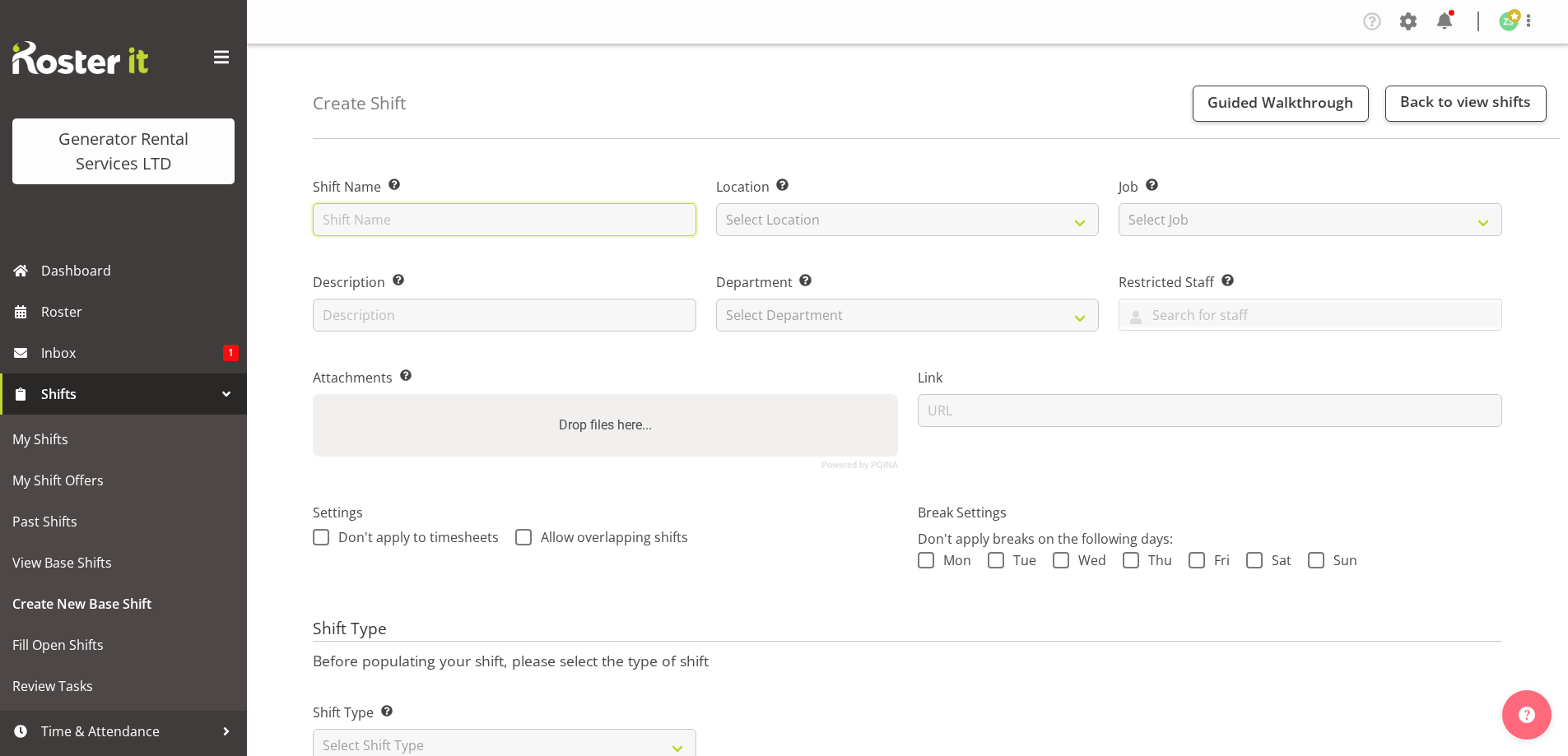
click at [397, 223] on input "text" at bounding box center [504, 219] width 384 height 33
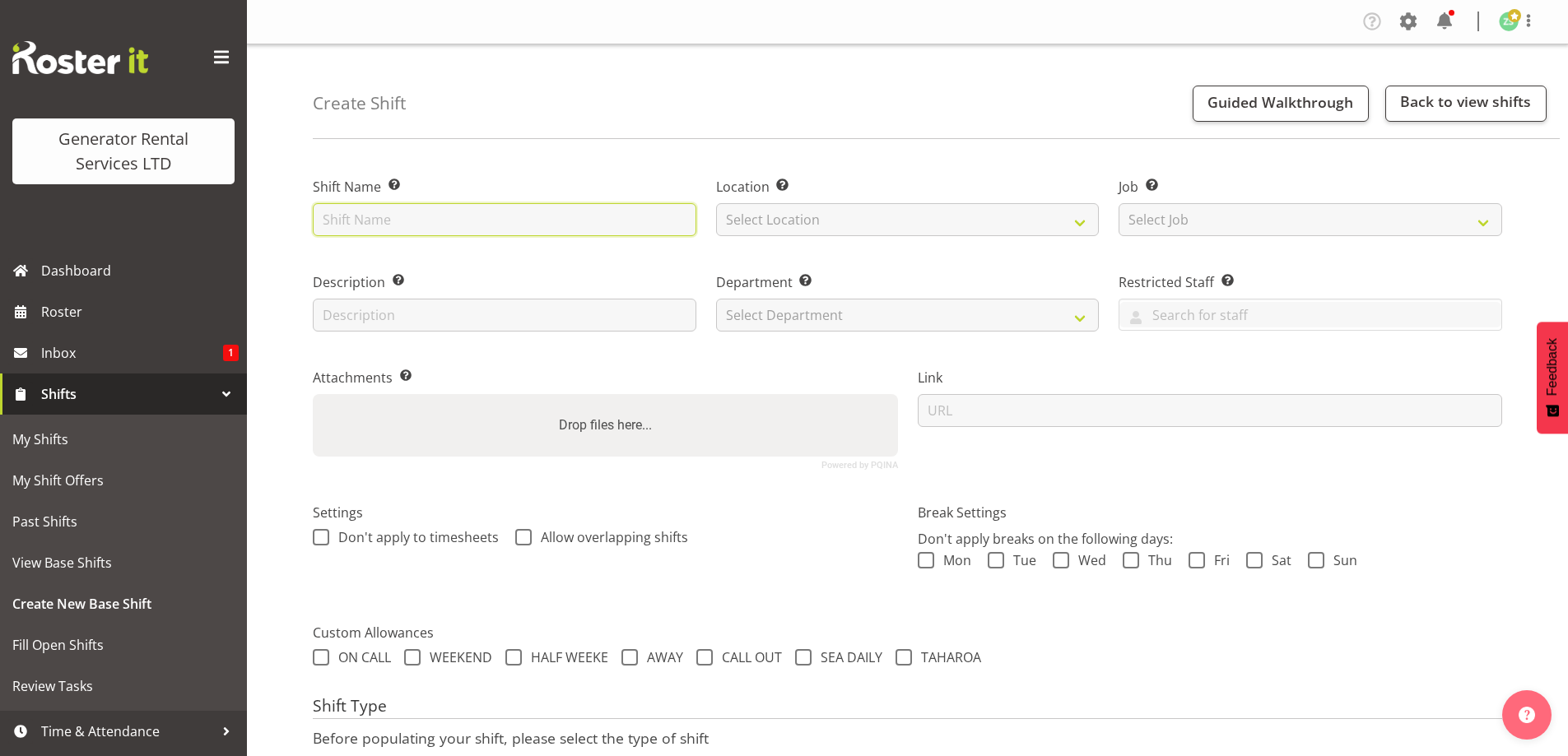
click at [503, 218] on input "text" at bounding box center [504, 219] width 384 height 33
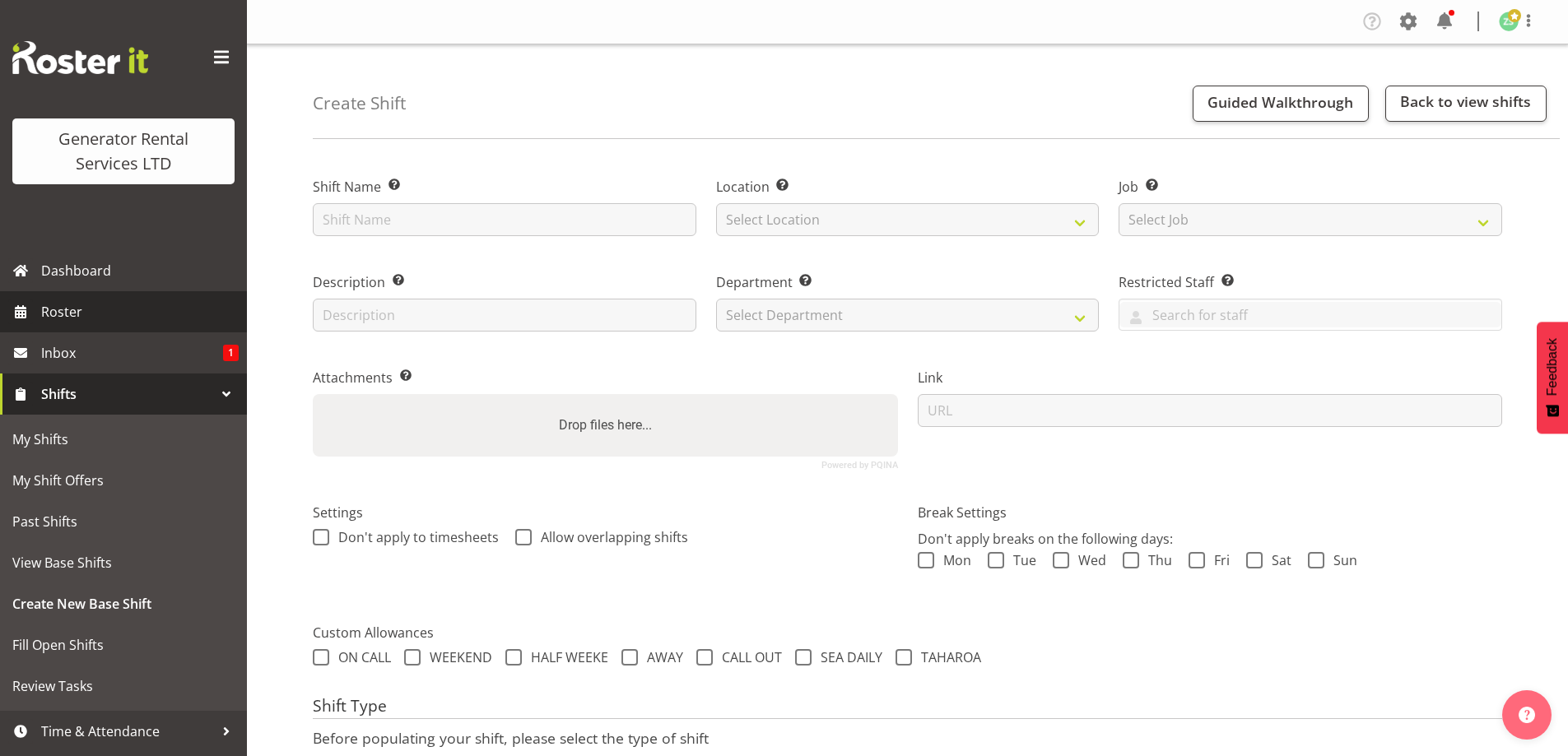
click at [92, 324] on span "Roster" at bounding box center [139, 312] width 197 height 24
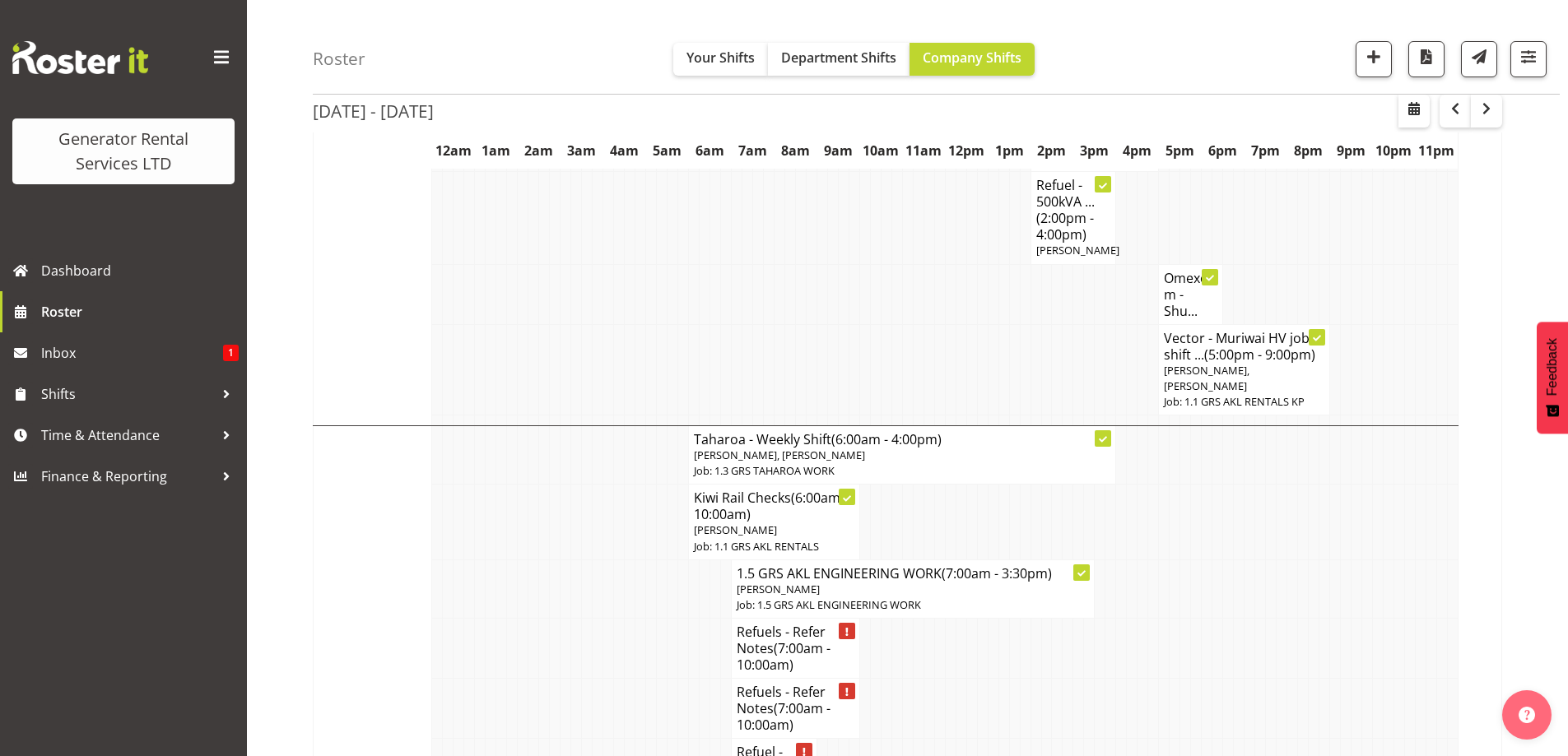
scroll to position [1893, 0]
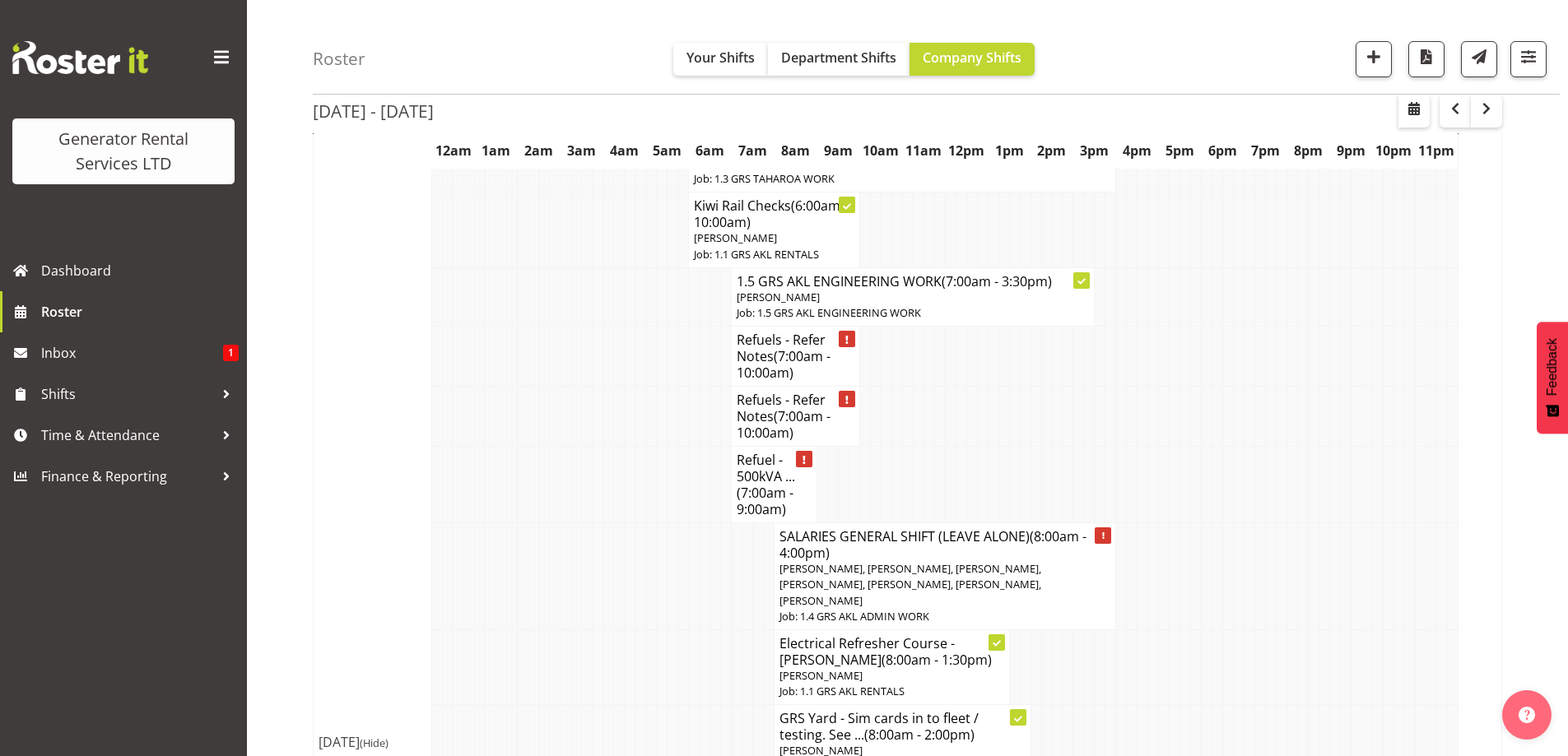
click at [631, 630] on td at bounding box center [630, 667] width 11 height 75
click at [572, 706] on td at bounding box center [576, 743] width 11 height 75
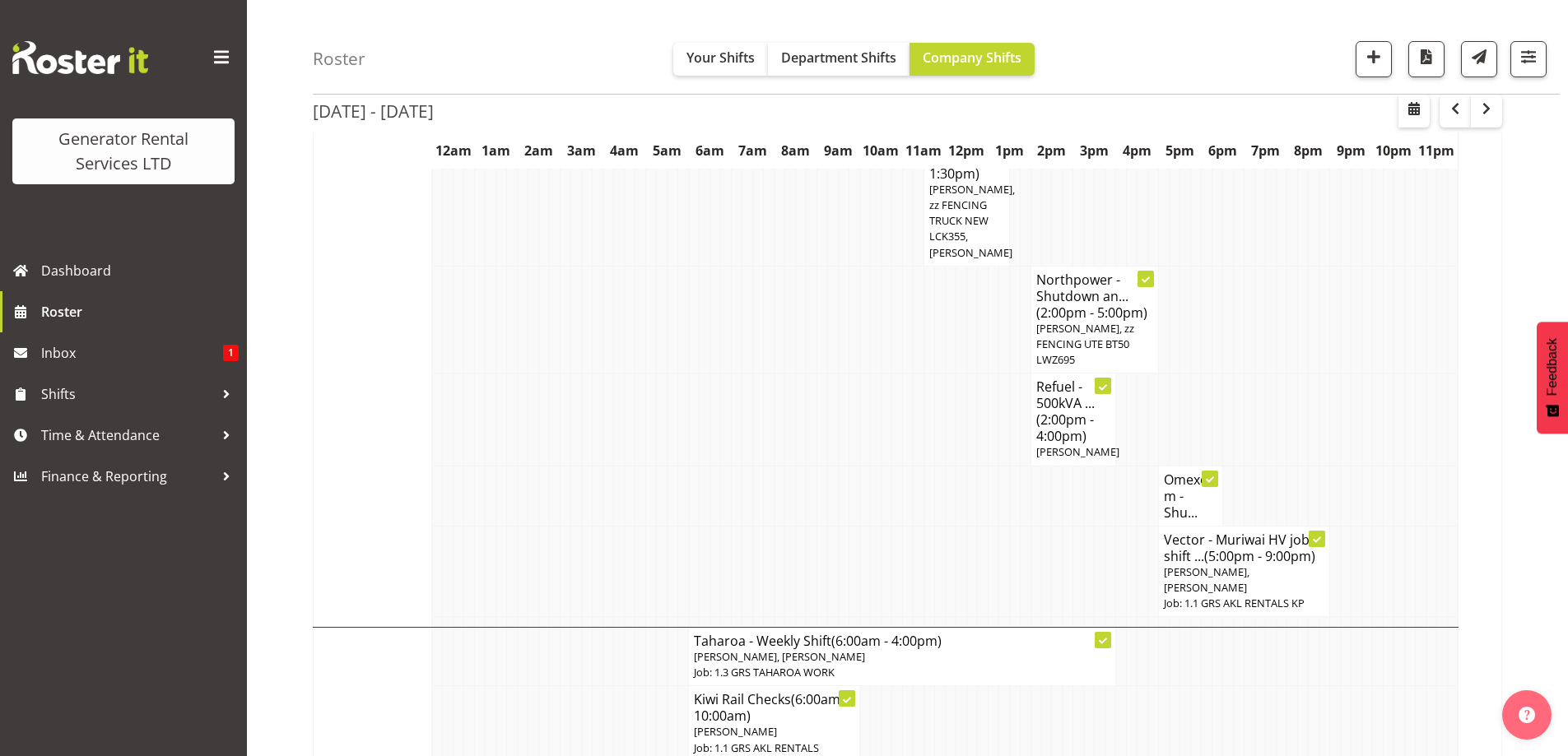
scroll to position [1152, 0]
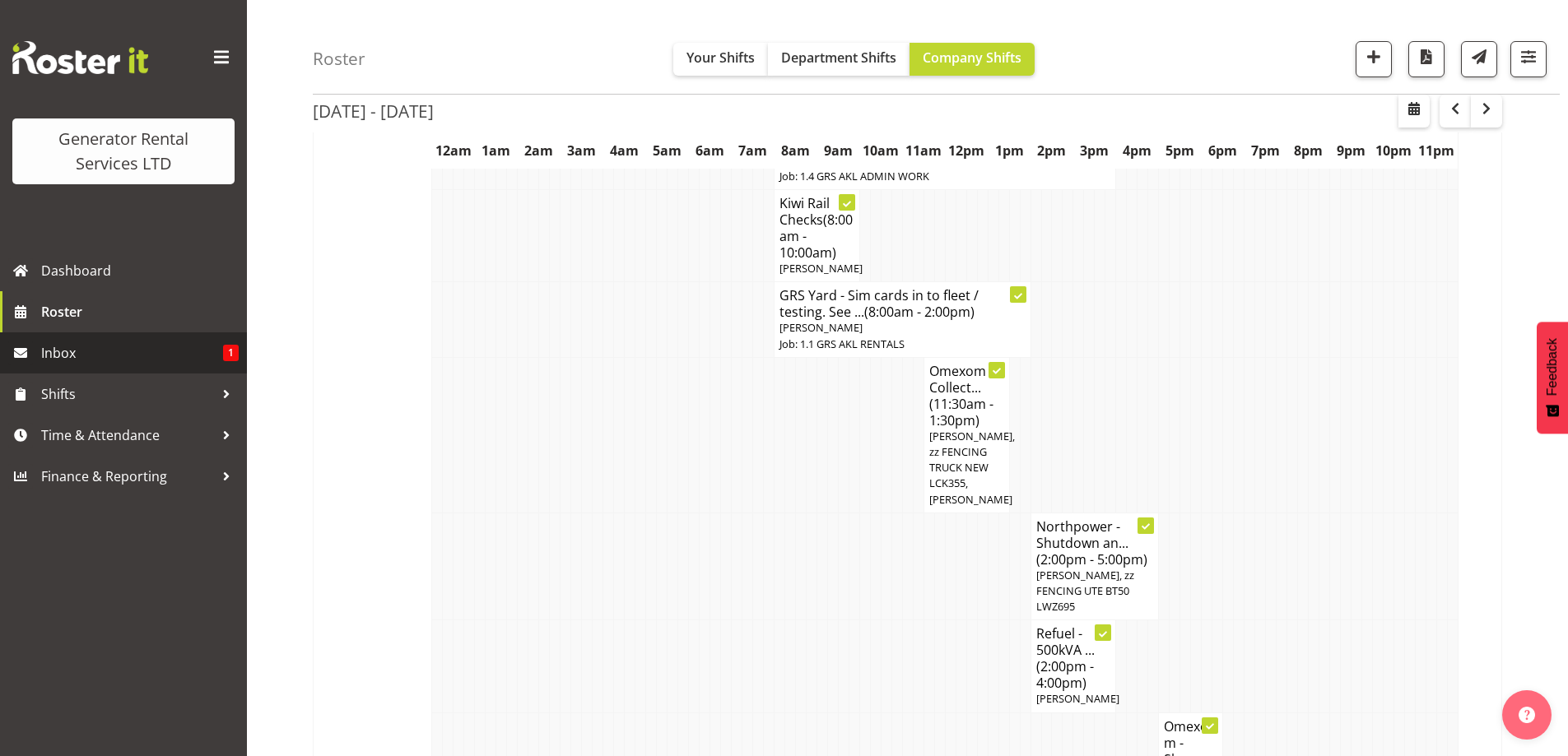
click at [85, 350] on span "Inbox" at bounding box center [132, 353] width 182 height 24
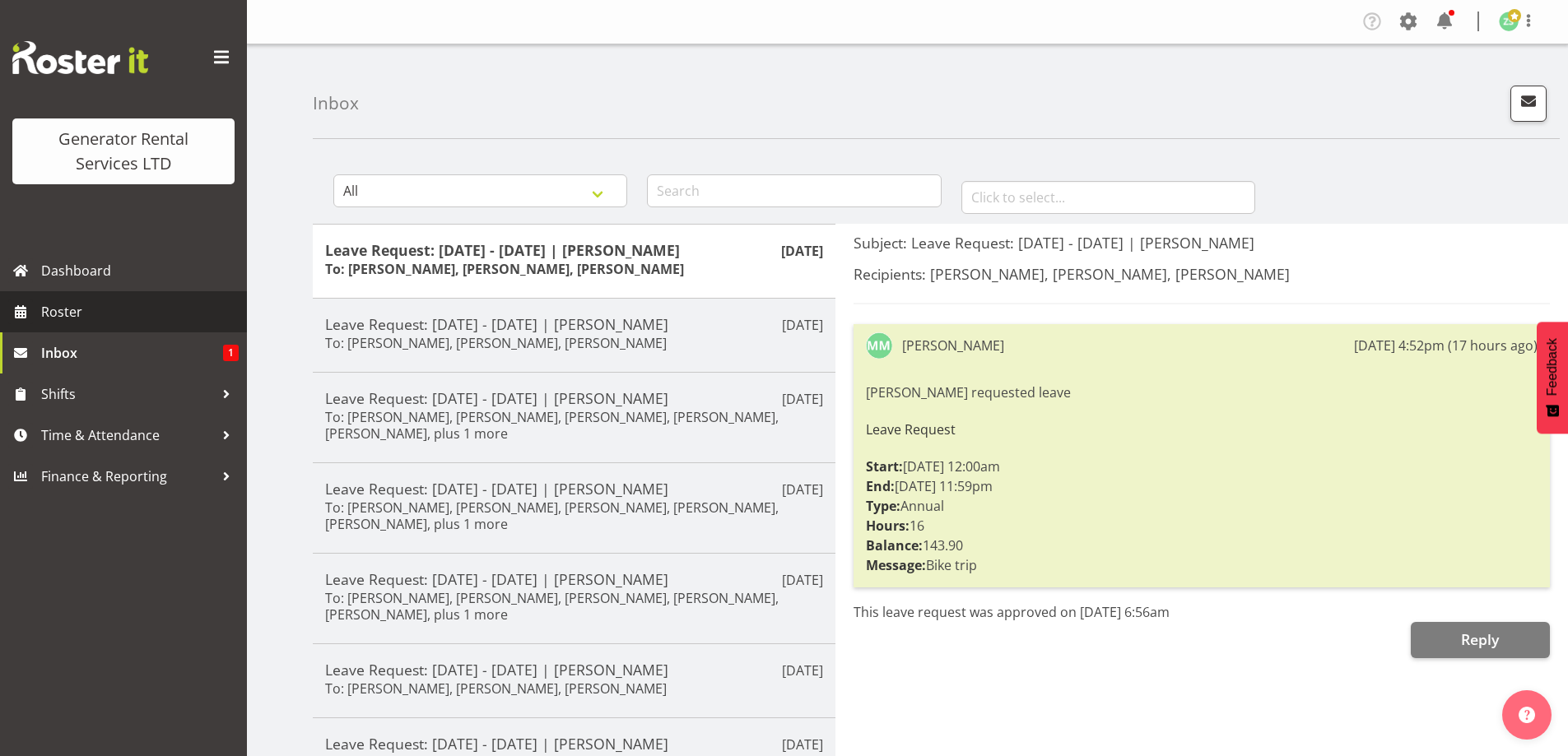
click at [118, 318] on span "Roster" at bounding box center [139, 312] width 197 height 24
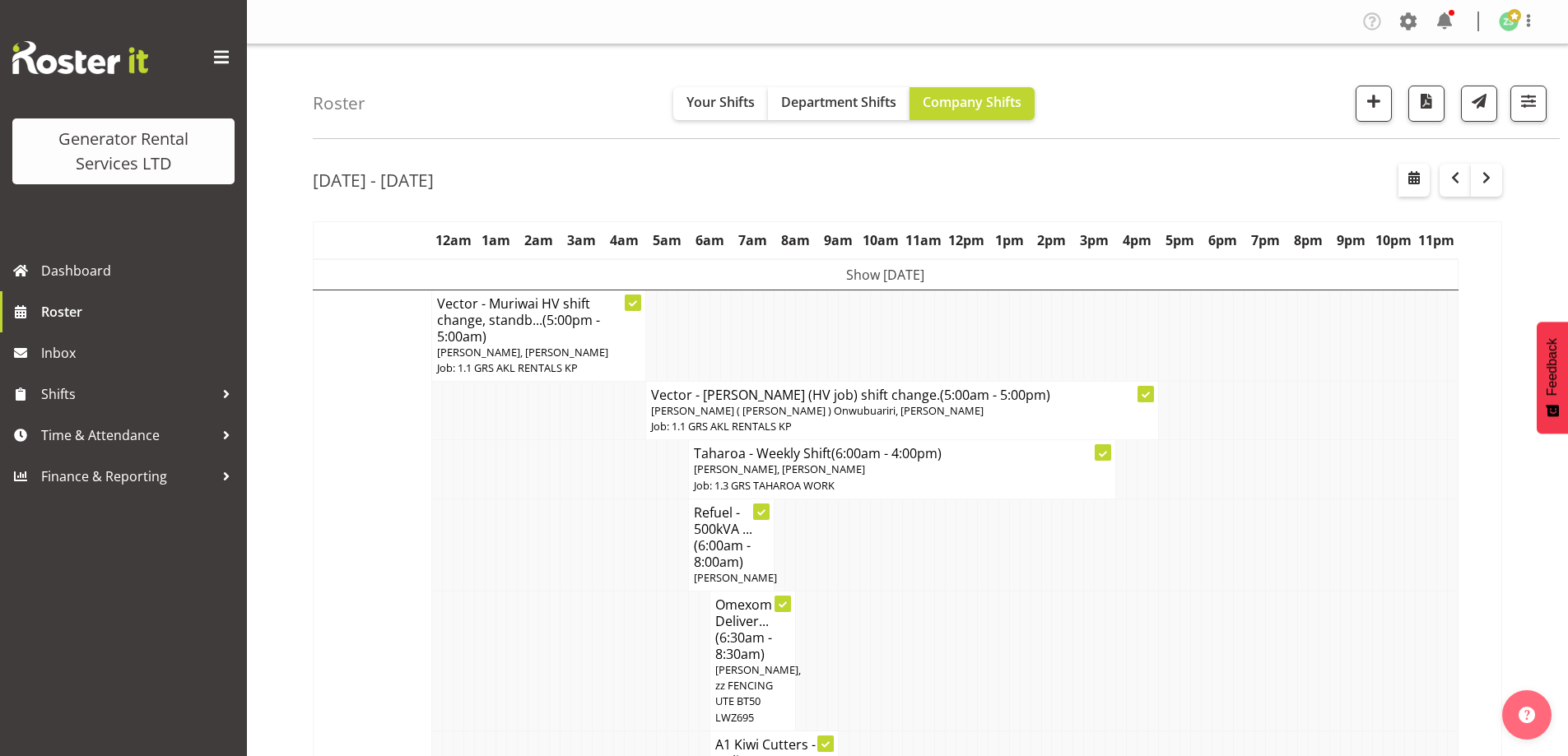
click at [508, 548] on td at bounding box center [513, 545] width 11 height 92
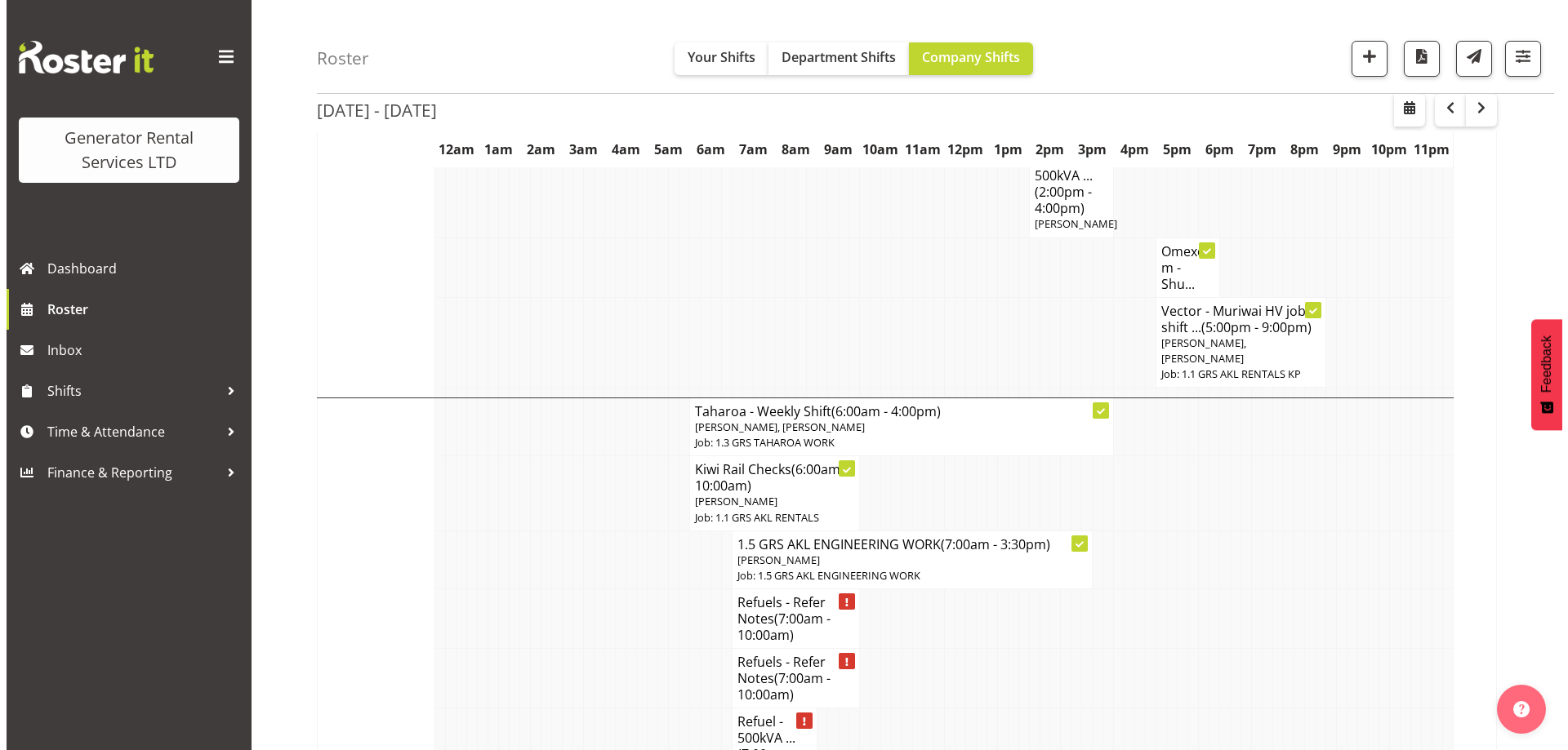
scroll to position [1797, 0]
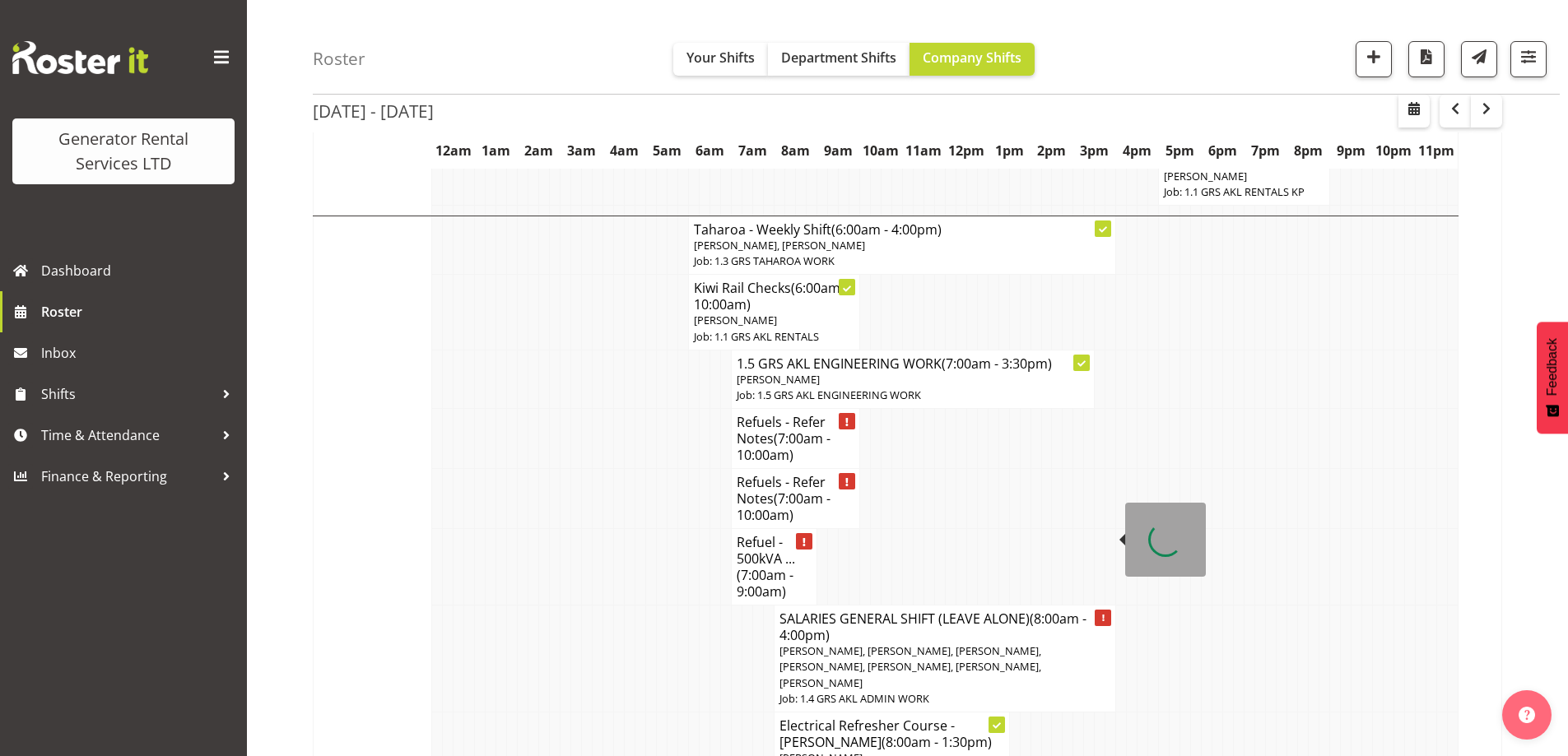
click at [902, 643] on span "[PERSON_NAME], [PERSON_NAME], [PERSON_NAME], [PERSON_NAME], [PERSON_NAME], [PER…" at bounding box center [911, 666] width 262 height 46
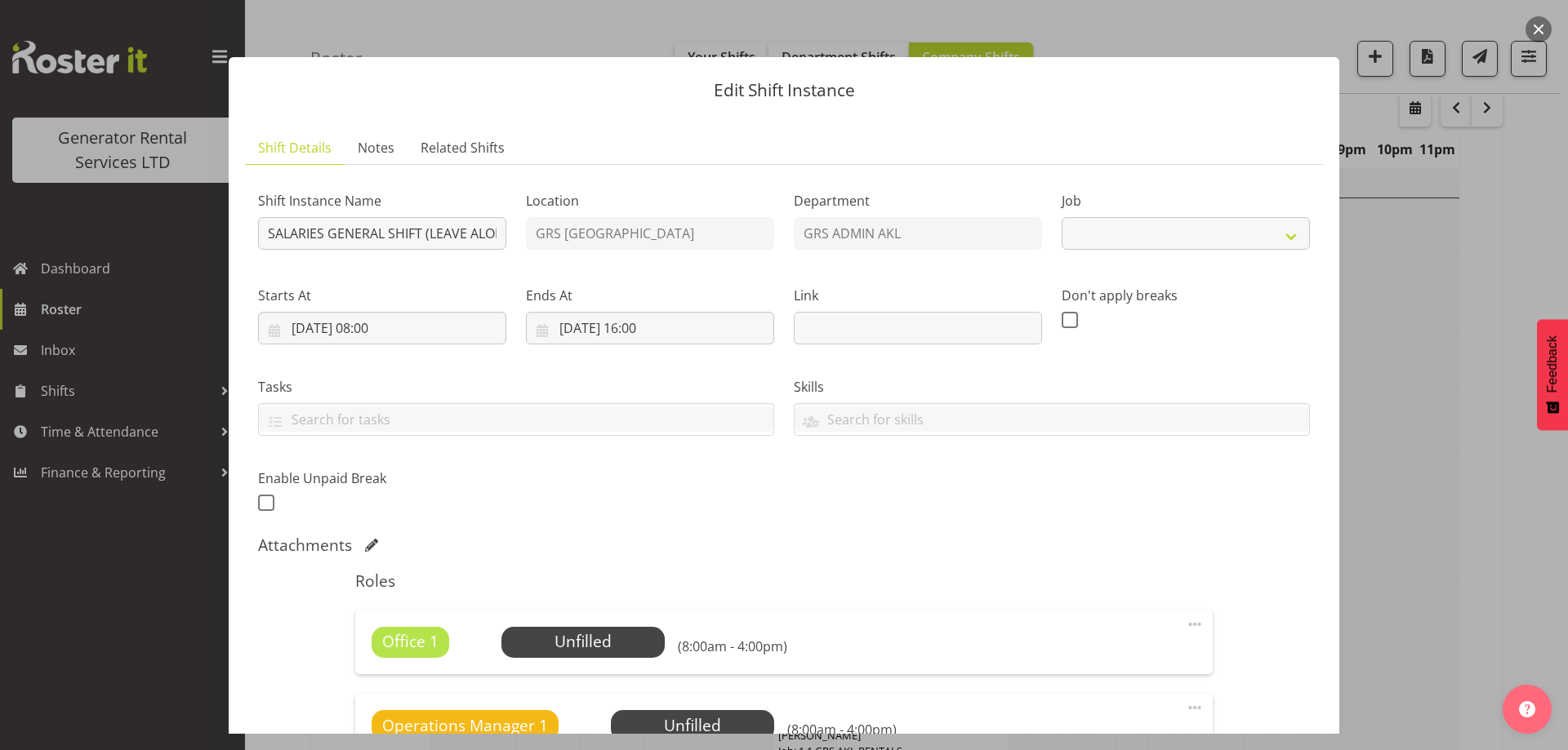
select select "875"
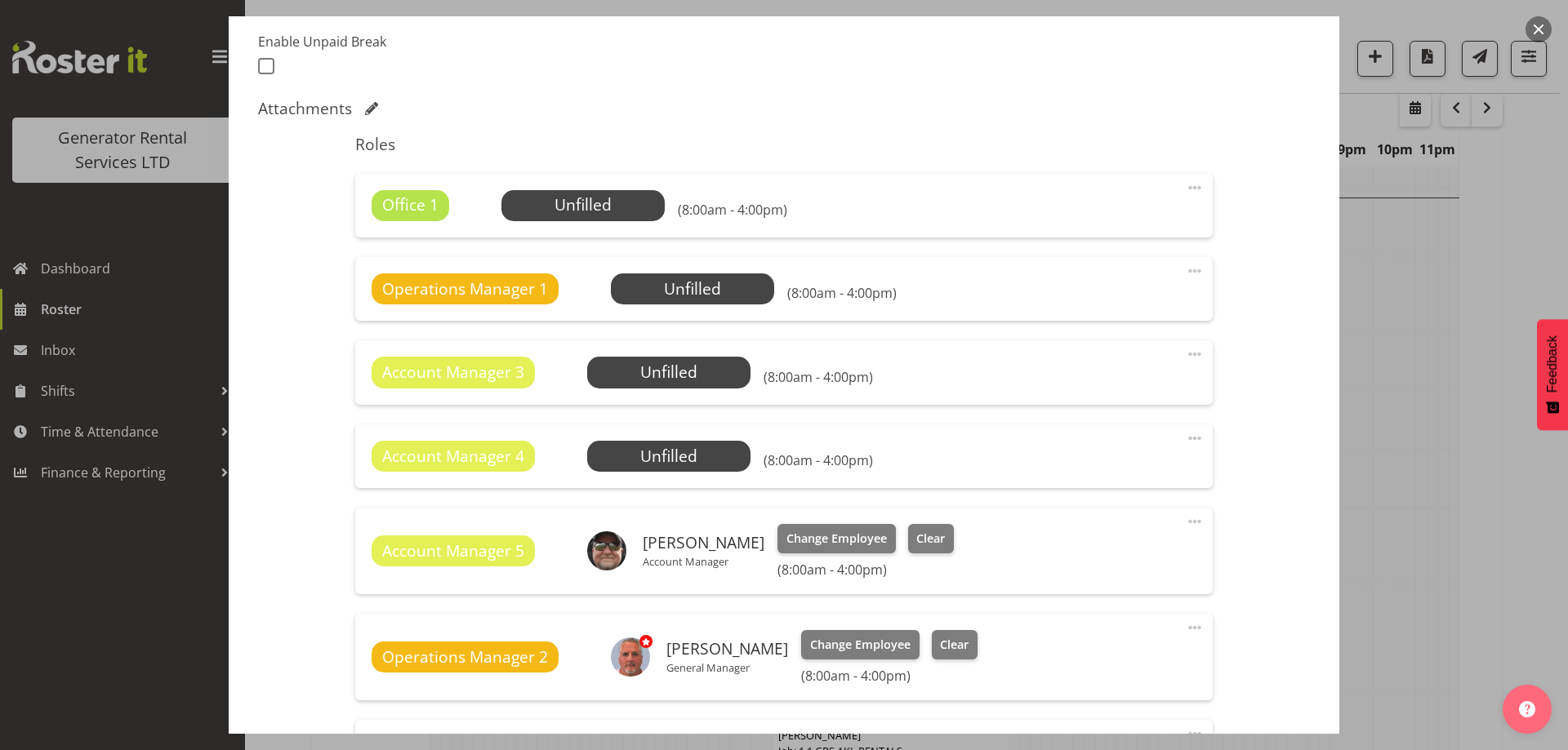
scroll to position [408, 0]
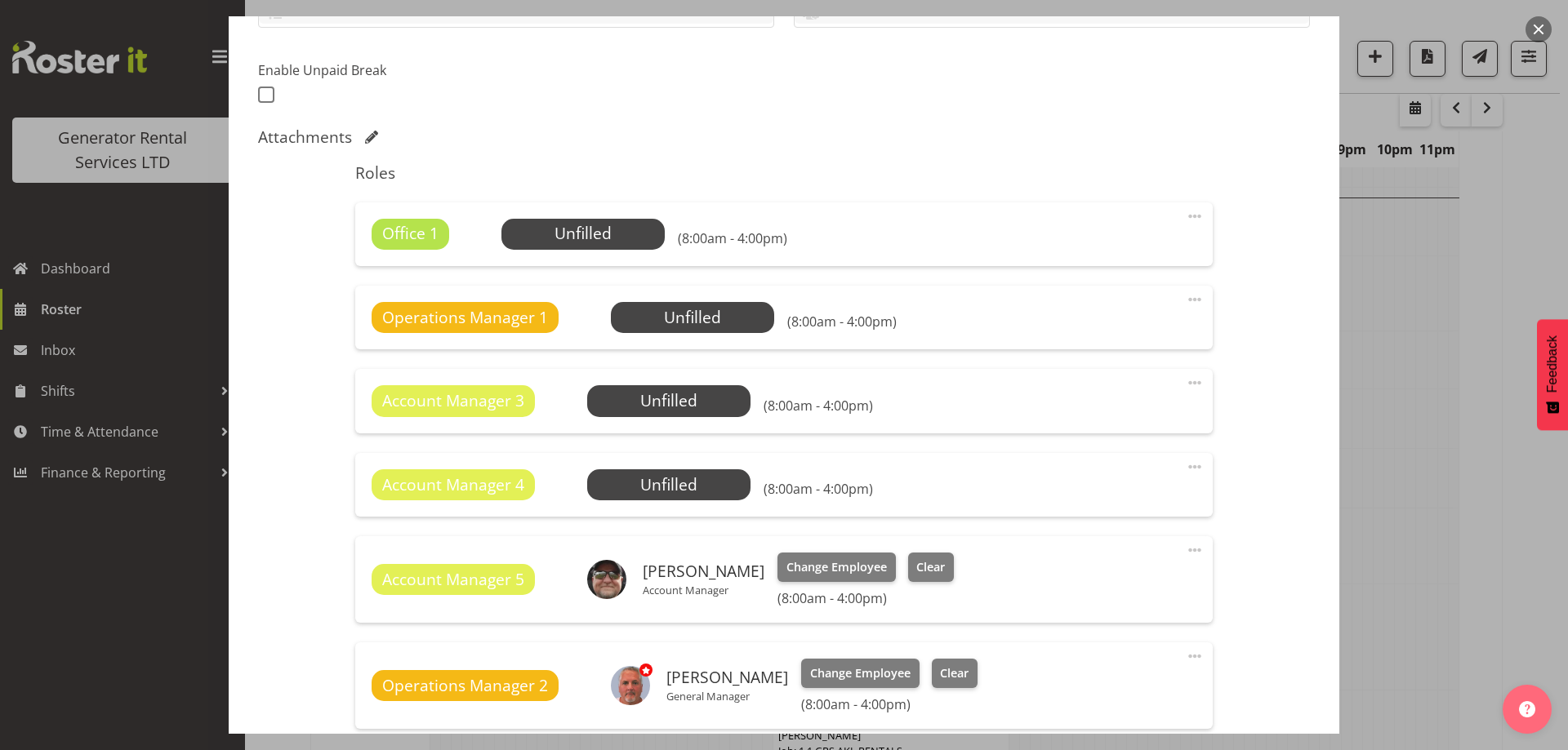
click at [1185, 219] on span at bounding box center [1195, 217] width 20 height 20
click at [1146, 308] on link "Delete" at bounding box center [1126, 311] width 157 height 29
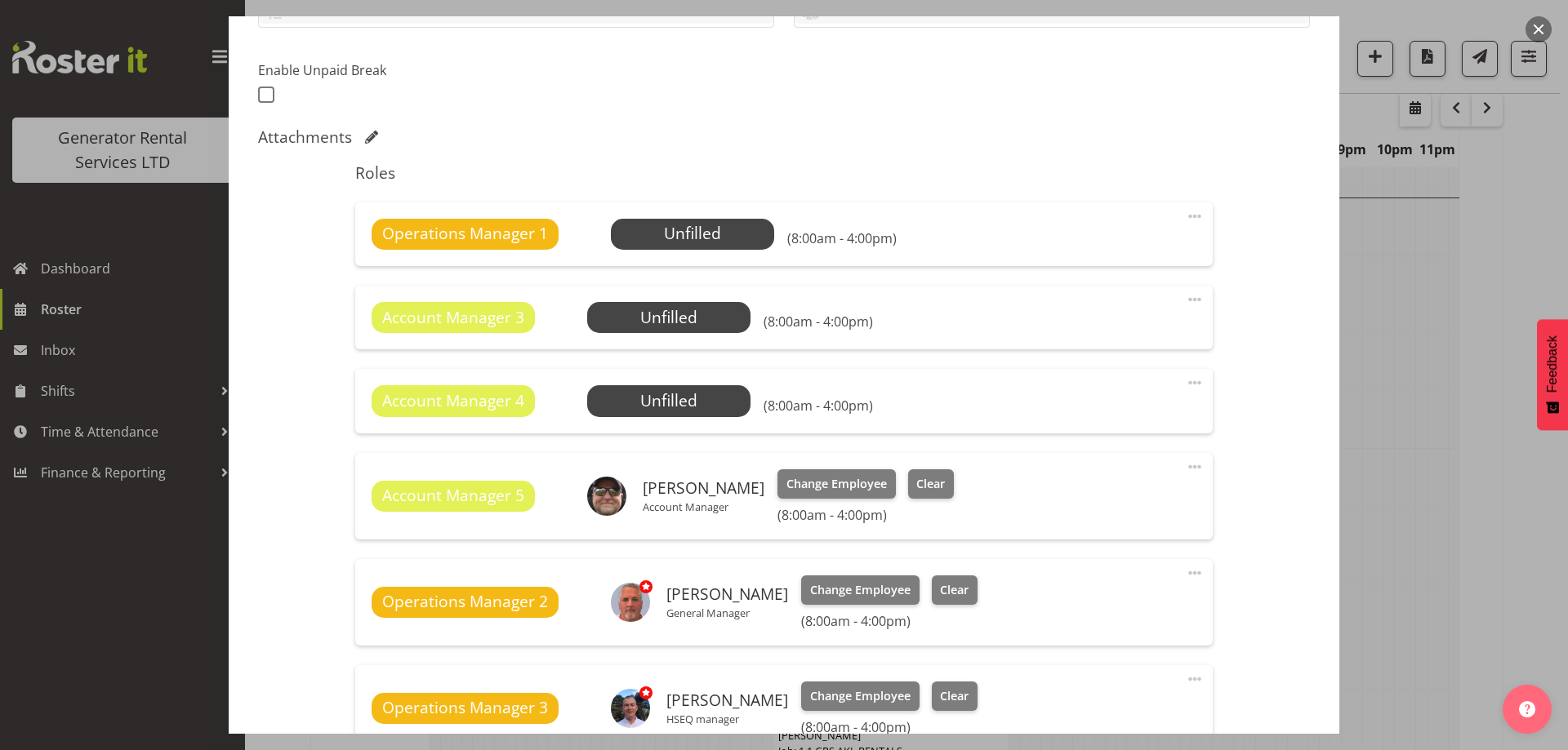
click at [1185, 222] on span at bounding box center [1195, 217] width 20 height 20
click at [1150, 312] on link "Delete" at bounding box center [1126, 311] width 157 height 29
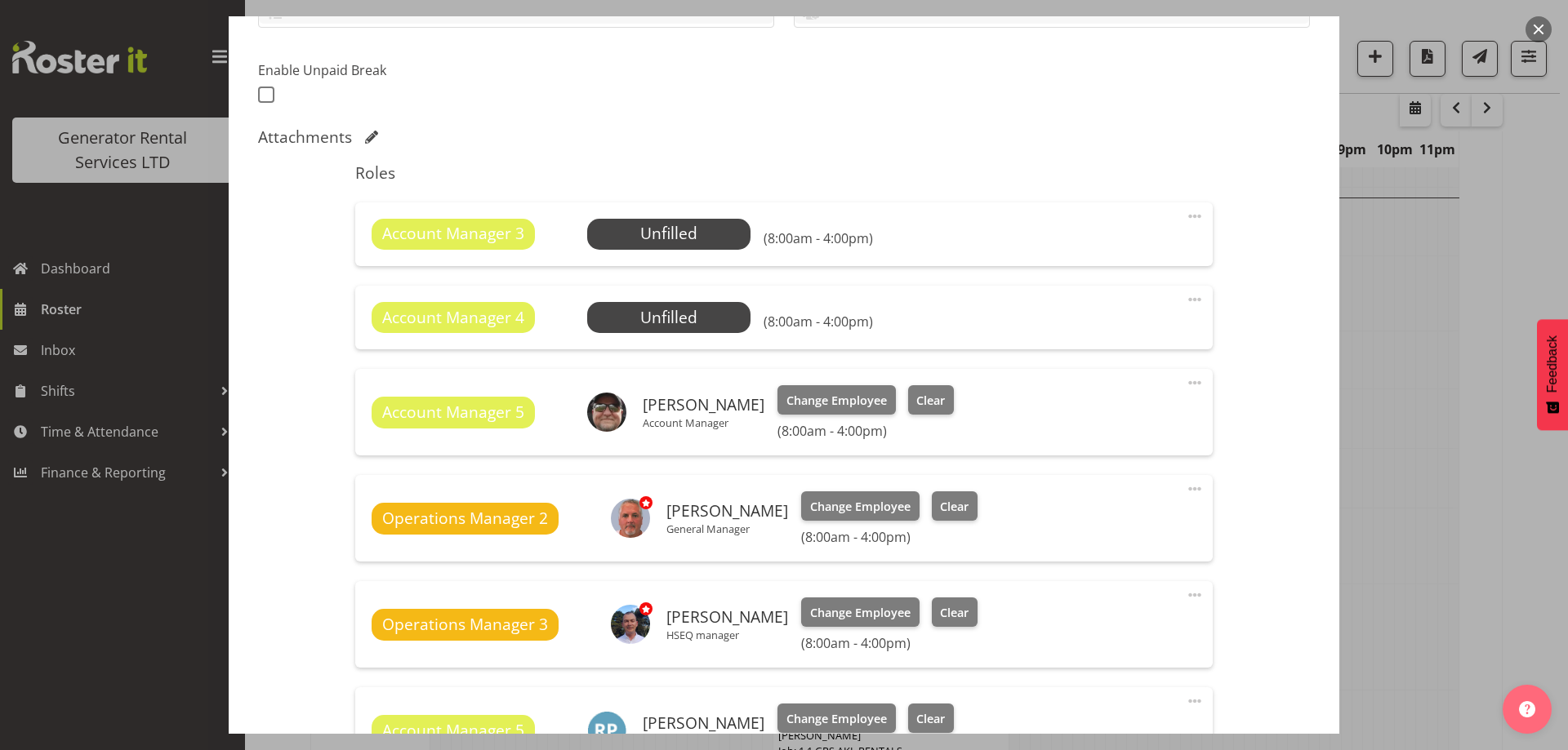
drag, startPoint x: 1193, startPoint y: 214, endPoint x: 1182, endPoint y: 240, distance: 28.2
click at [1193, 216] on div "Account Manager 3 Unfilled Select Employee (8:00am - 4:00pm) Edit Cover Role De…" at bounding box center [784, 234] width 857 height 63
click at [1185, 216] on span at bounding box center [1195, 217] width 20 height 20
click at [1126, 312] on link "Delete" at bounding box center [1126, 311] width 157 height 29
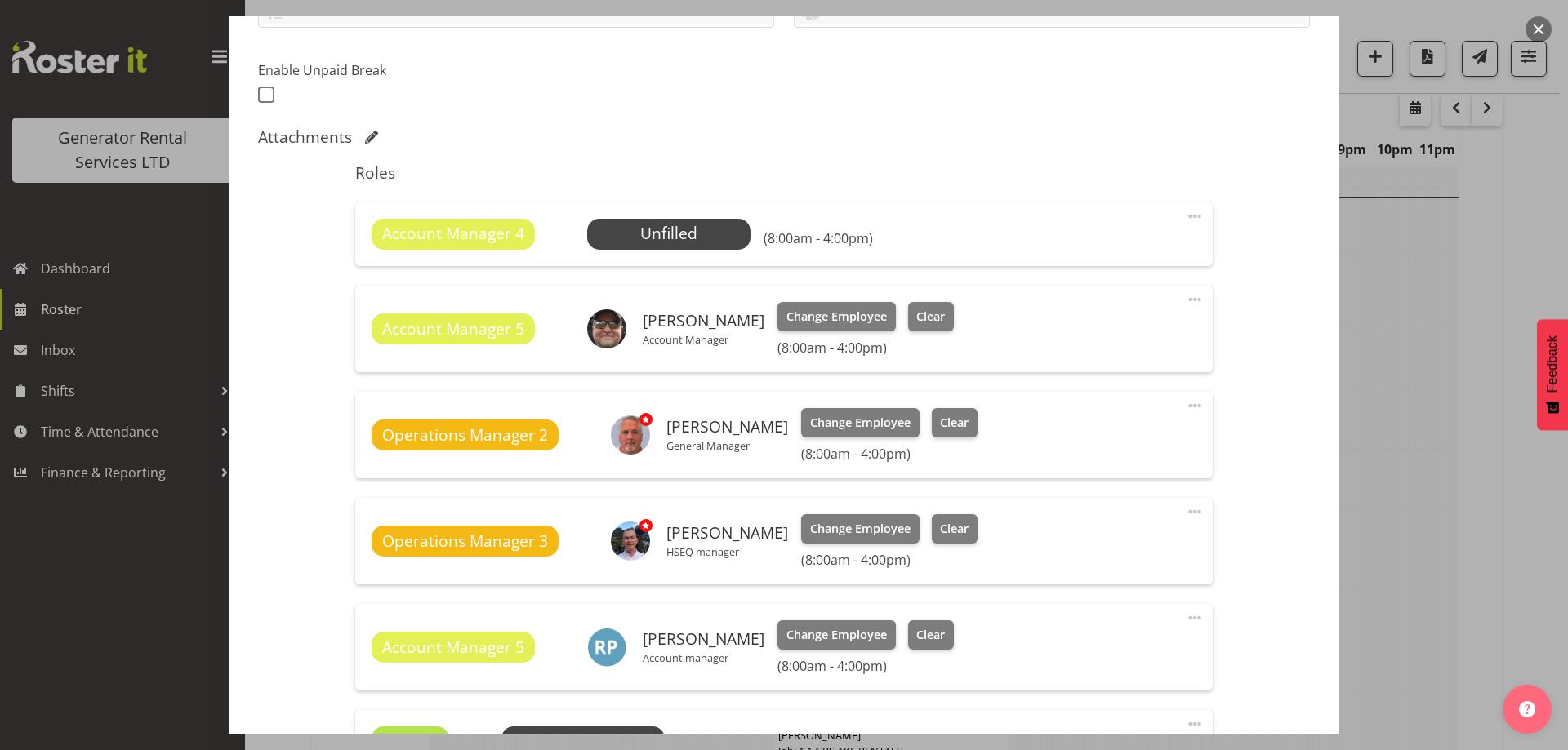
click at [1185, 214] on span at bounding box center [1195, 217] width 20 height 20
click at [1104, 312] on link "Delete" at bounding box center [1126, 311] width 157 height 29
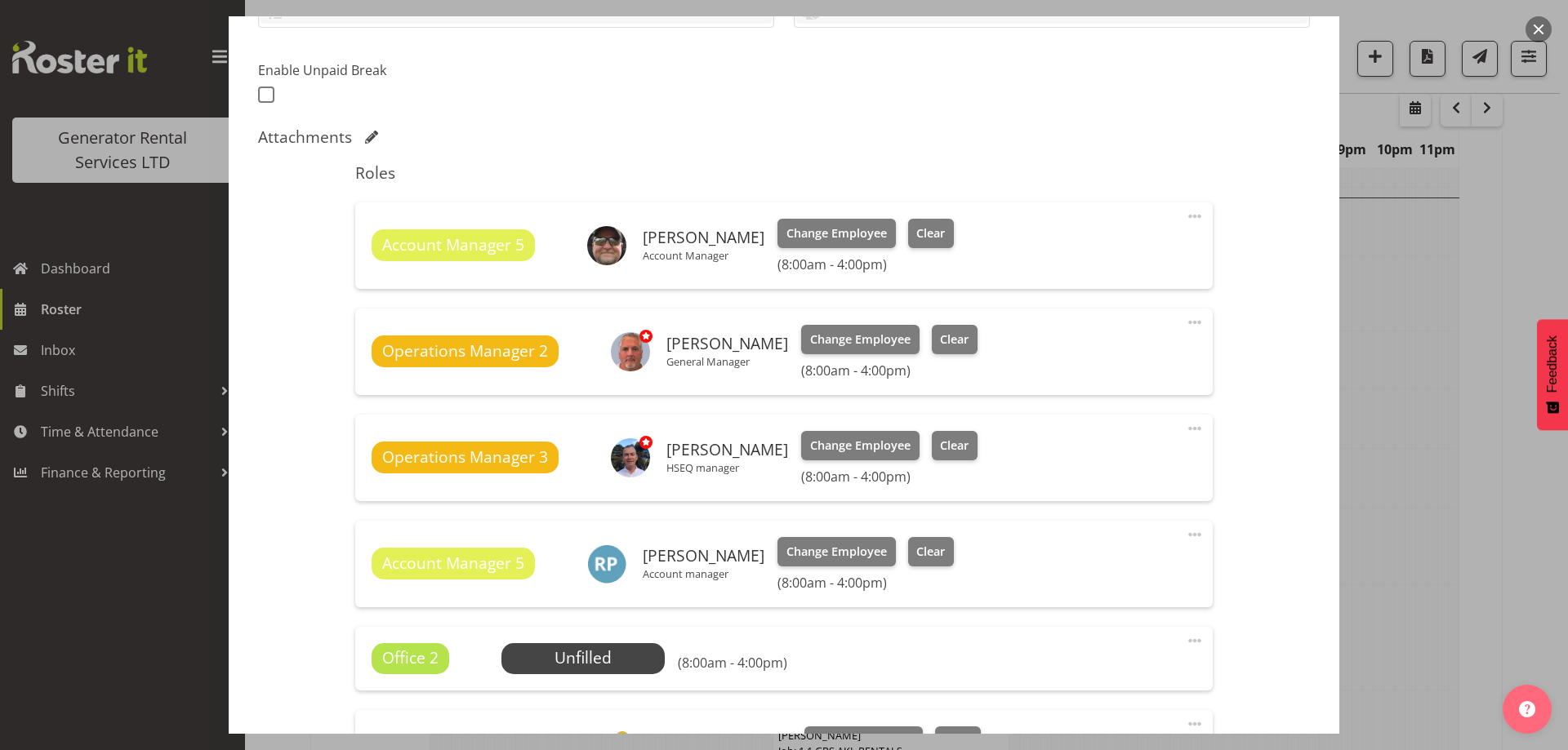
scroll to position [653, 0]
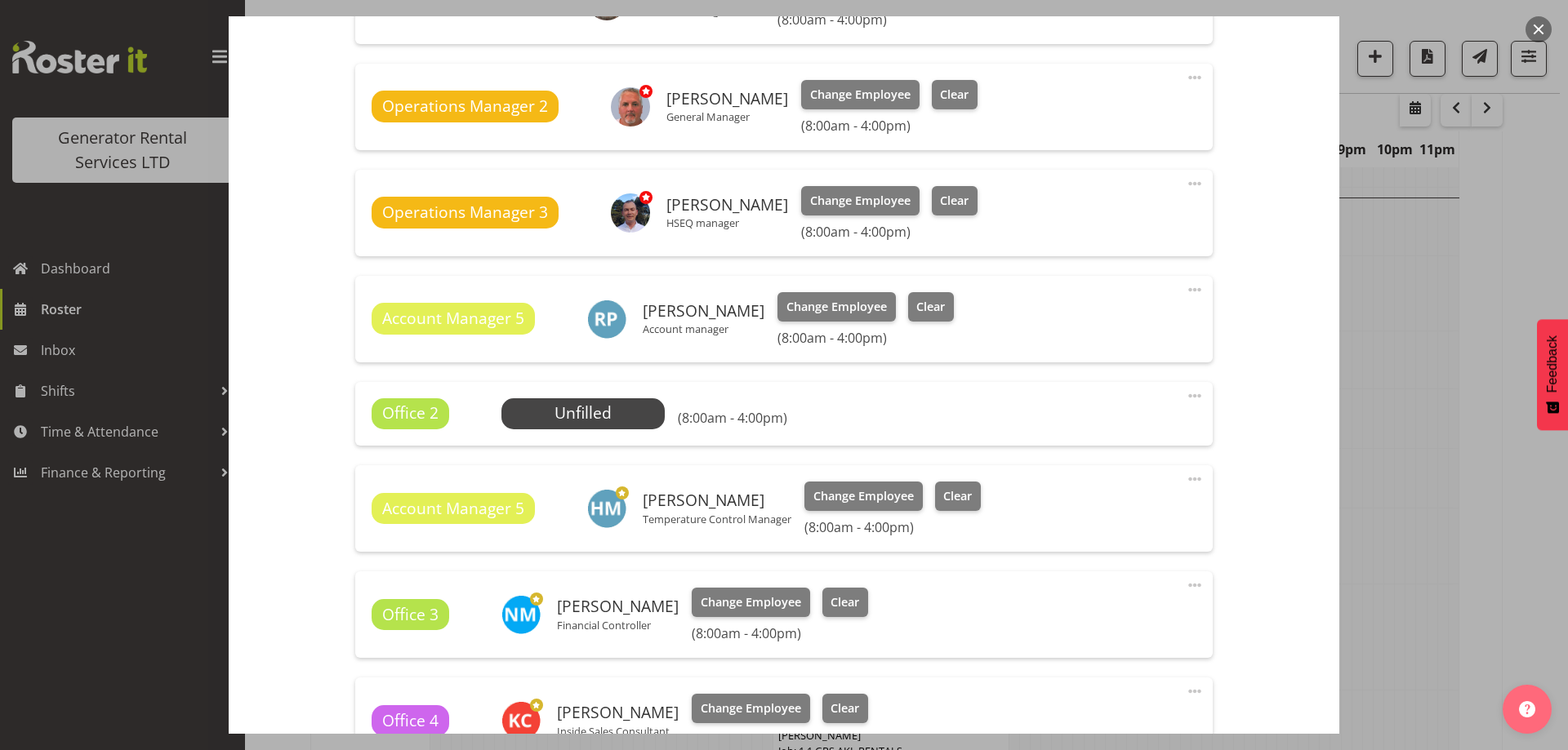
click at [1190, 398] on span at bounding box center [1195, 396] width 20 height 20
click at [1150, 484] on link "Delete" at bounding box center [1126, 490] width 157 height 29
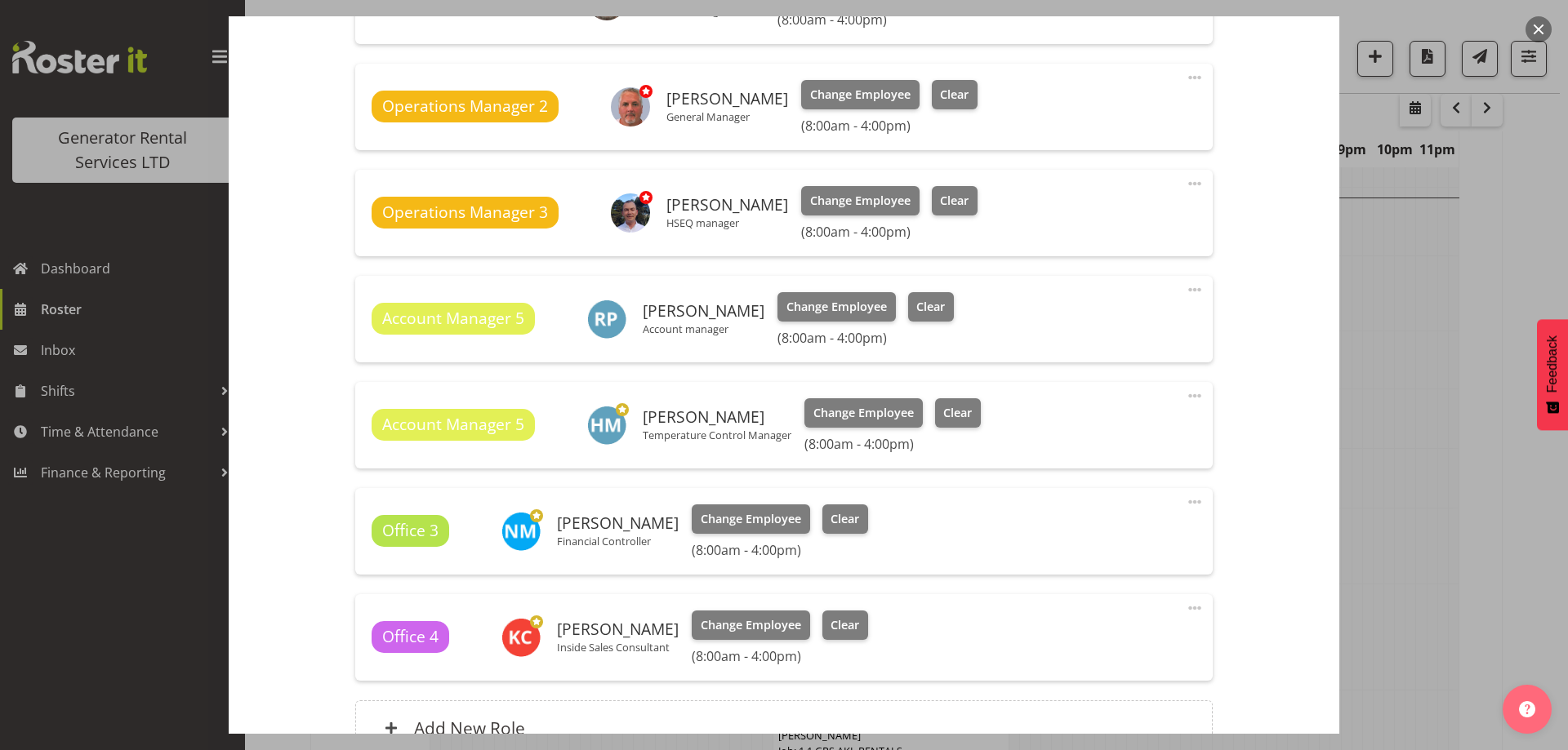
scroll to position [821, 0]
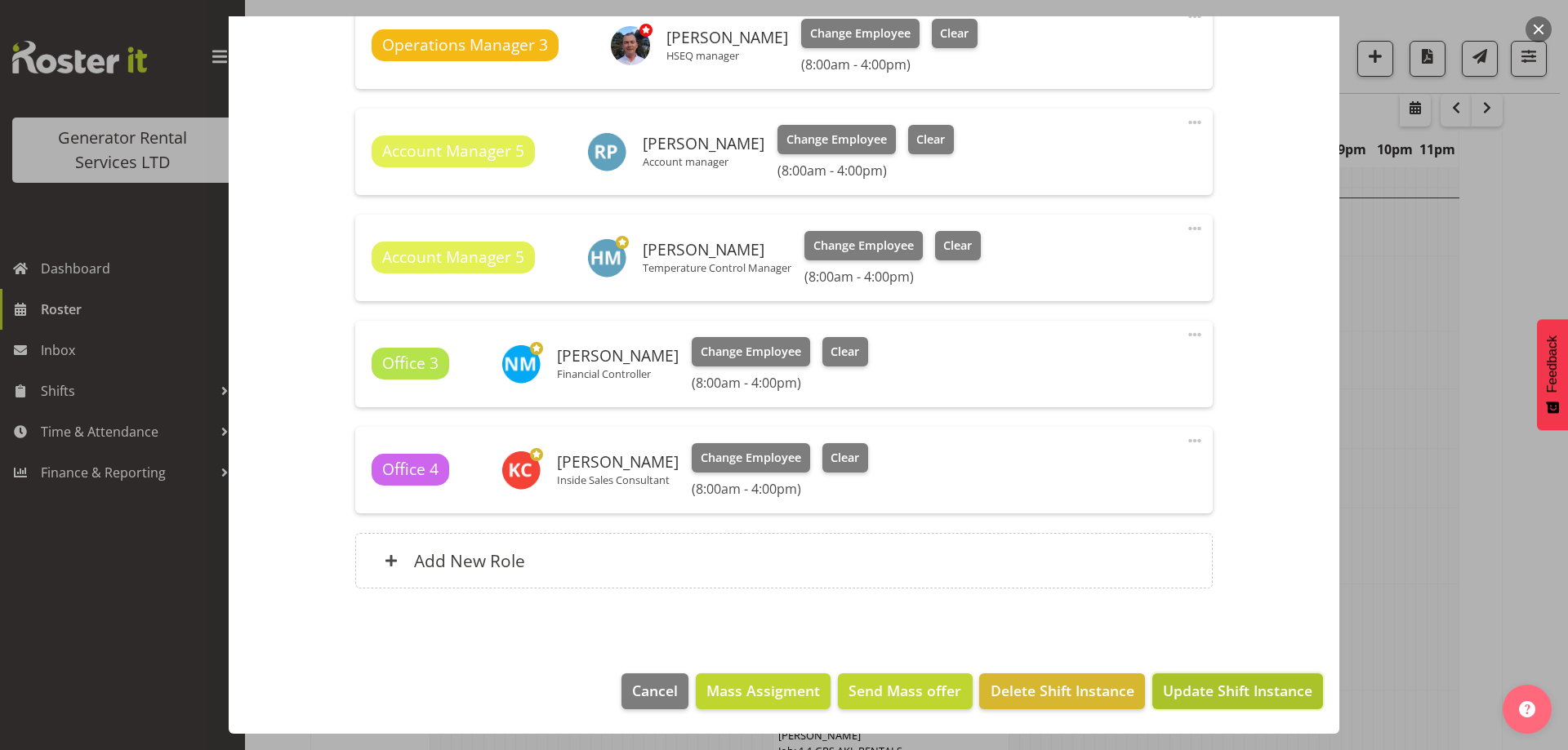
click at [1179, 692] on span "Update Shift Instance" at bounding box center [1237, 690] width 149 height 21
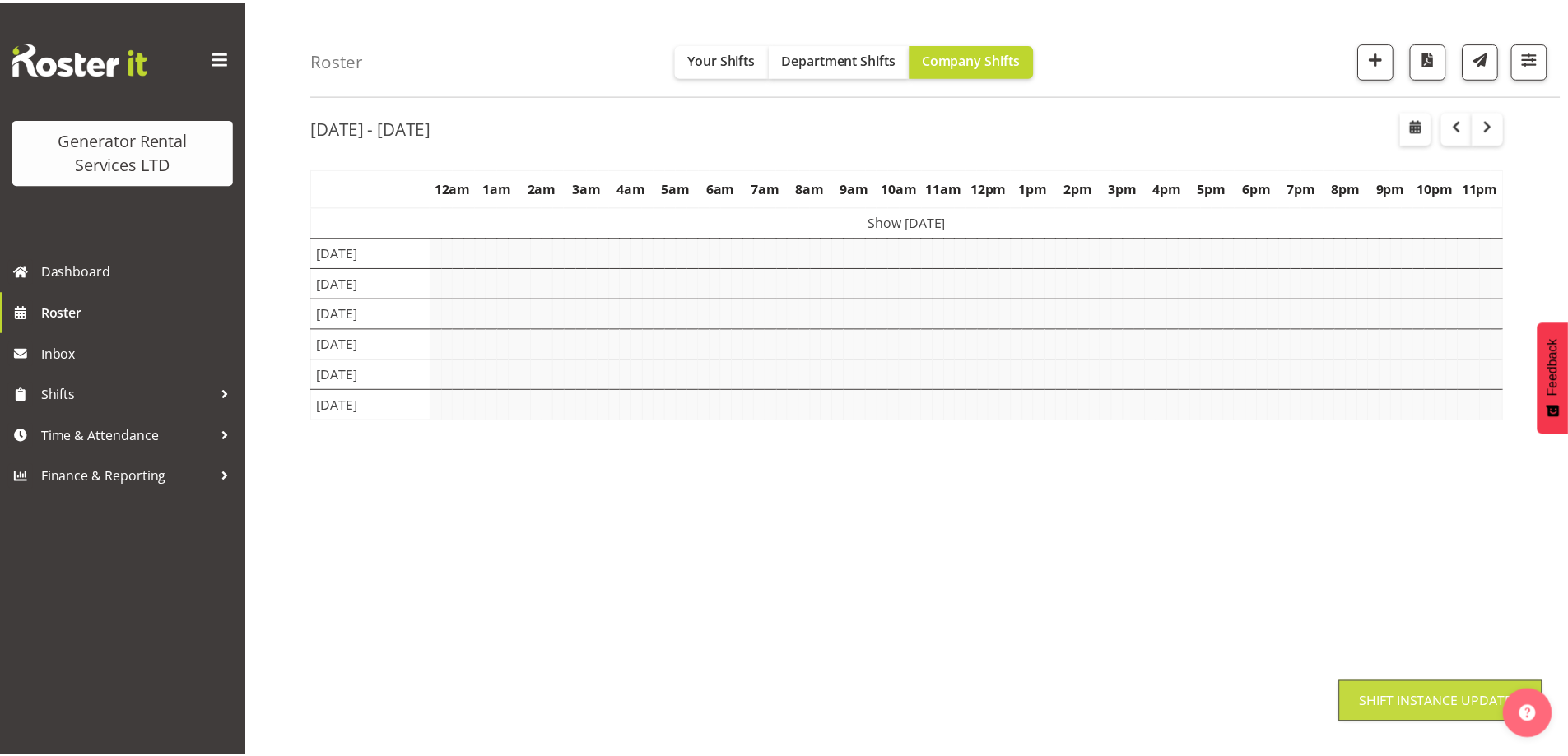
scroll to position [54, 0]
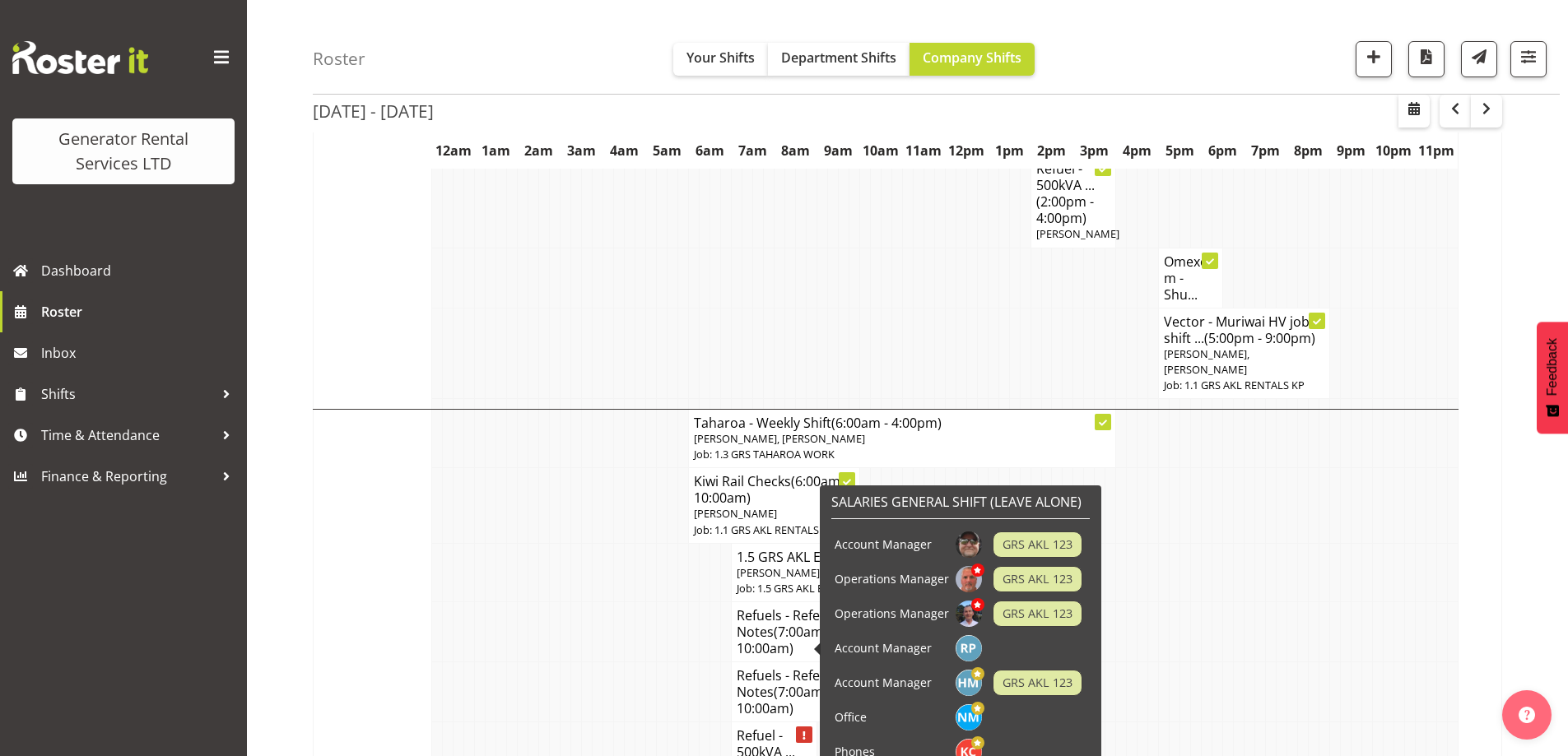
click at [468, 663] on td at bounding box center [470, 693] width 11 height 60
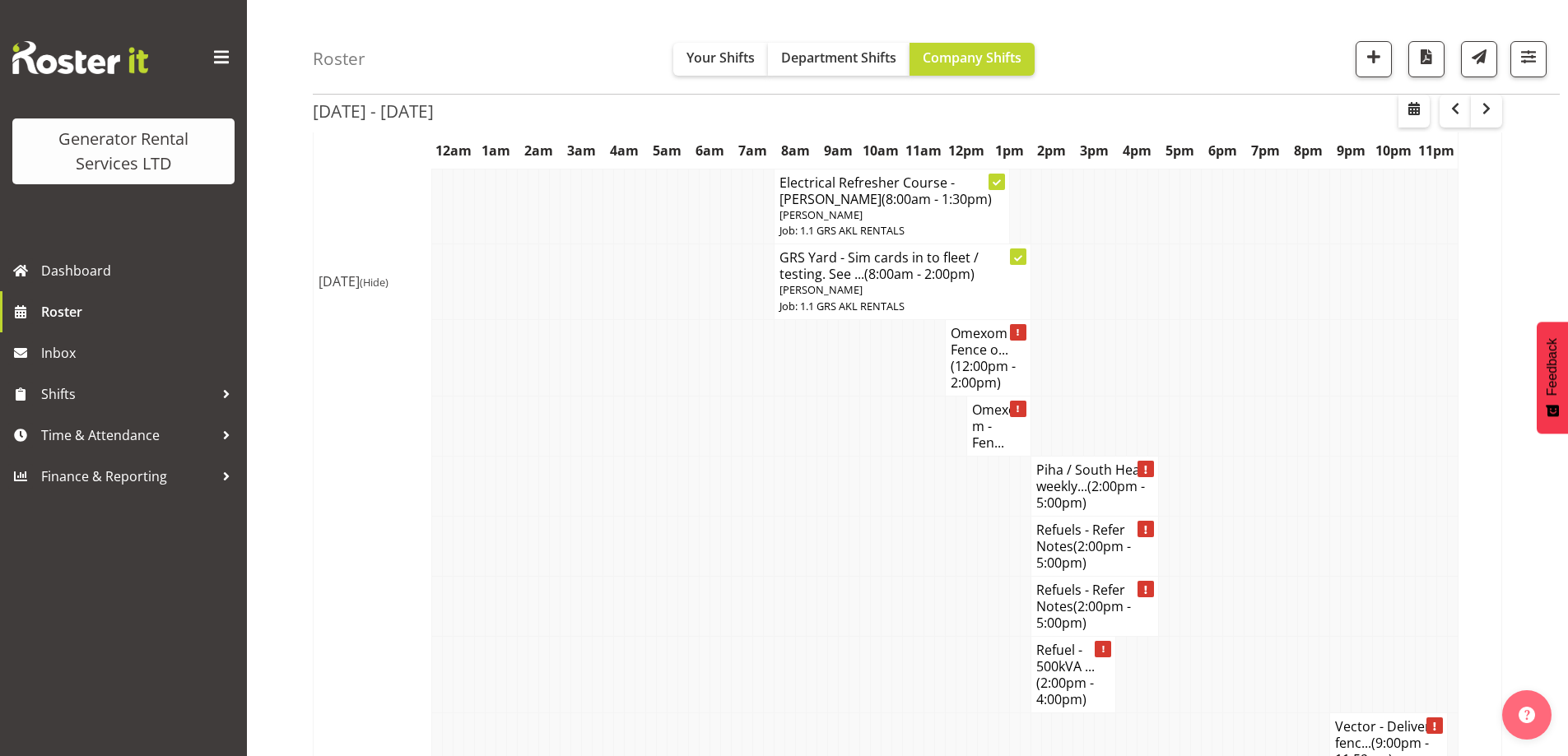
scroll to position [2358, 0]
click at [794, 572] on td at bounding box center [790, 602] width 11 height 60
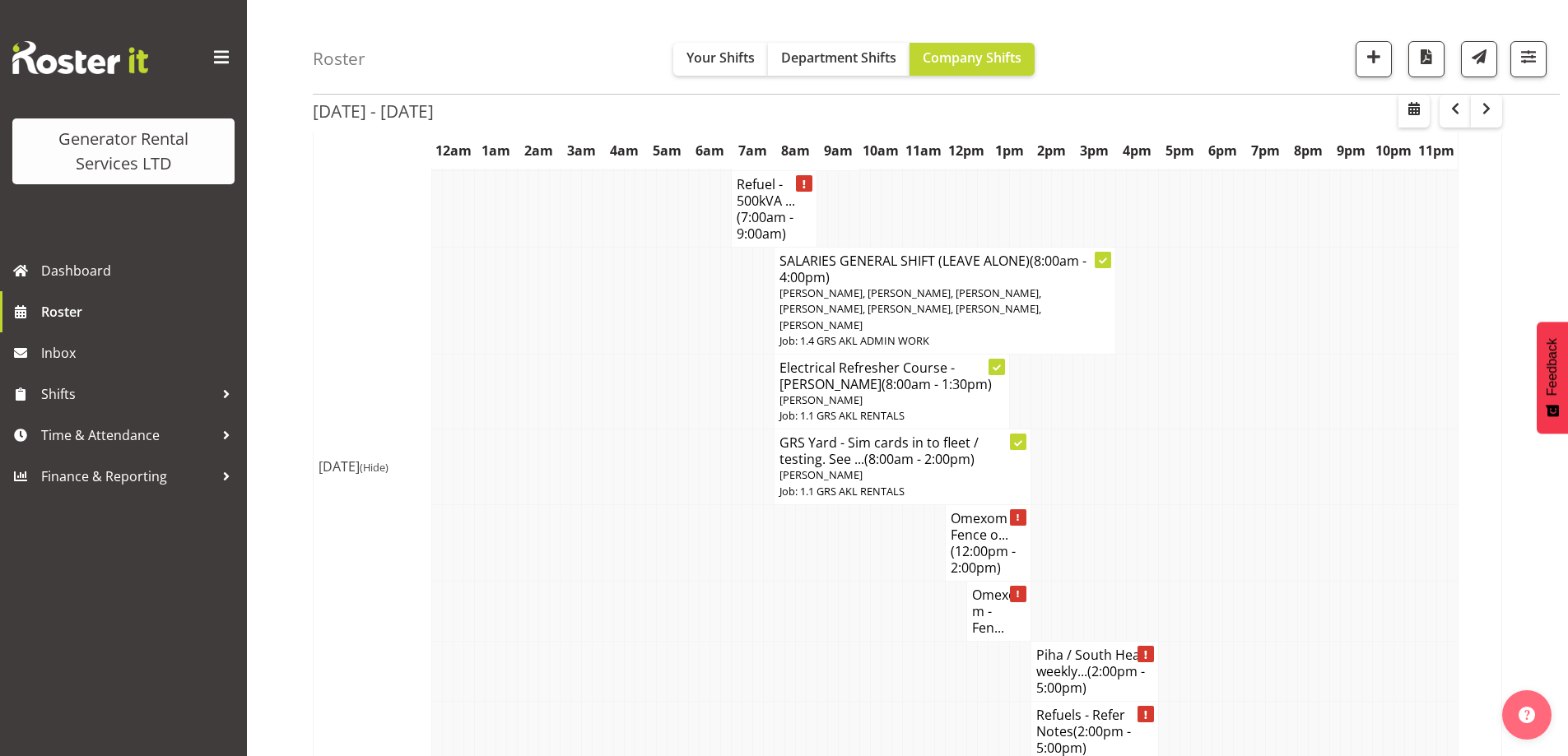
scroll to position [2111, 0]
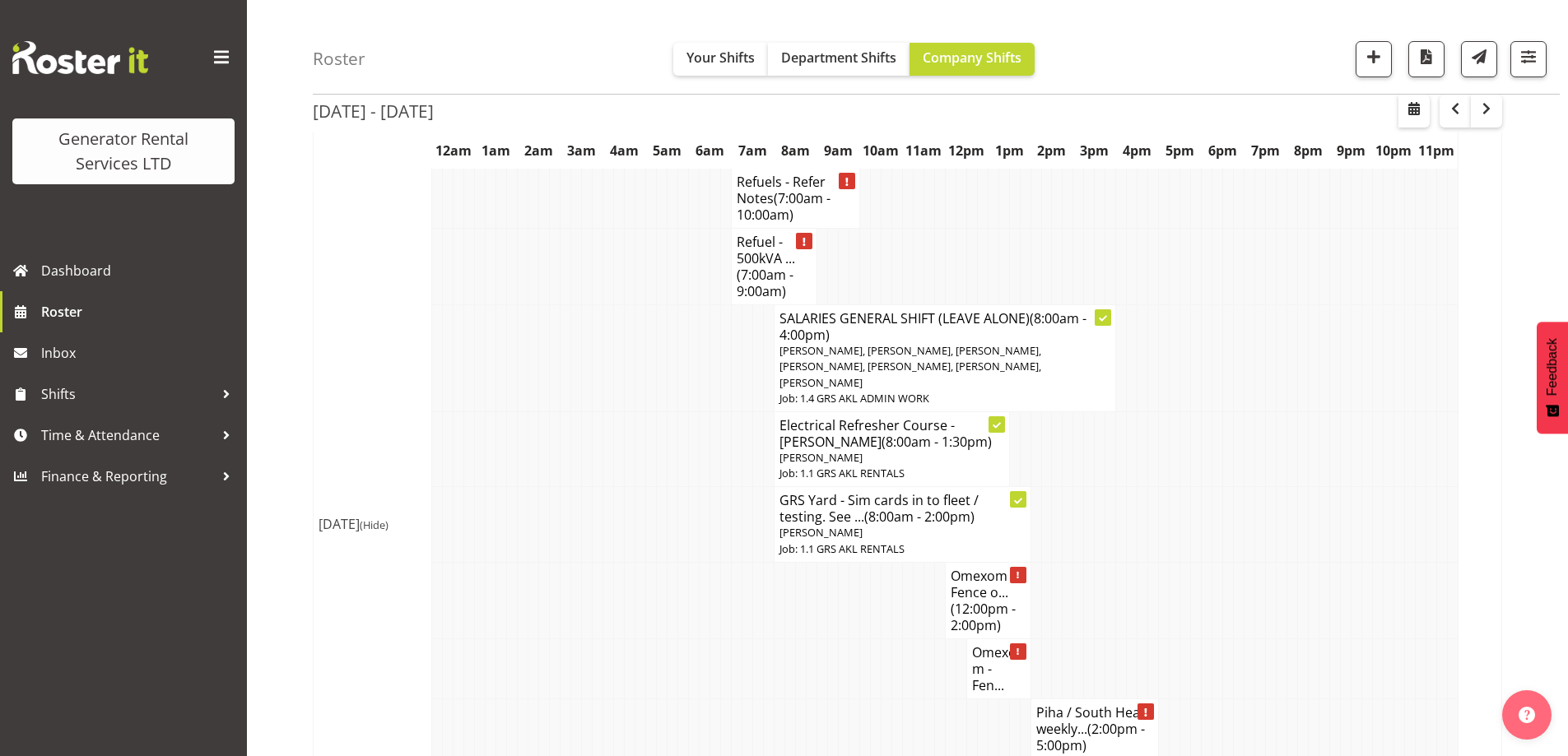
click at [647, 699] on td at bounding box center [651, 729] width 11 height 60
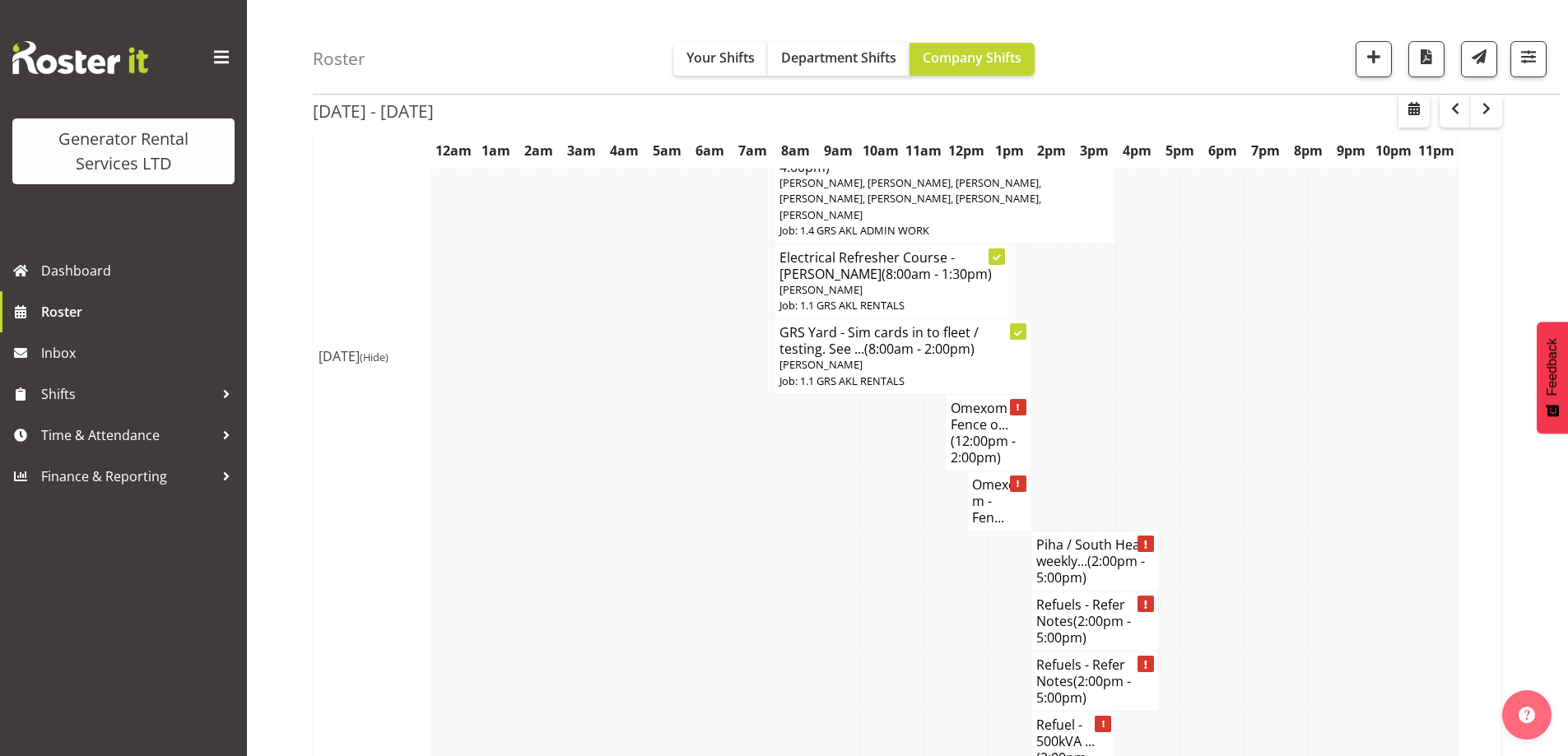
scroll to position [2276, 0]
click at [820, 654] on td at bounding box center [822, 685] width 11 height 60
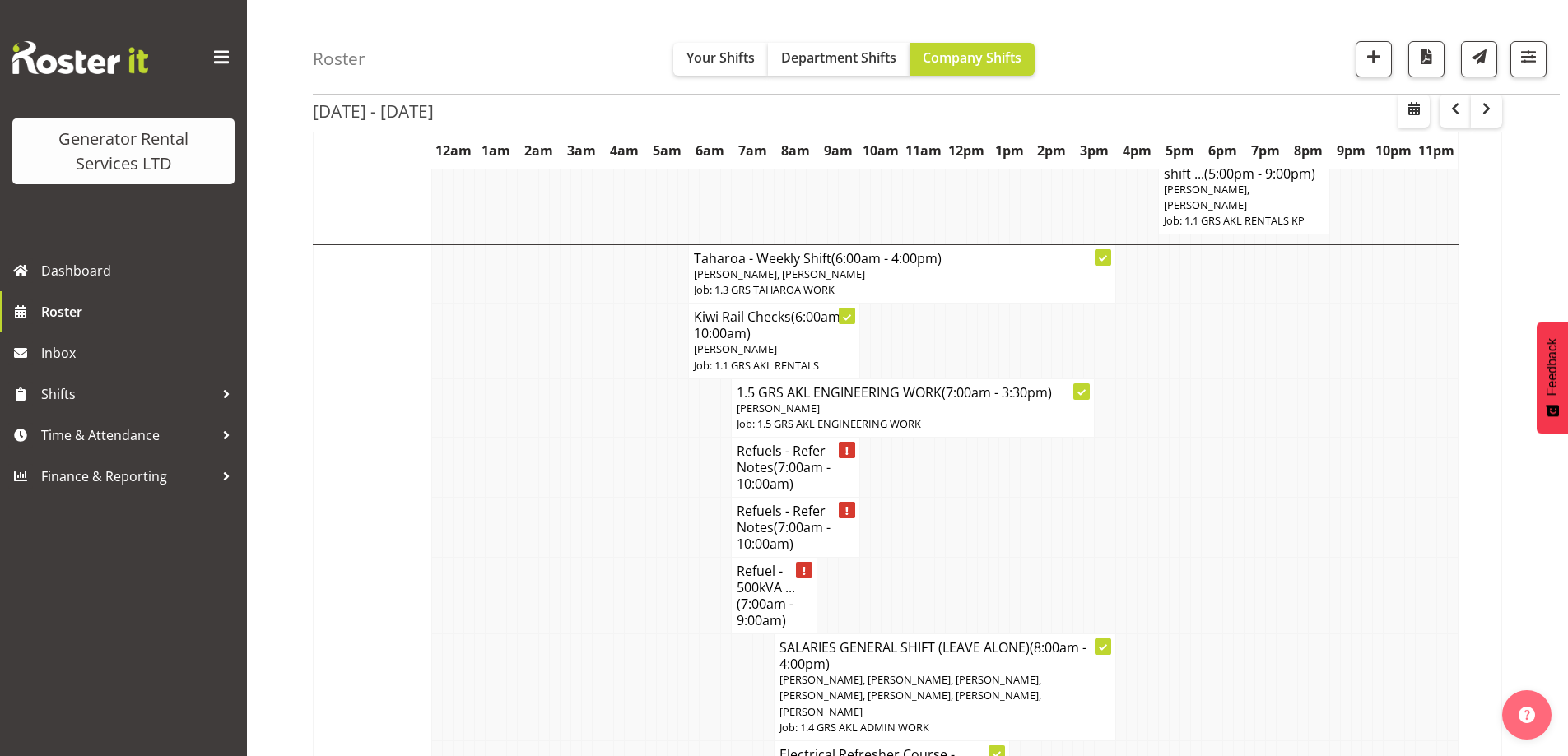
scroll to position [1535, 0]
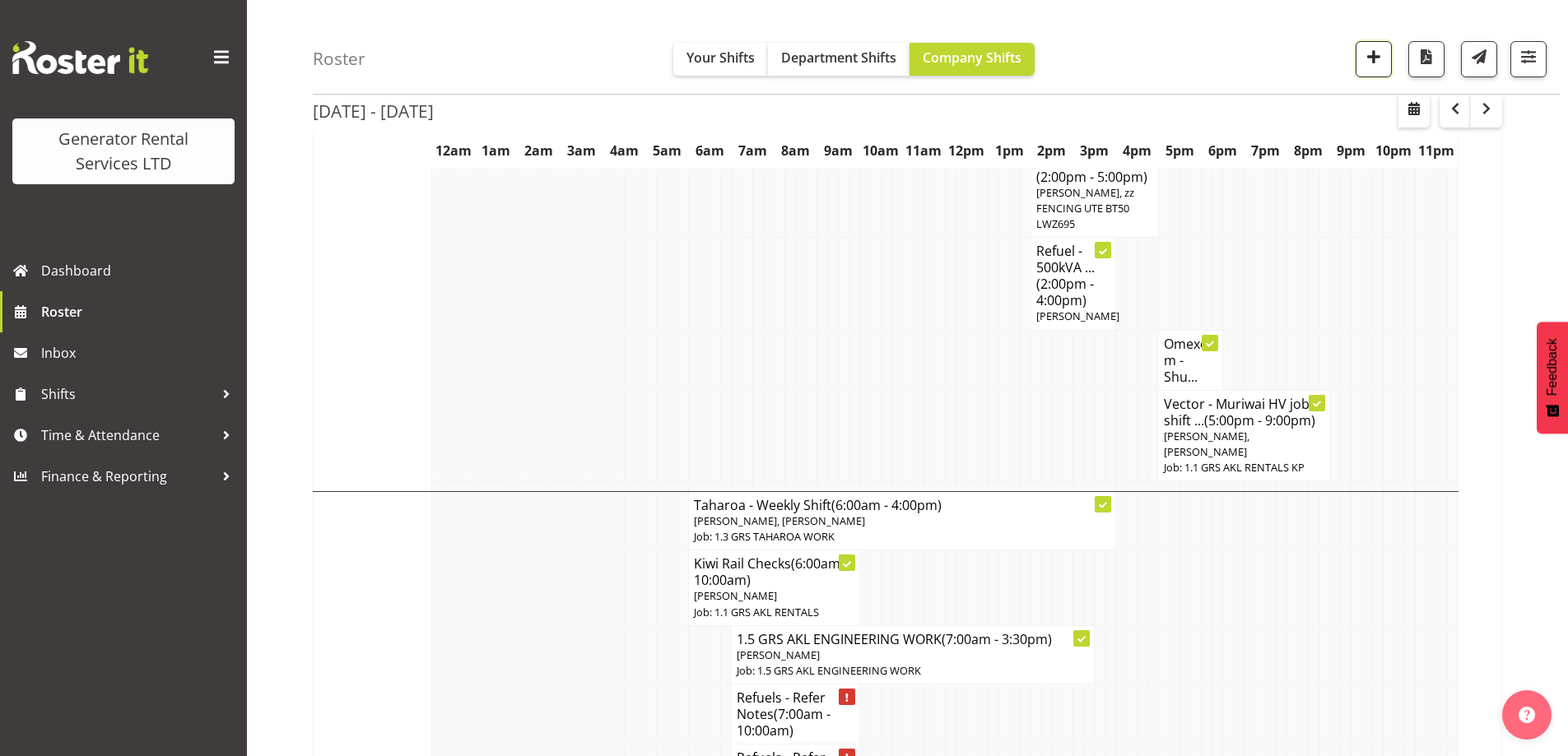
click at [1360, 61] on button "button" at bounding box center [1374, 59] width 36 height 36
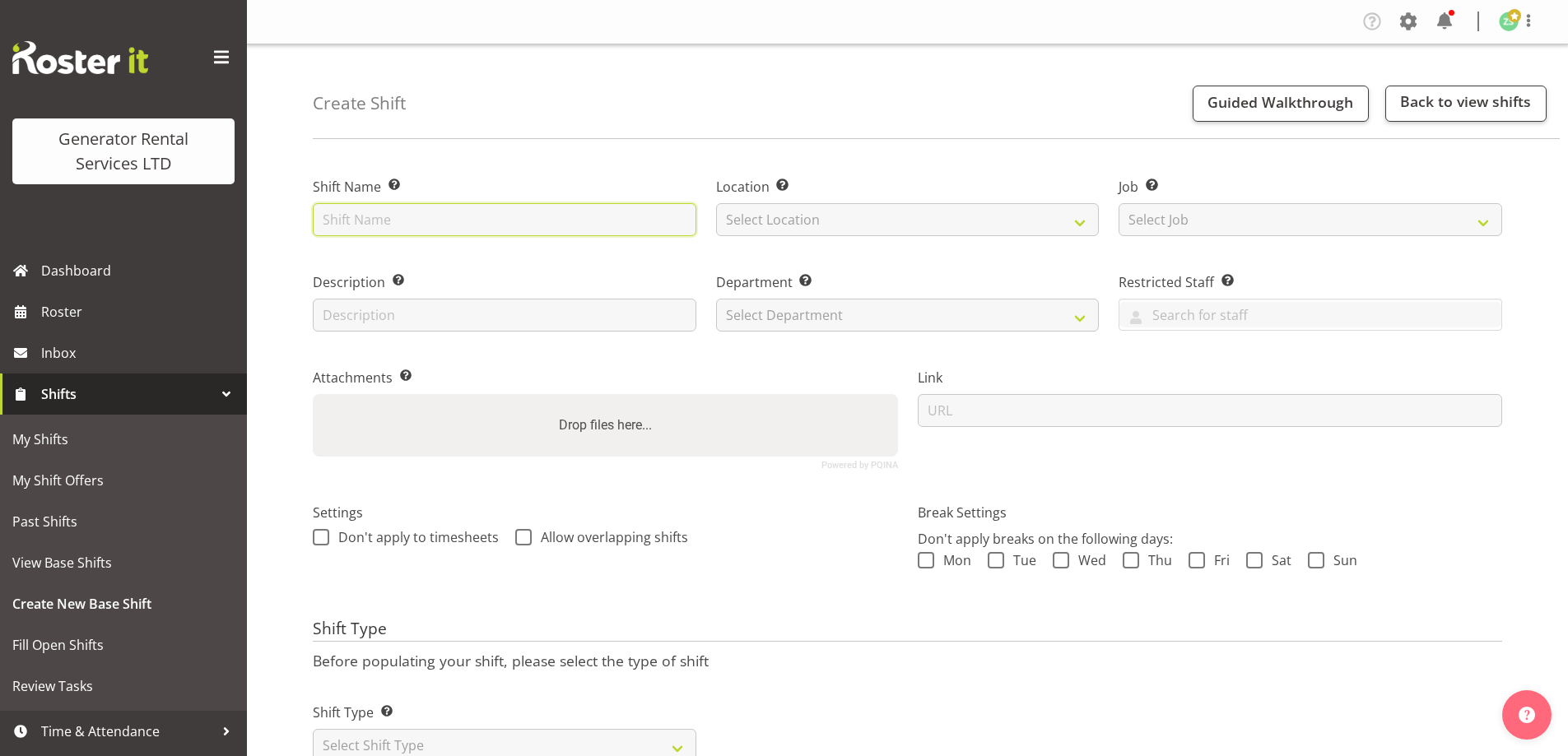
click at [541, 217] on input "text" at bounding box center [504, 219] width 384 height 33
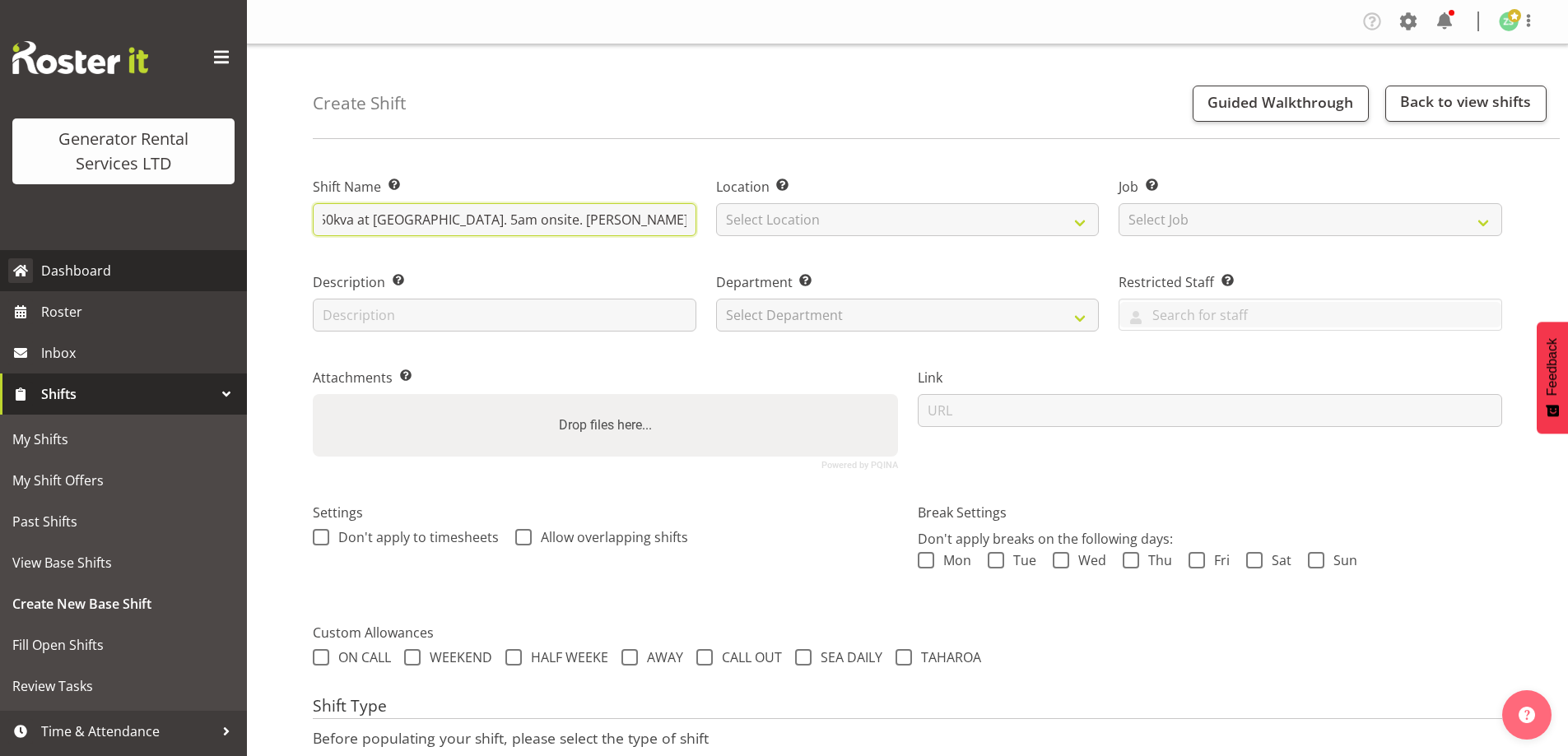
scroll to position [0, 240]
type input "Omexom - Pack up and collect the 1250kva at Middlemore Hospital. 5am onsite. Ky…"
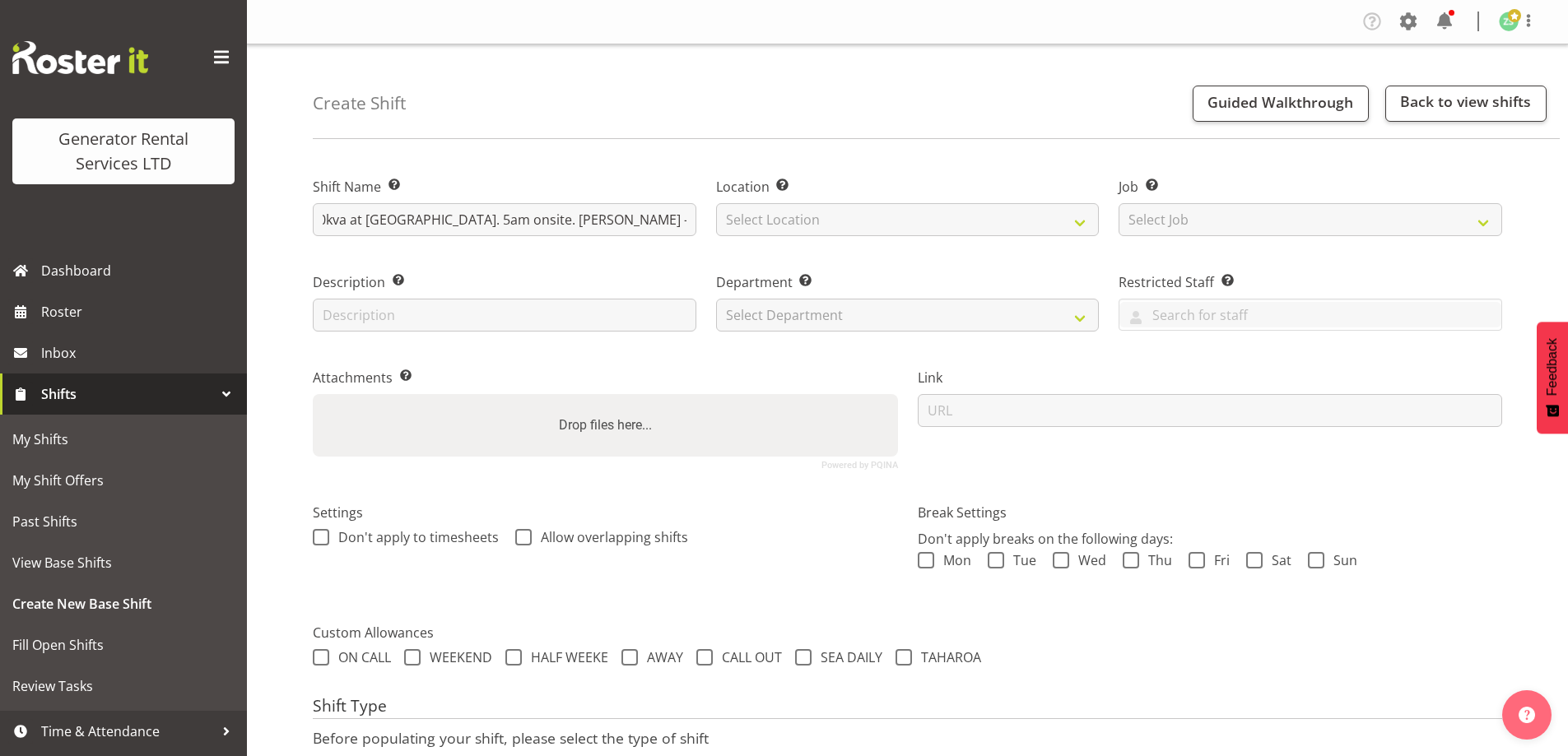
scroll to position [0, 0]
click at [801, 238] on div "Location Enter the location where the shift will occur. Select Location GRS Auc…" at bounding box center [908, 202] width 403 height 96
click at [808, 217] on select "Select Location GRS Auckland" at bounding box center [908, 219] width 384 height 33
select select "28"
click at [716, 203] on select "Select Location GRS Auckland" at bounding box center [908, 219] width 384 height 33
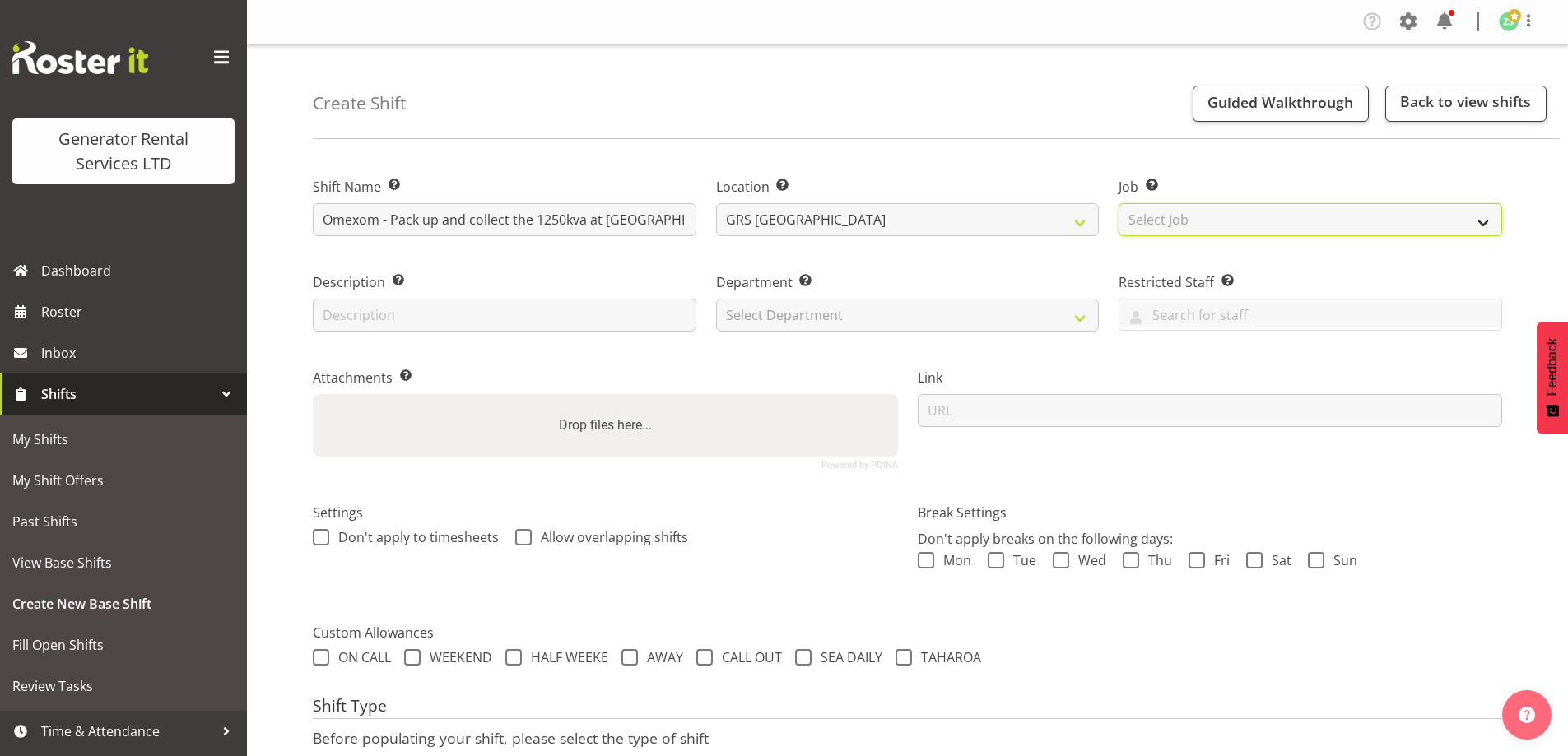
click at [1176, 207] on select "Select Job Create new job 1.1 GRS AKL RENTALS 1.1 GRS AKL RENTALS AC 1.1 GRS AK…" at bounding box center [1311, 219] width 384 height 33
select select "9"
click at [1119, 203] on select "Select Job Create new job 1.1 GRS AKL RENTALS 1.1 GRS AKL RENTALS AC 1.1 GRS AK…" at bounding box center [1311, 219] width 384 height 33
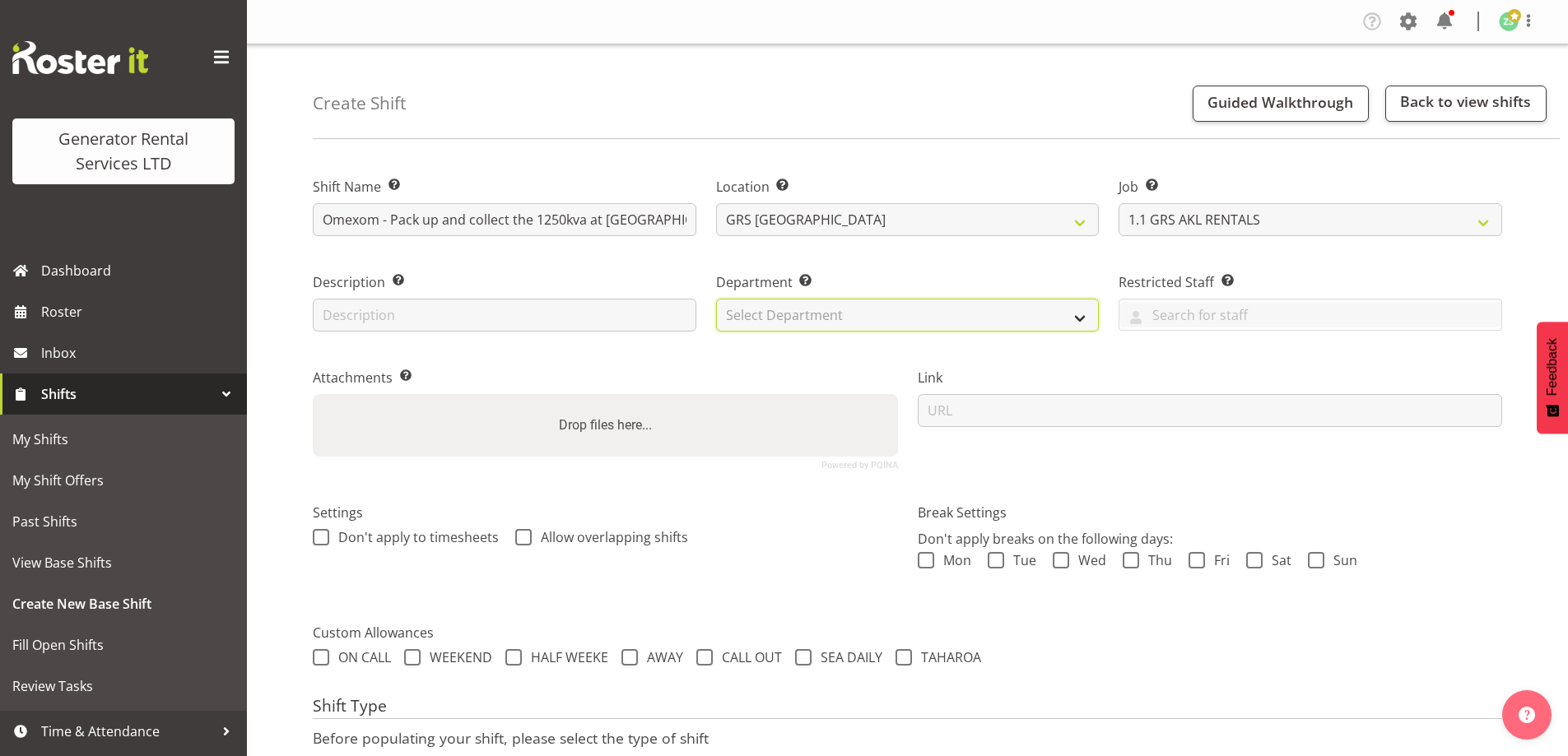
click at [998, 314] on select "Select Department GRS ADMIN AKL GRS HIRE AKL GRS HIRE TGA GRS HIRE HST GRS ENGI…" at bounding box center [908, 315] width 384 height 33
select select "20"
click at [716, 299] on select "Select Department GRS ADMIN AKL GRS HIRE AKL GRS HIRE TGA GRS HIRE HST GRS ENGI…" at bounding box center [908, 315] width 384 height 33
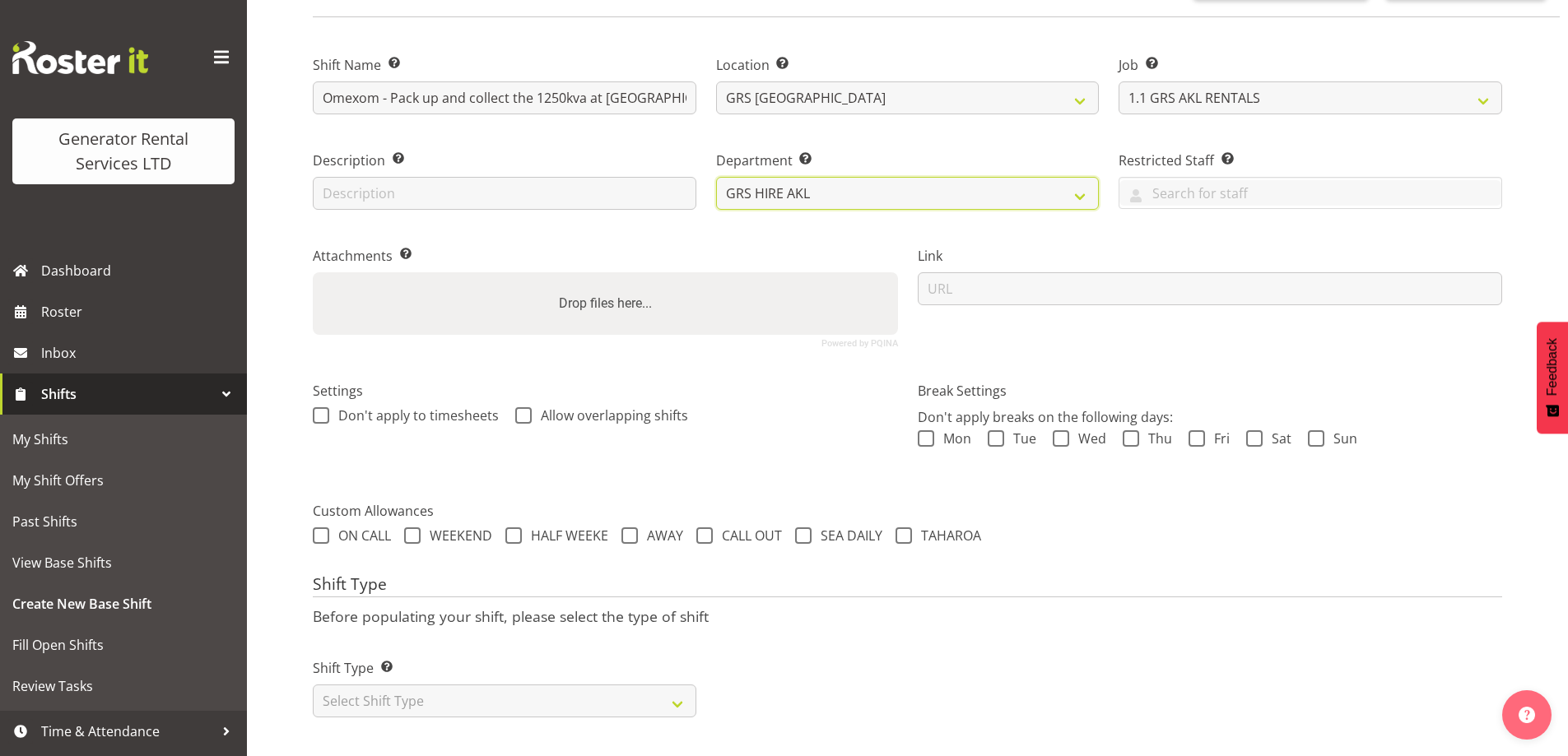
scroll to position [134, 0]
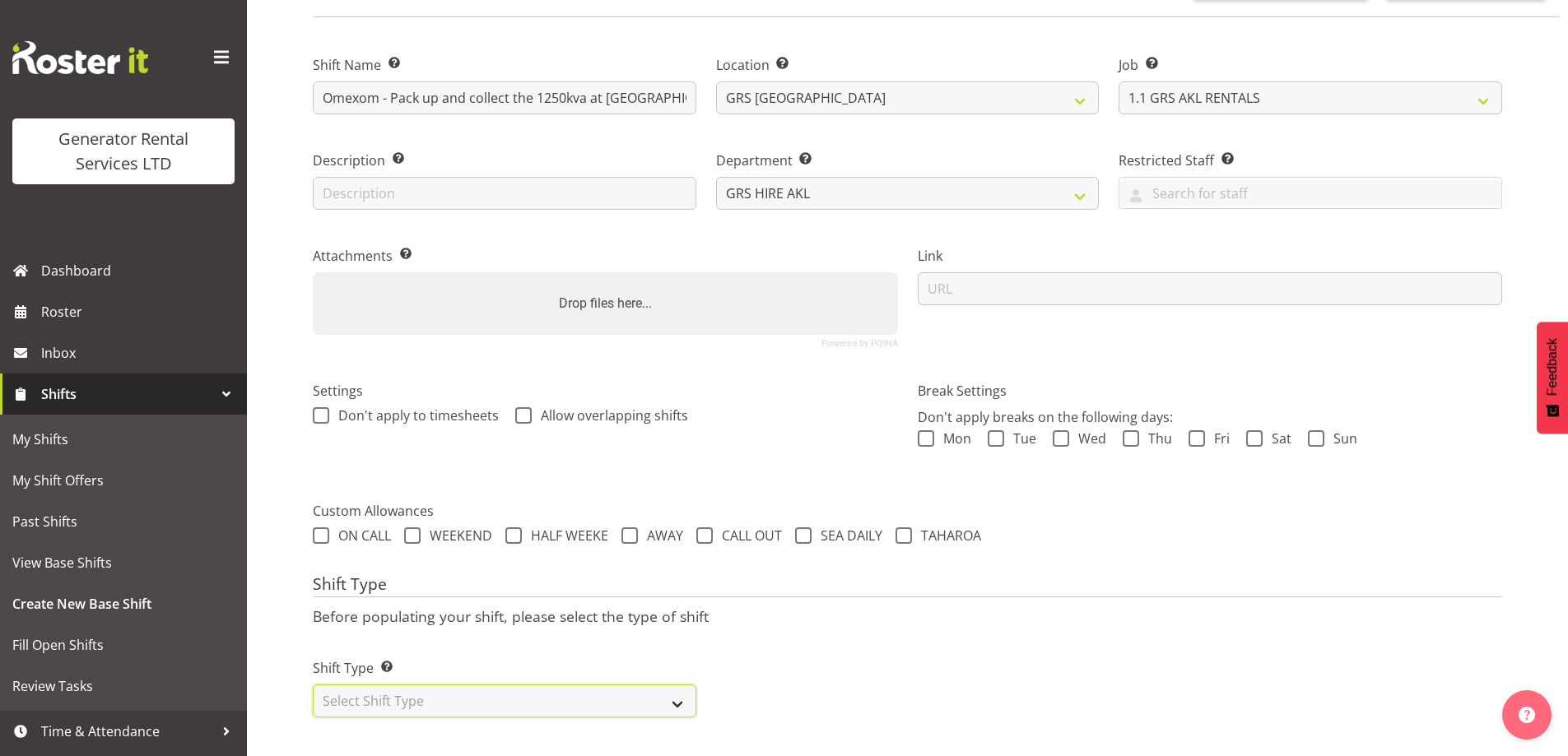
click at [506, 694] on select "Select Shift Type One Off Shift Recurring Shift Rotating Shift" at bounding box center [504, 701] width 384 height 33
select select "one_off"
click at [313, 685] on select "Select Shift Type One Off Shift Recurring Shift Rotating Shift" at bounding box center [504, 701] width 384 height 33
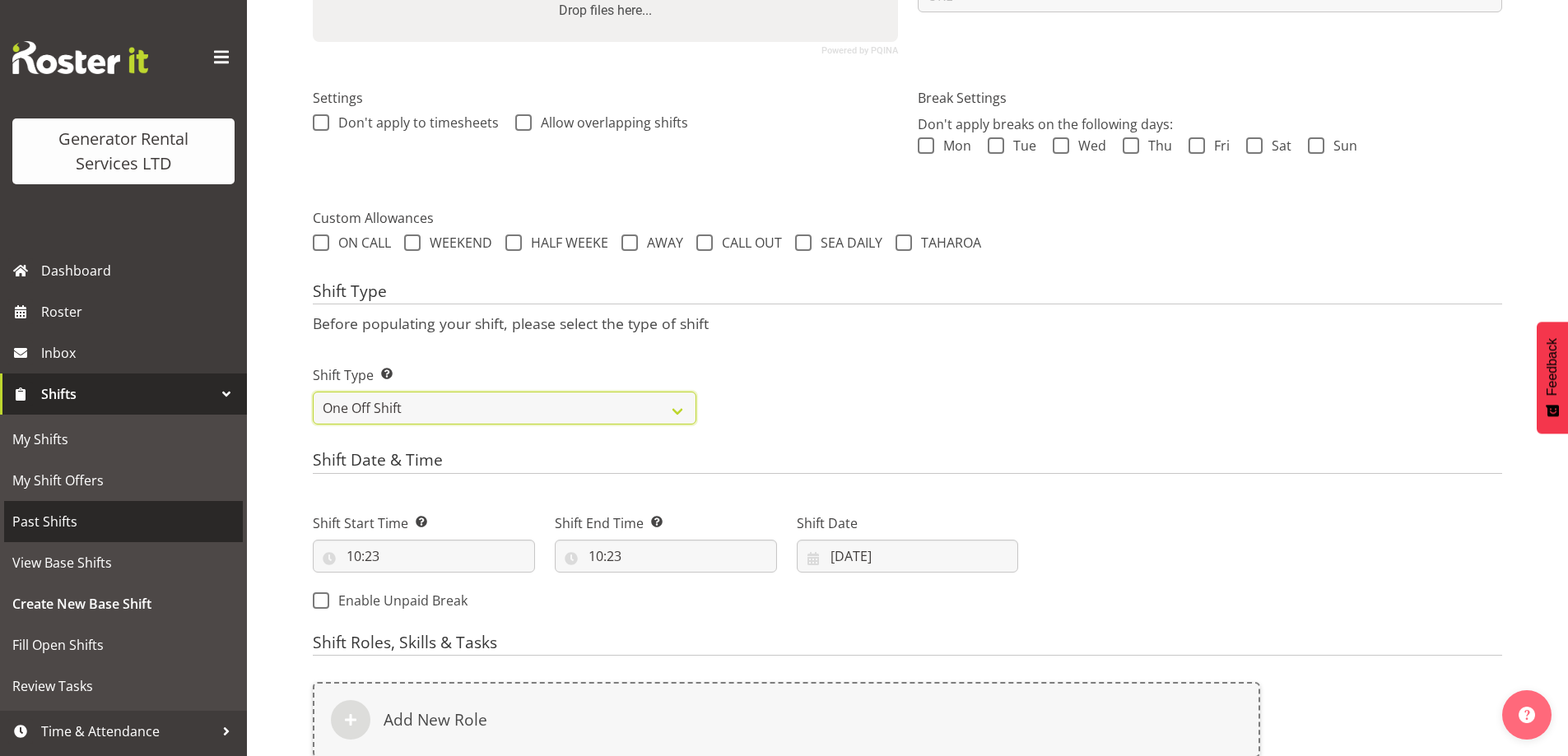
scroll to position [628, 0]
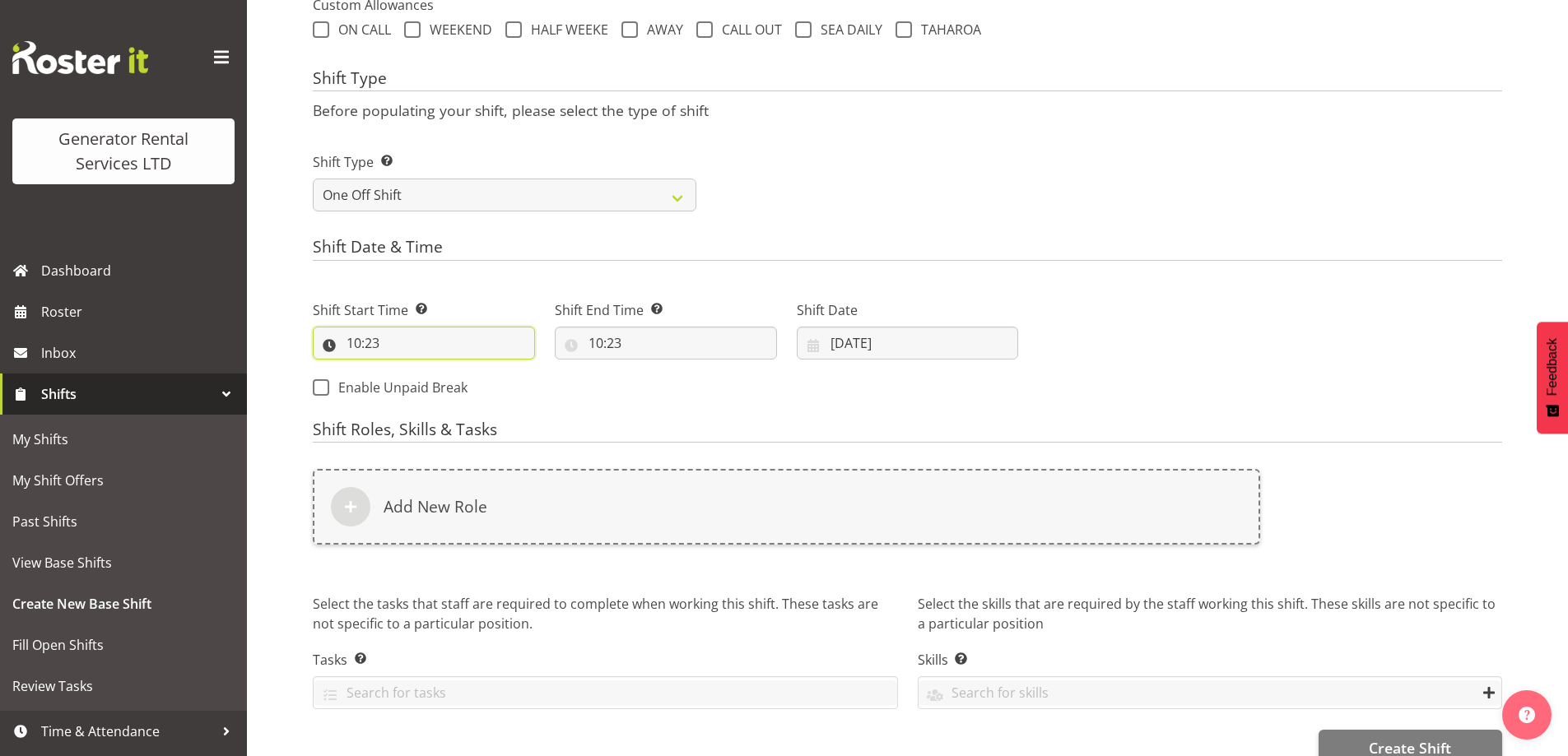
click at [419, 350] on input "10:23" at bounding box center [424, 343] width 223 height 33
click at [418, 382] on select "00 01 02 03 04 05 06 07 08 09 10 11 12 13 14 15 16 17 18 19 20 21 22 23" at bounding box center [425, 386] width 37 height 33
select select "5"
click at [407, 370] on select "00 01 02 03 04 05 06 07 08 09 10 11 12 13 14 15 16 17 18 19 20 21 22 23" at bounding box center [425, 386] width 37 height 33
type input "05:23"
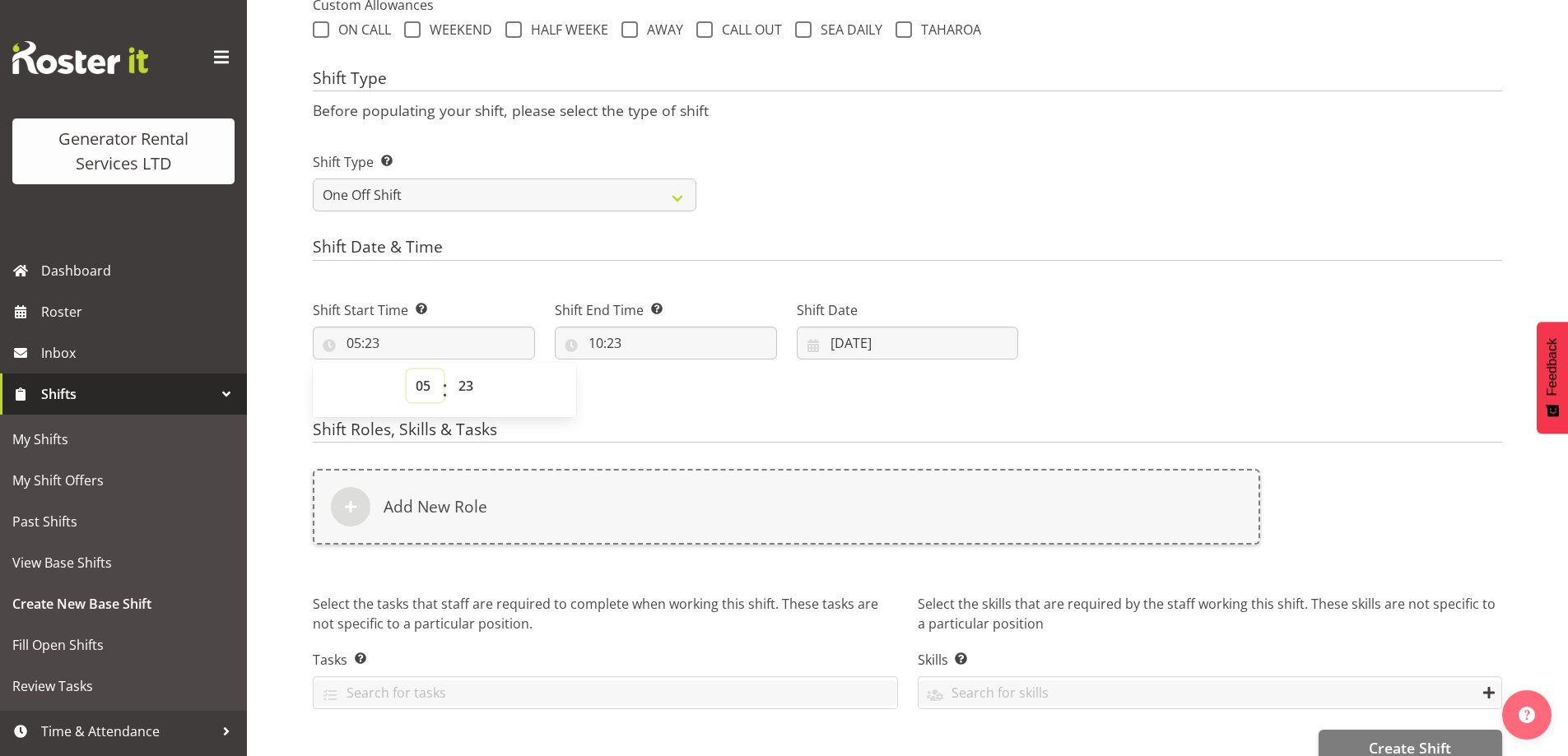
drag, startPoint x: 424, startPoint y: 391, endPoint x: 424, endPoint y: 376, distance: 15.0
click at [424, 387] on select "00 01 02 03 04 05 06 07 08 09 10 11 12 13 14 15 16 17 18 19 20 21 22 23" at bounding box center [425, 386] width 37 height 33
select select "4"
click at [407, 370] on select "00 01 02 03 04 05 06 07 08 09 10 11 12 13 14 15 16 17 18 19 20 21 22 23" at bounding box center [425, 386] width 37 height 33
type input "04:23"
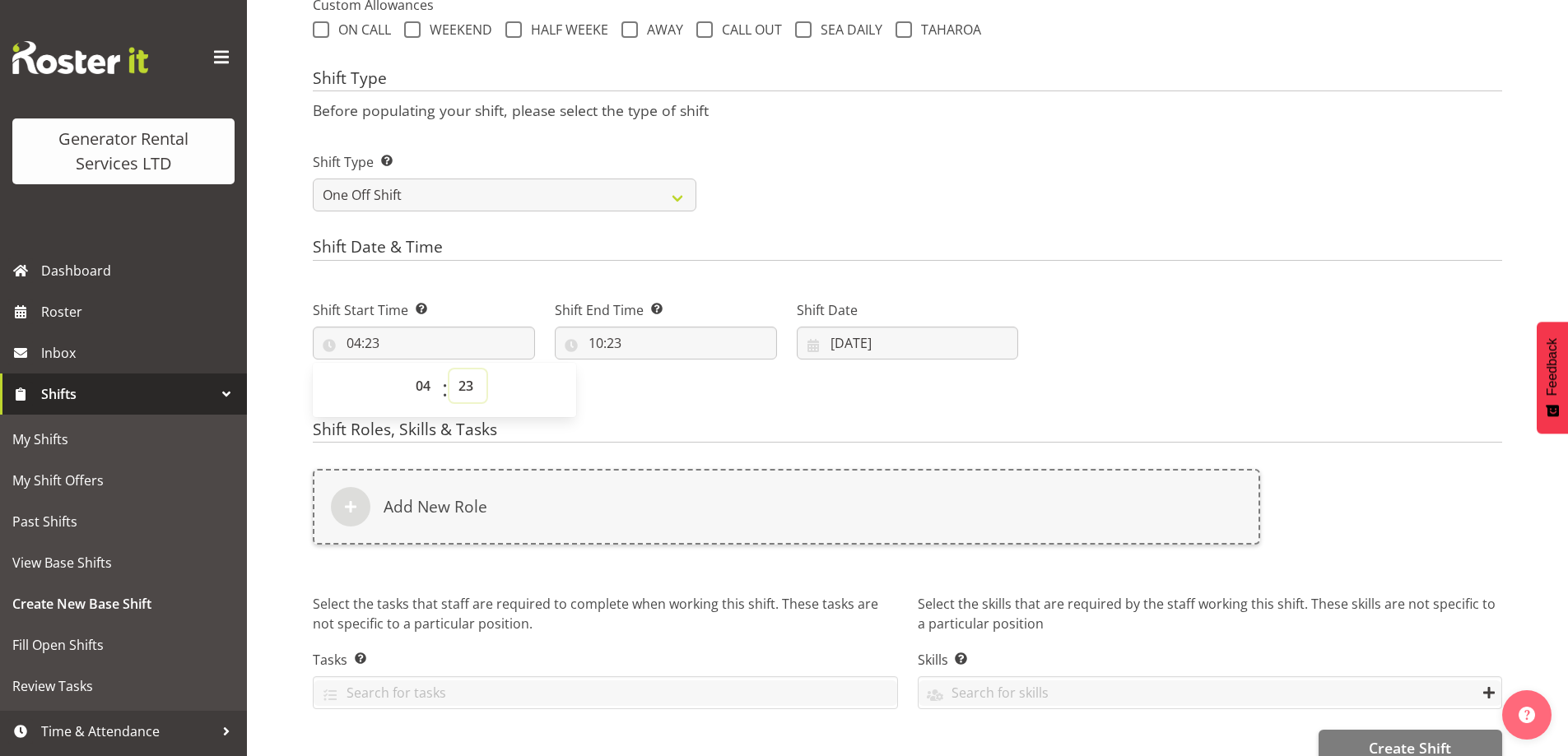
drag, startPoint x: 471, startPoint y: 385, endPoint x: 471, endPoint y: 373, distance: 12.0
click at [471, 385] on select "00 01 02 03 04 05 06 07 08 09 10 11 12 13 14 15 16 17 18 19 20 21 22 23 24 25 2…" at bounding box center [468, 386] width 37 height 33
select select "0"
click at [450, 370] on select "00 01 02 03 04 05 06 07 08 09 10 11 12 13 14 15 16 17 18 19 20 21 22 23 24 25 2…" at bounding box center [468, 386] width 37 height 33
type input "04:00"
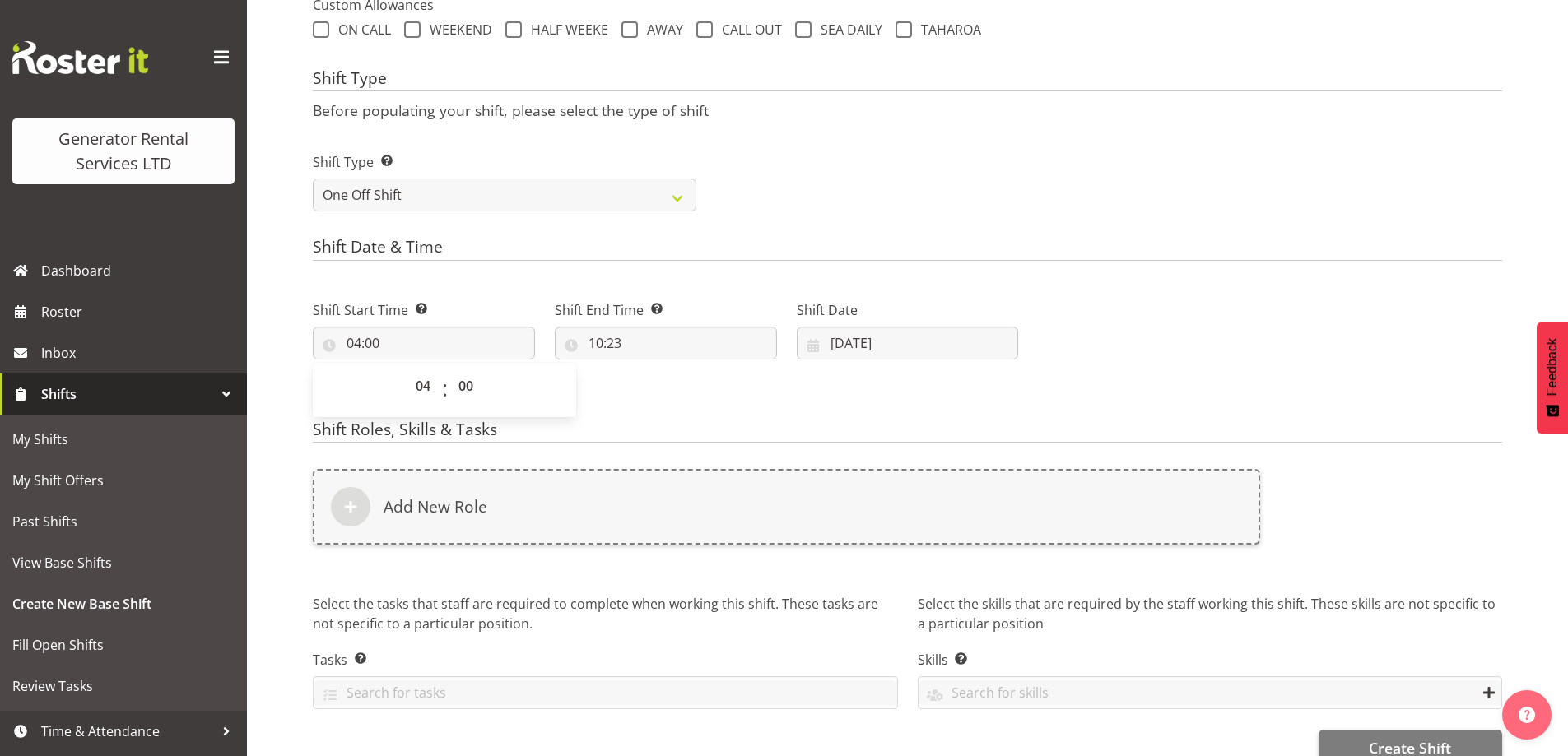
click at [702, 325] on div "Shift End Time Set the time of the day you wish this shift to finish 10:23 00 0…" at bounding box center [666, 330] width 223 height 60
click at [725, 365] on div "Shift End Time Set the time of the day you wish this shift to finish 10:23 00 0…" at bounding box center [666, 323] width 242 height 92
click at [735, 333] on input "10:23" at bounding box center [666, 343] width 223 height 33
click at [671, 385] on select "00 01 02 03 04 05 06 07 08 09 10 11 12 13 14 15 16 17 18 19 20 21 22 23" at bounding box center [667, 386] width 37 height 33
select select "8"
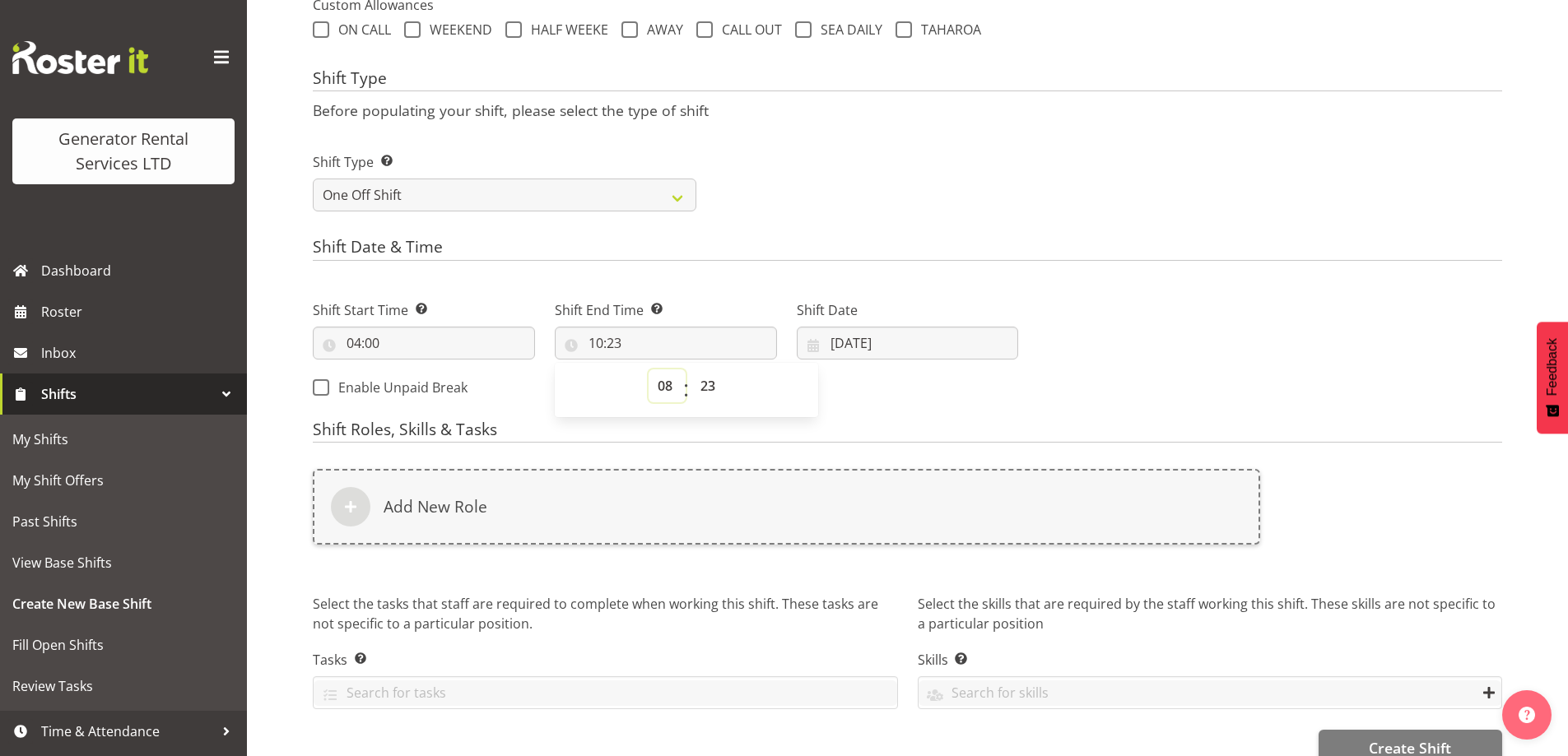
click at [649, 370] on select "00 01 02 03 04 05 06 07 08 09 10 11 12 13 14 15 16 17 18 19 20 21 22 23" at bounding box center [667, 386] width 37 height 33
type input "08:23"
click at [717, 386] on select "00 01 02 03 04 05 06 07 08 09 10 11 12 13 14 15 16 17 18 19 20 21 22 23 24 25 2…" at bounding box center [710, 386] width 37 height 33
select select "0"
click at [692, 370] on select "00 01 02 03 04 05 06 07 08 09 10 11 12 13 14 15 16 17 18 19 20 21 22 23 24 25 2…" at bounding box center [710, 386] width 37 height 33
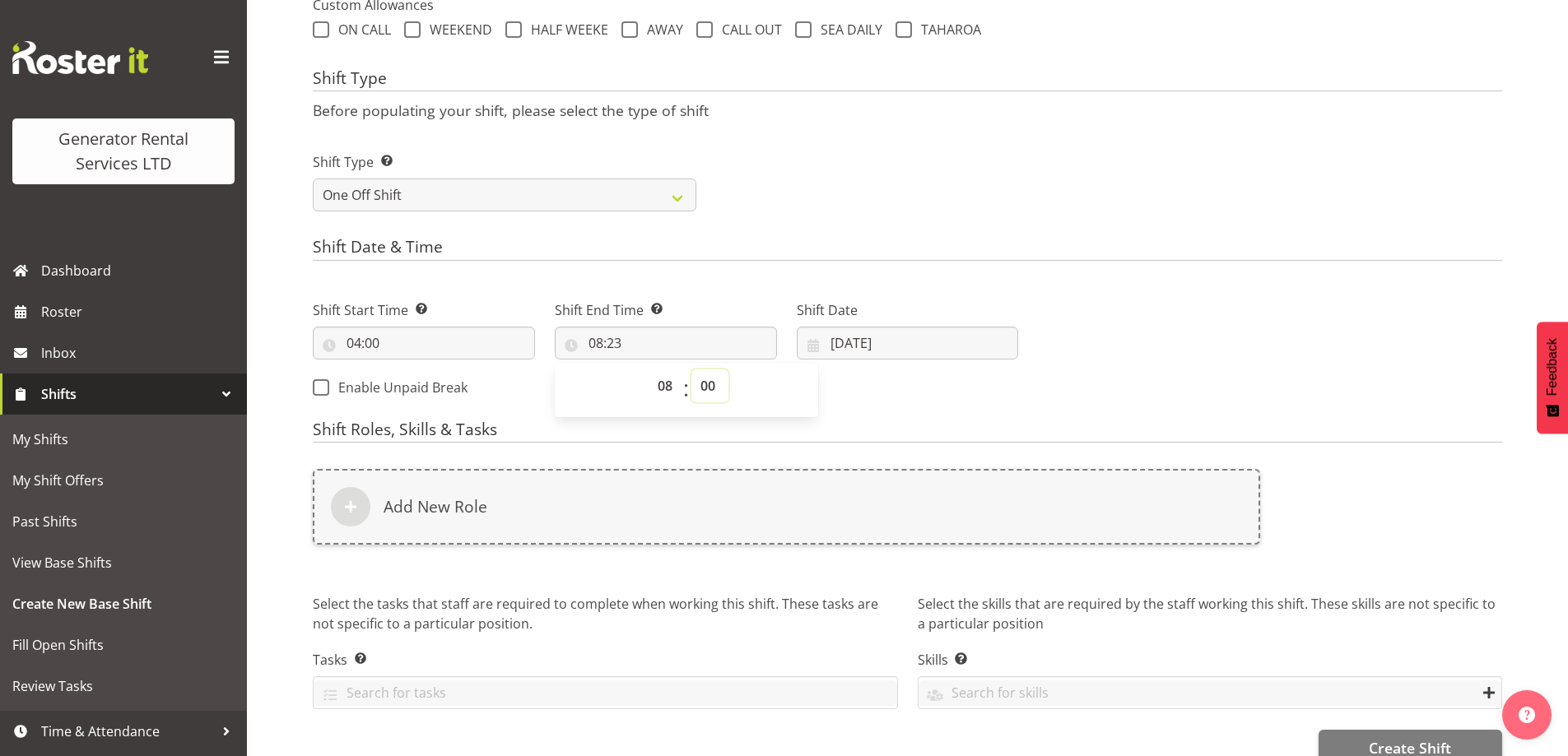
type input "08:00"
click at [938, 345] on input "23/09/2025" at bounding box center [908, 343] width 223 height 33
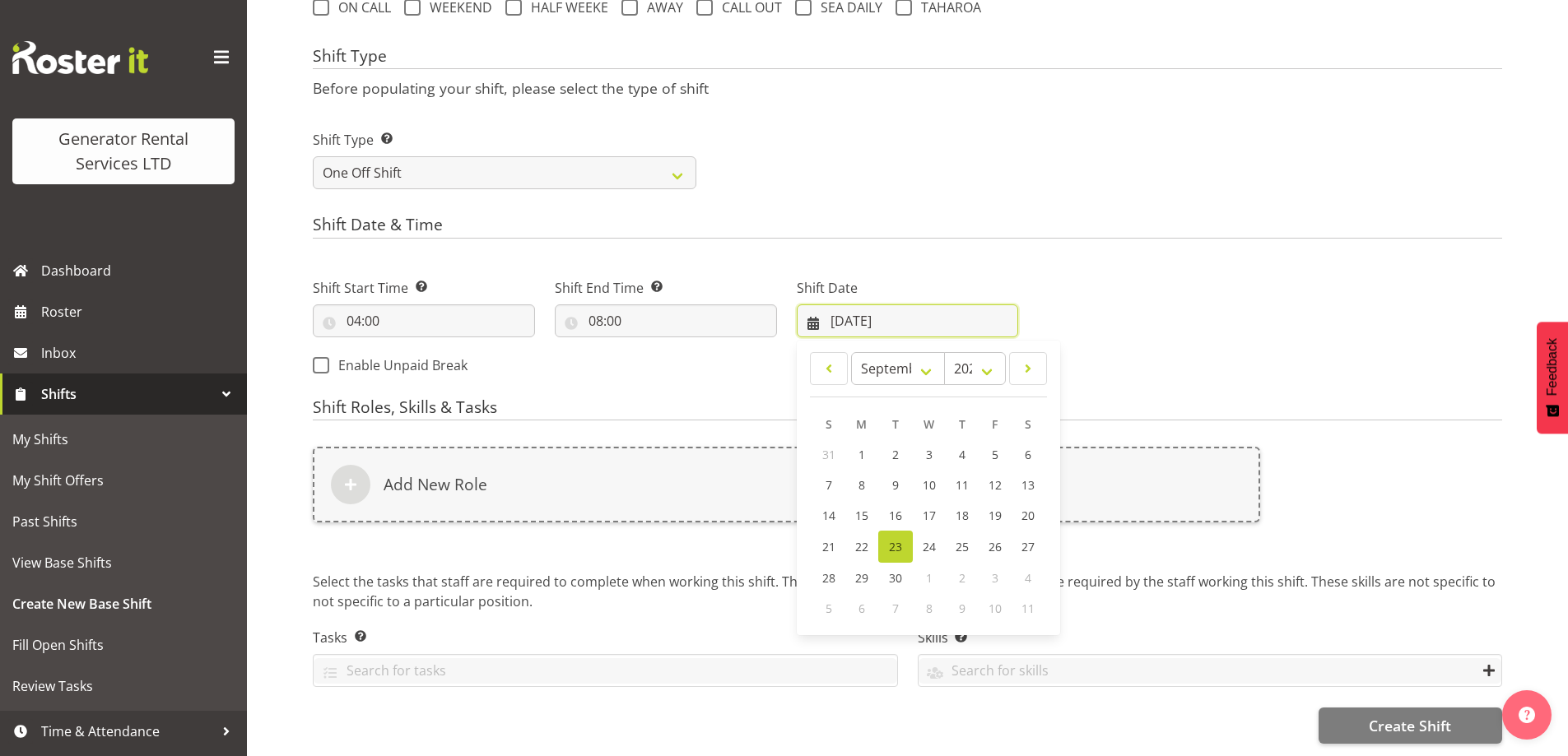
scroll to position [663, 0]
click at [936, 540] on link "24" at bounding box center [929, 547] width 33 height 32
type input "24/09/2025"
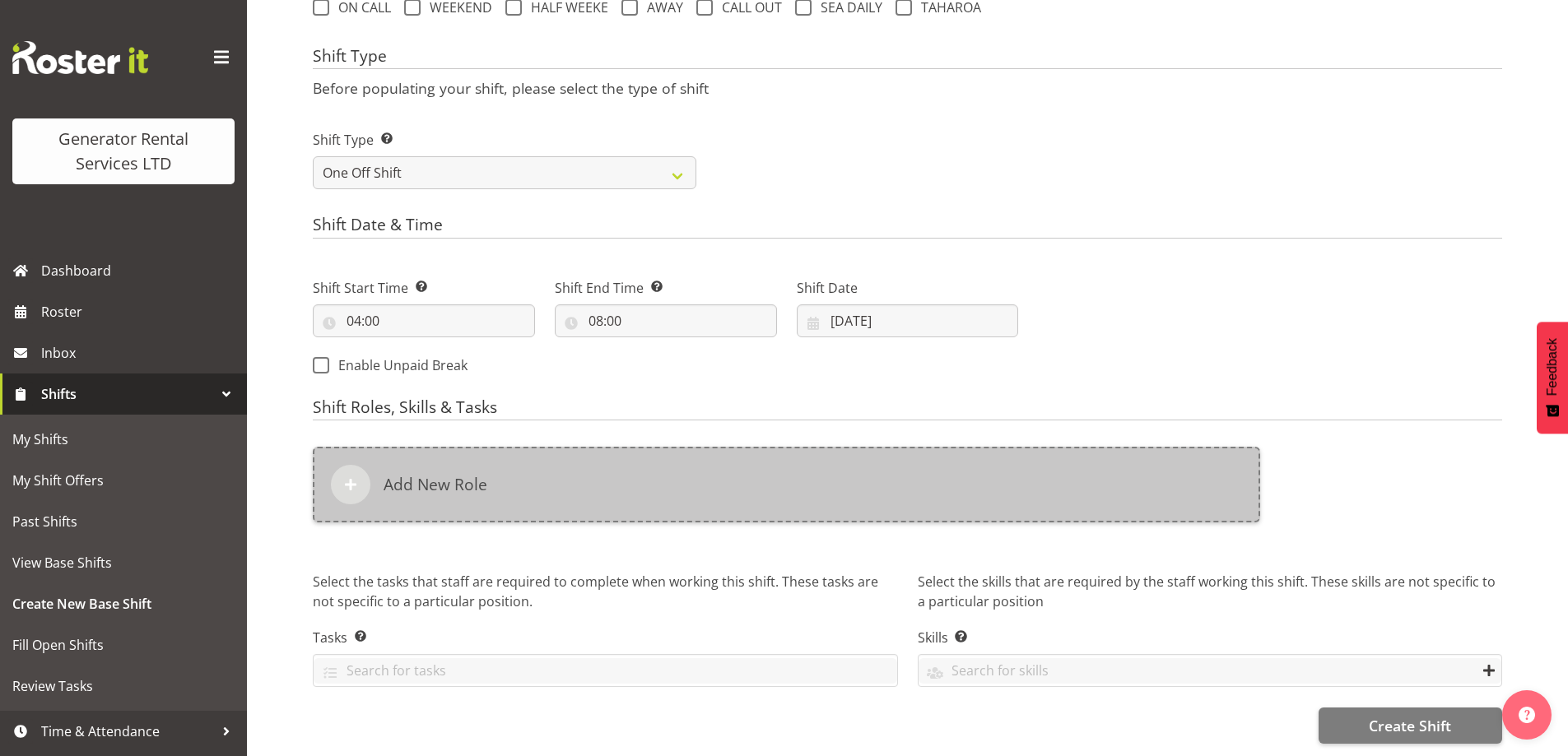
click at [738, 459] on div "Add New Role" at bounding box center [787, 485] width 948 height 76
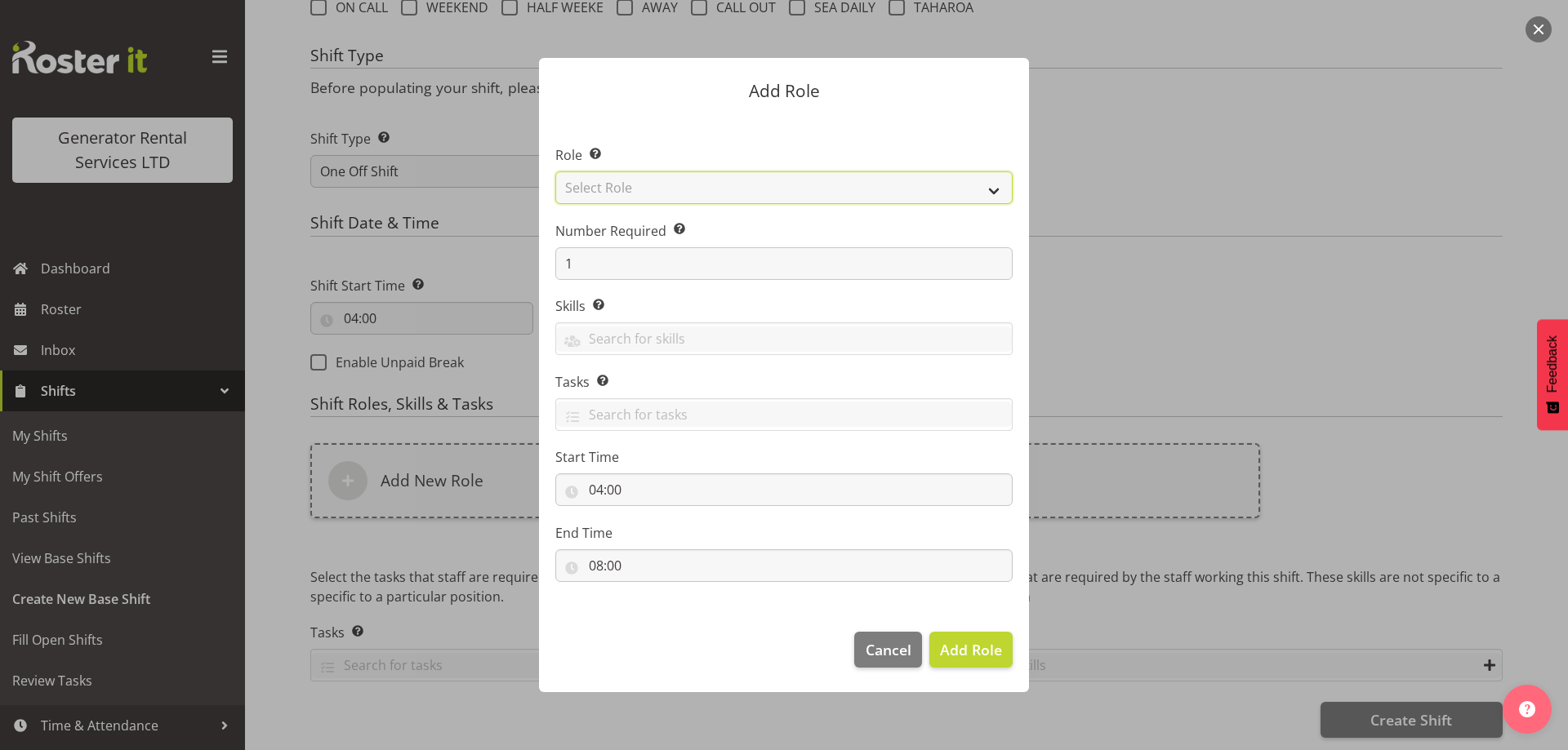
drag, startPoint x: 705, startPoint y: 189, endPoint x: 704, endPoint y: 202, distance: 13.0
click at [705, 189] on select "Select Role Account Manager Electrician Engineering GM HSEQ manager MECH Mechan…" at bounding box center [784, 188] width 458 height 32
select select "20"
click at [555, 172] on select "Select Role Account Manager Electrician Engineering GM HSEQ manager MECH Mechan…" at bounding box center [784, 188] width 458 height 32
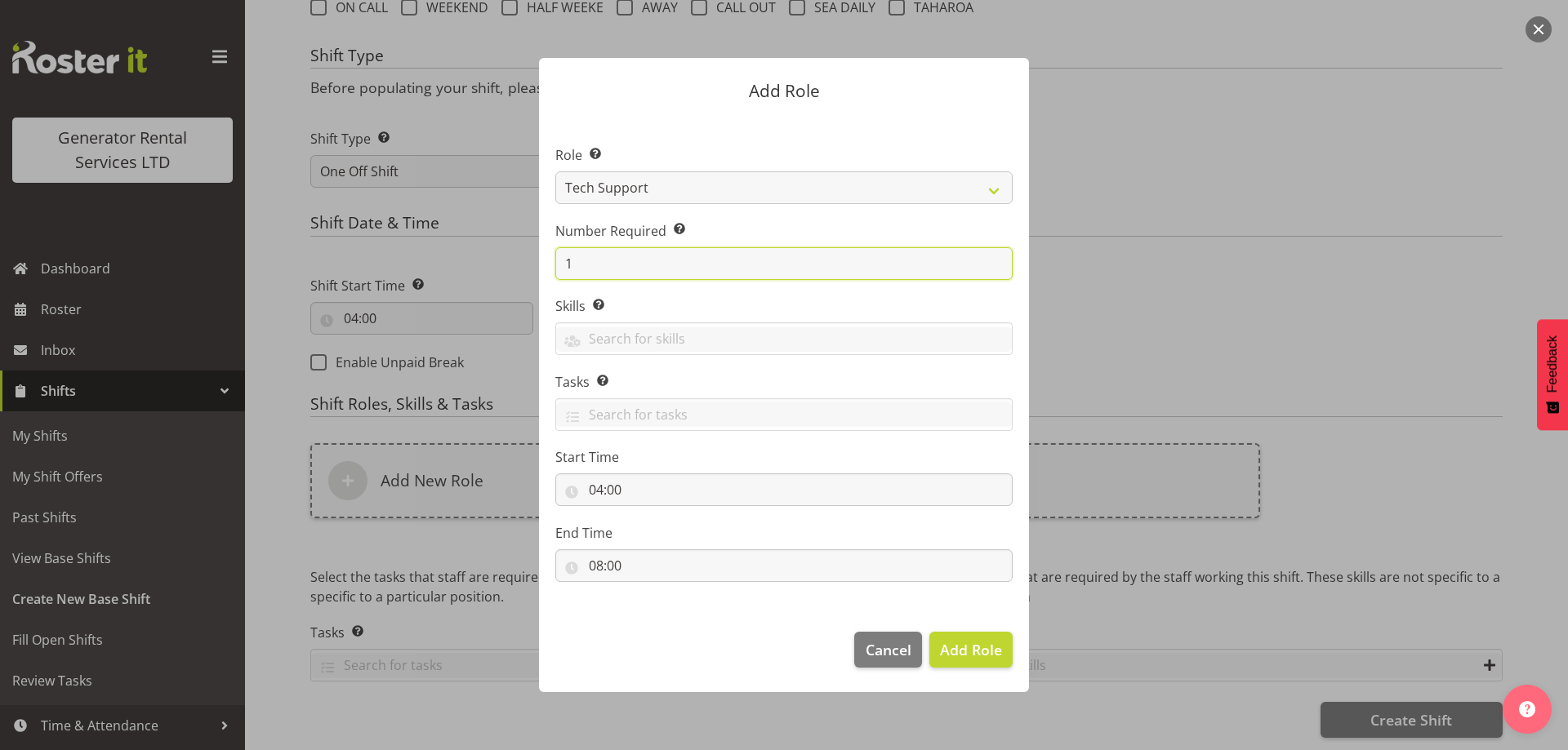
click at [658, 275] on input "1" at bounding box center [784, 263] width 458 height 32
type input "3"
type input "4"
click at [932, 640] on span "Add 4 Roles" at bounding box center [961, 650] width 82 height 20
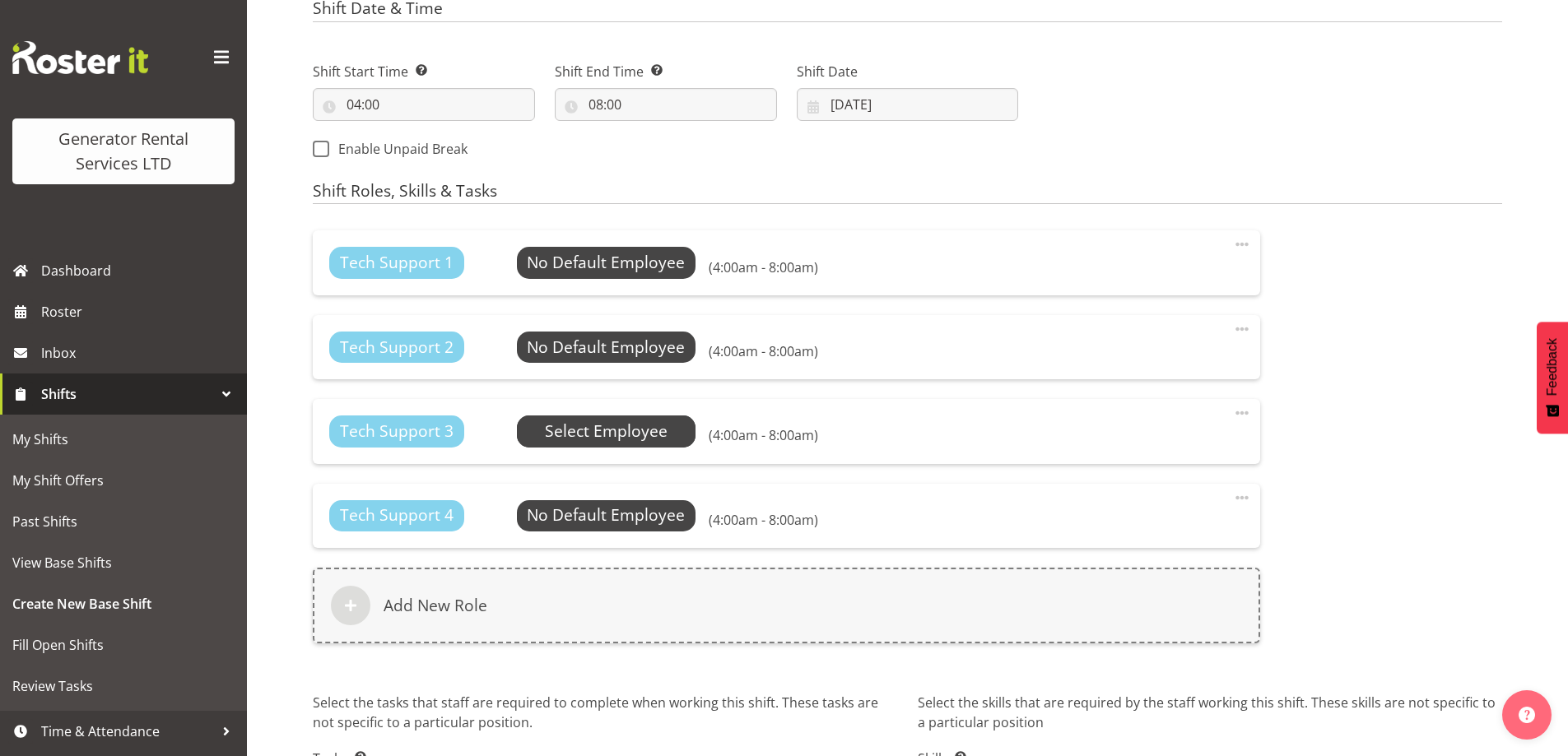
scroll to position [1000, 0]
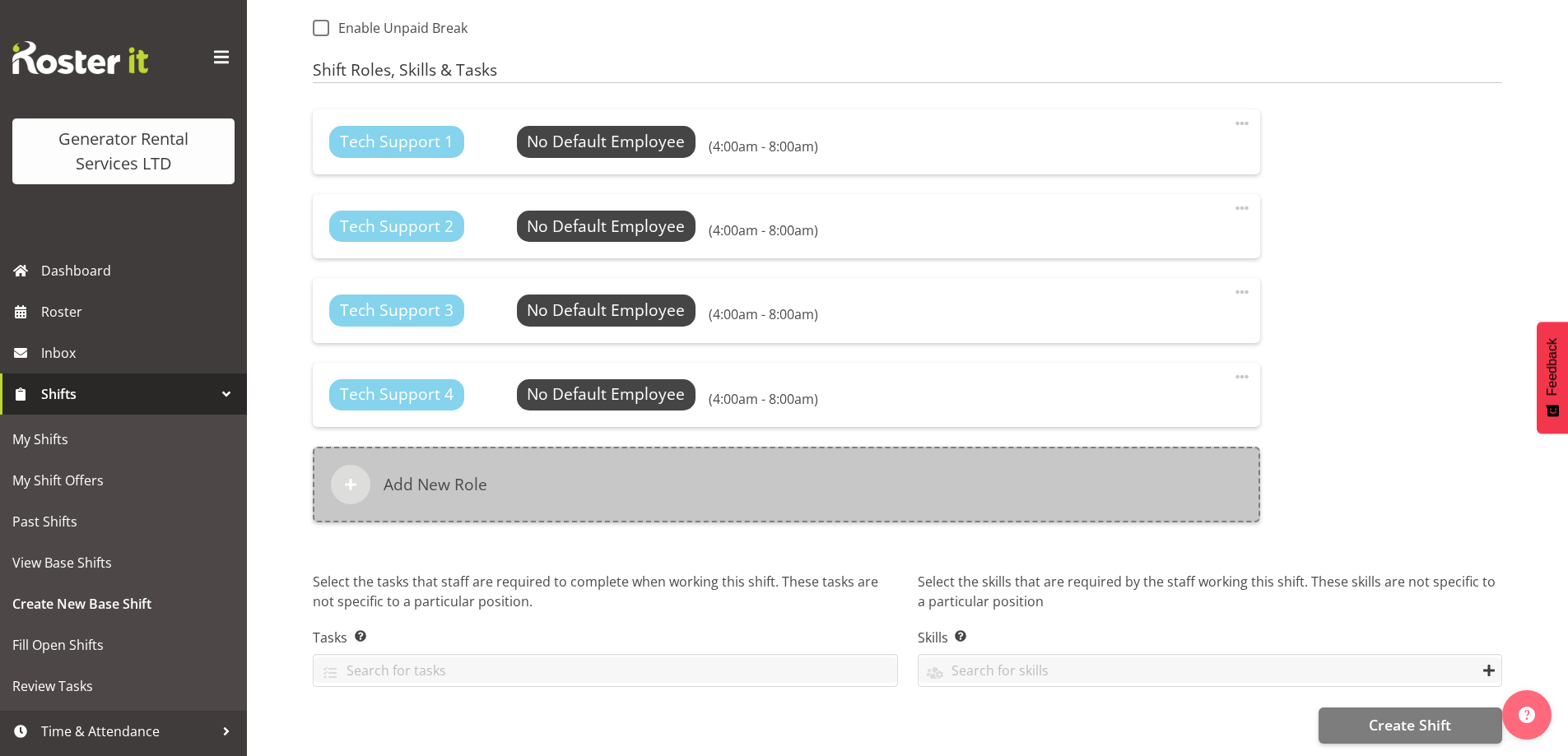
click at [701, 453] on div "Add New Role" at bounding box center [787, 485] width 948 height 76
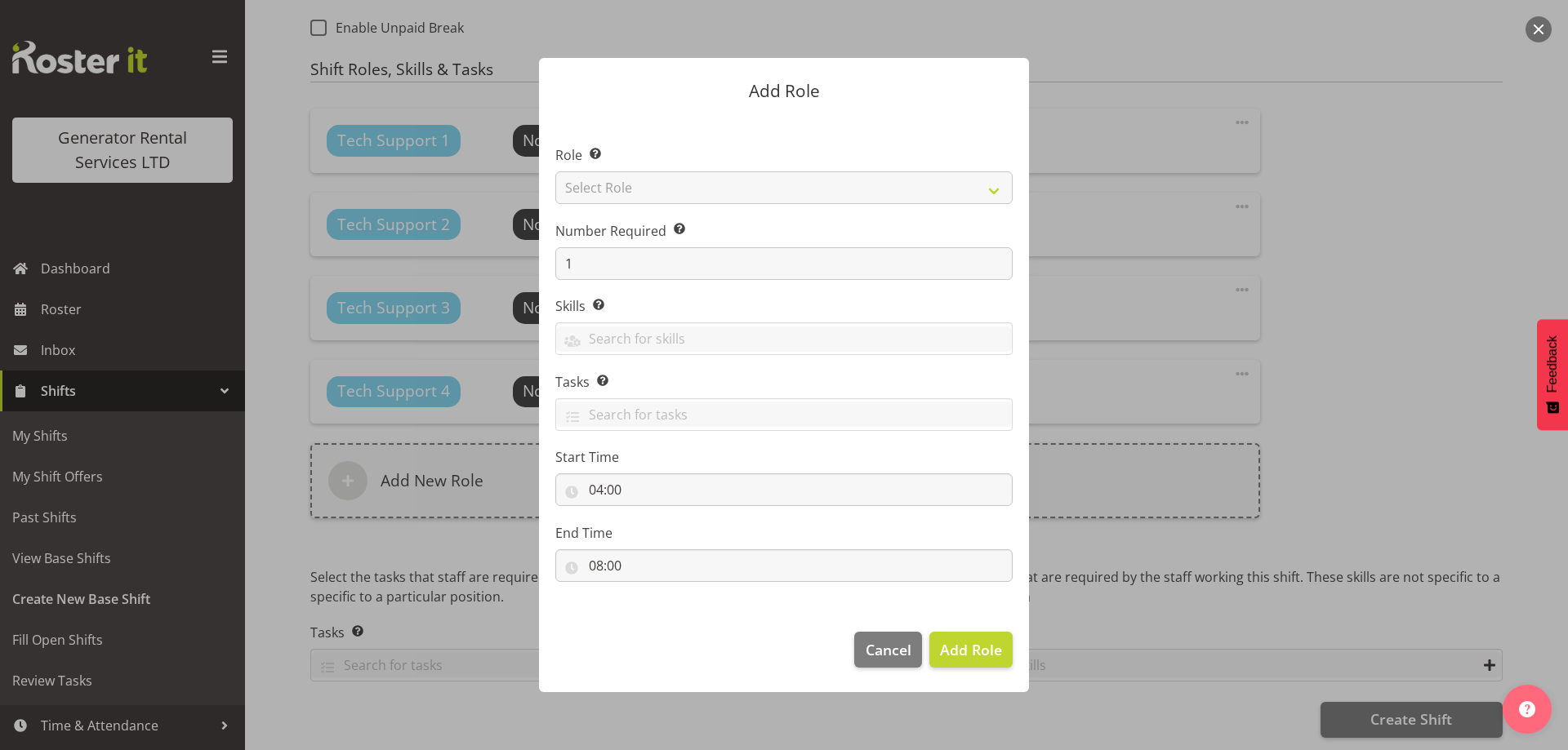
click at [737, 204] on section "Role Select the role you wish to add to the shift. Select Role Account Manager …" at bounding box center [784, 366] width 490 height 500
click at [737, 182] on select "Select Role Account Manager Electrician Engineering GM HSEQ manager MECH Mechan…" at bounding box center [784, 188] width 458 height 32
select select "21"
click at [555, 172] on select "Select Role Account Manager Electrician Engineering GM HSEQ manager MECH Mechan…" at bounding box center [784, 188] width 458 height 32
click at [969, 652] on span "Add Role" at bounding box center [971, 650] width 62 height 20
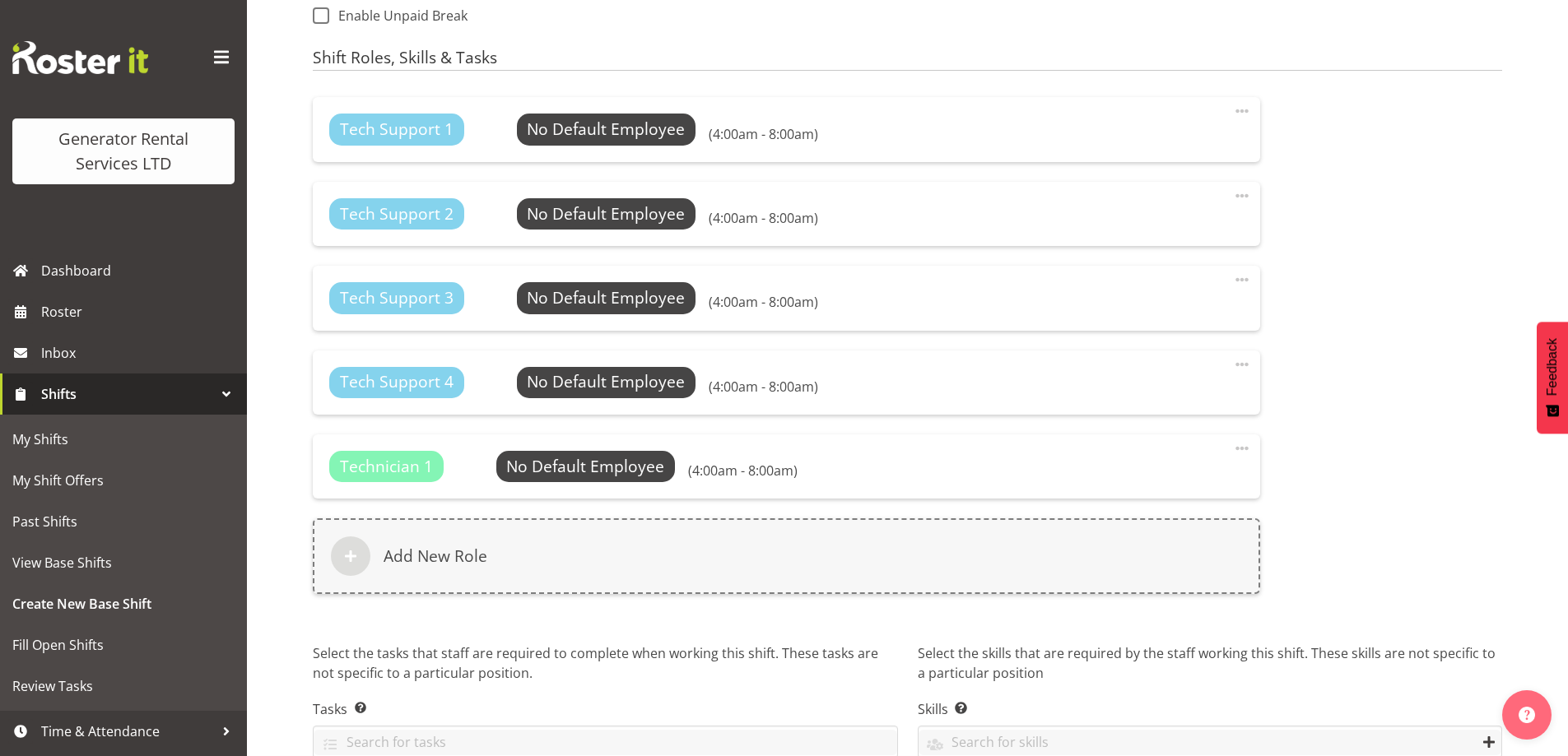
click at [1239, 369] on span at bounding box center [1243, 365] width 20 height 20
click at [1154, 435] on link "Delete" at bounding box center [1173, 430] width 158 height 29
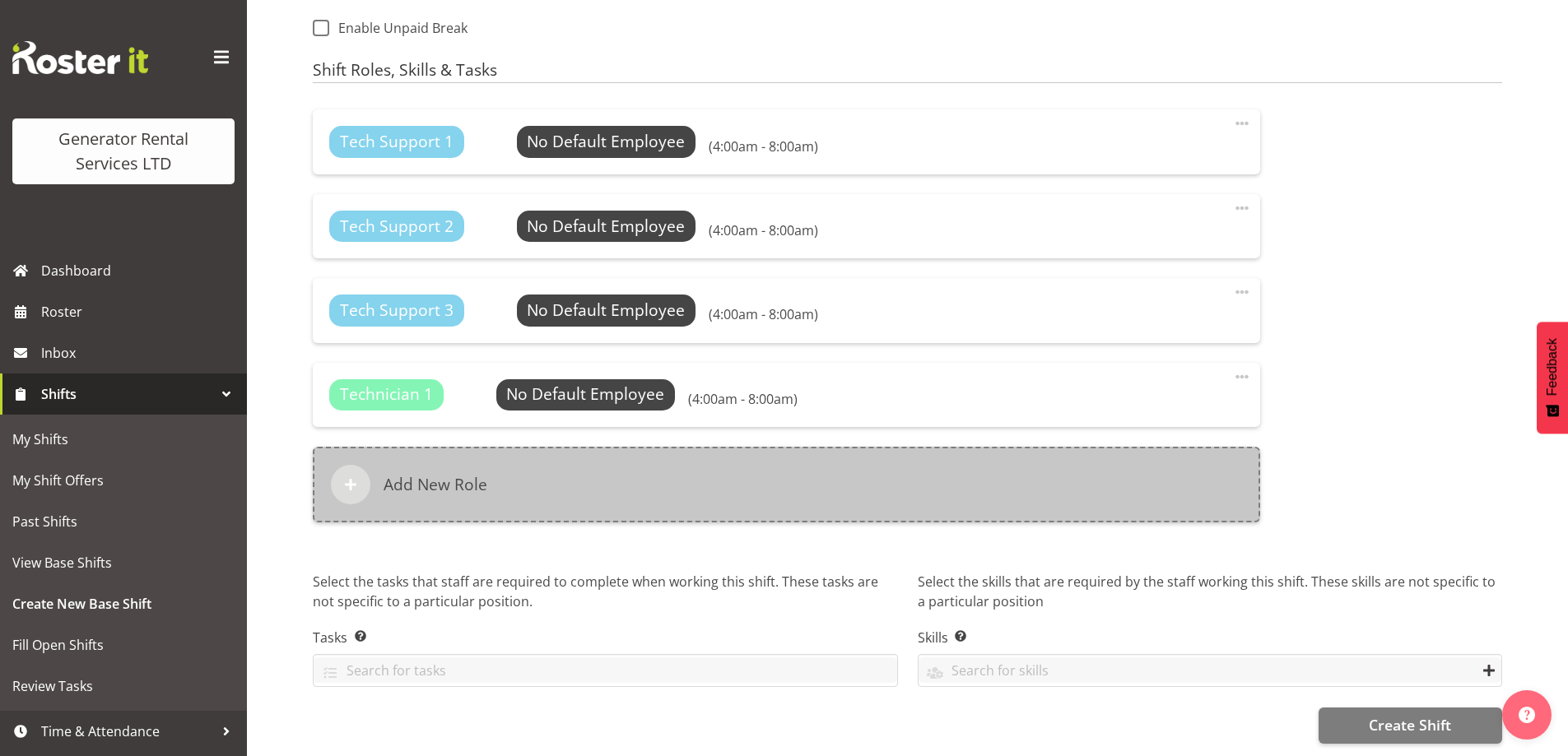
click at [710, 475] on div "Add New Role" at bounding box center [787, 485] width 948 height 76
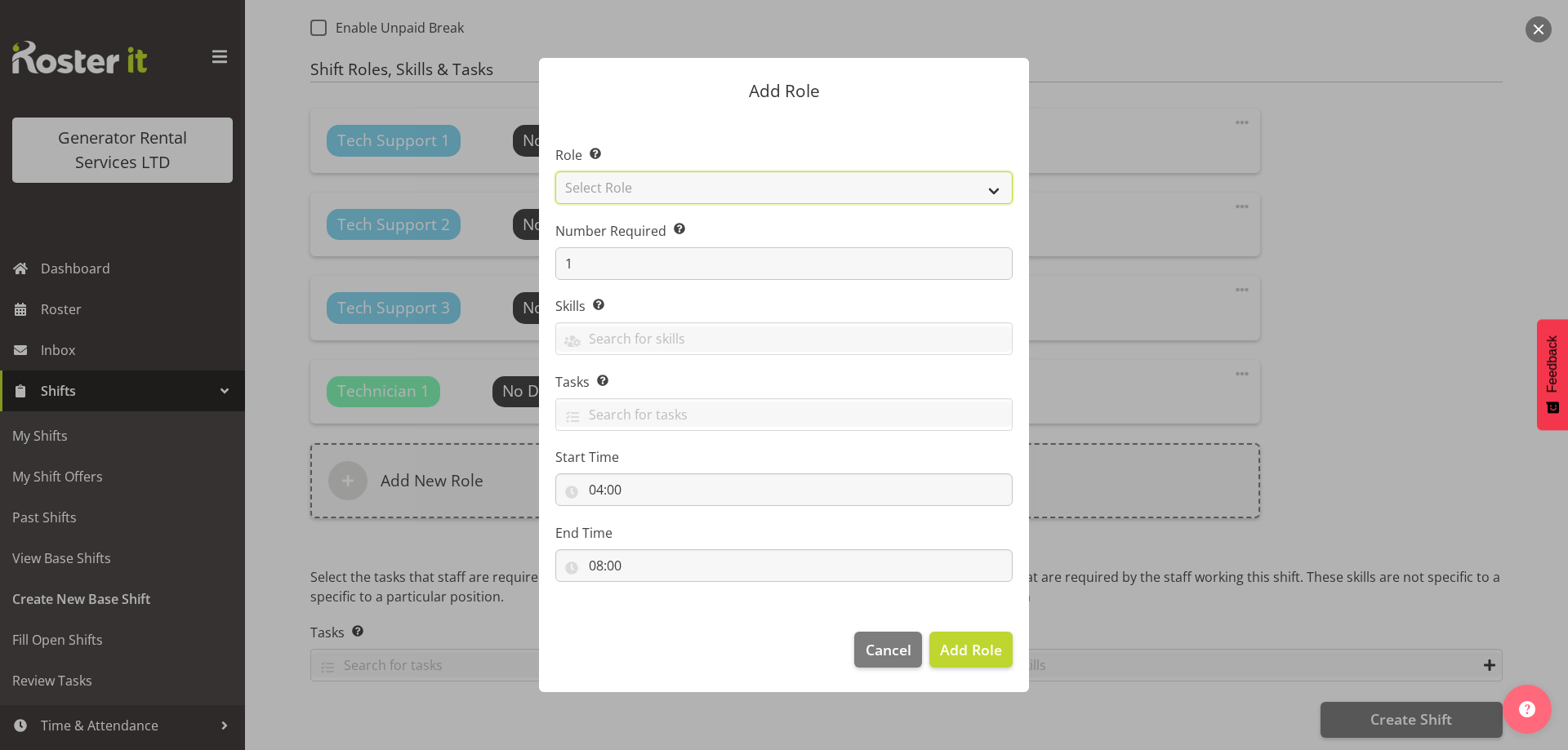
click at [645, 190] on select "Select Role Account Manager Electrician Engineering GM HSEQ manager MECH Mechan…" at bounding box center [784, 188] width 458 height 32
select select "27"
click at [555, 172] on select "Select Role Account Manager Electrician Engineering GM HSEQ manager MECH Mechan…" at bounding box center [784, 188] width 458 height 32
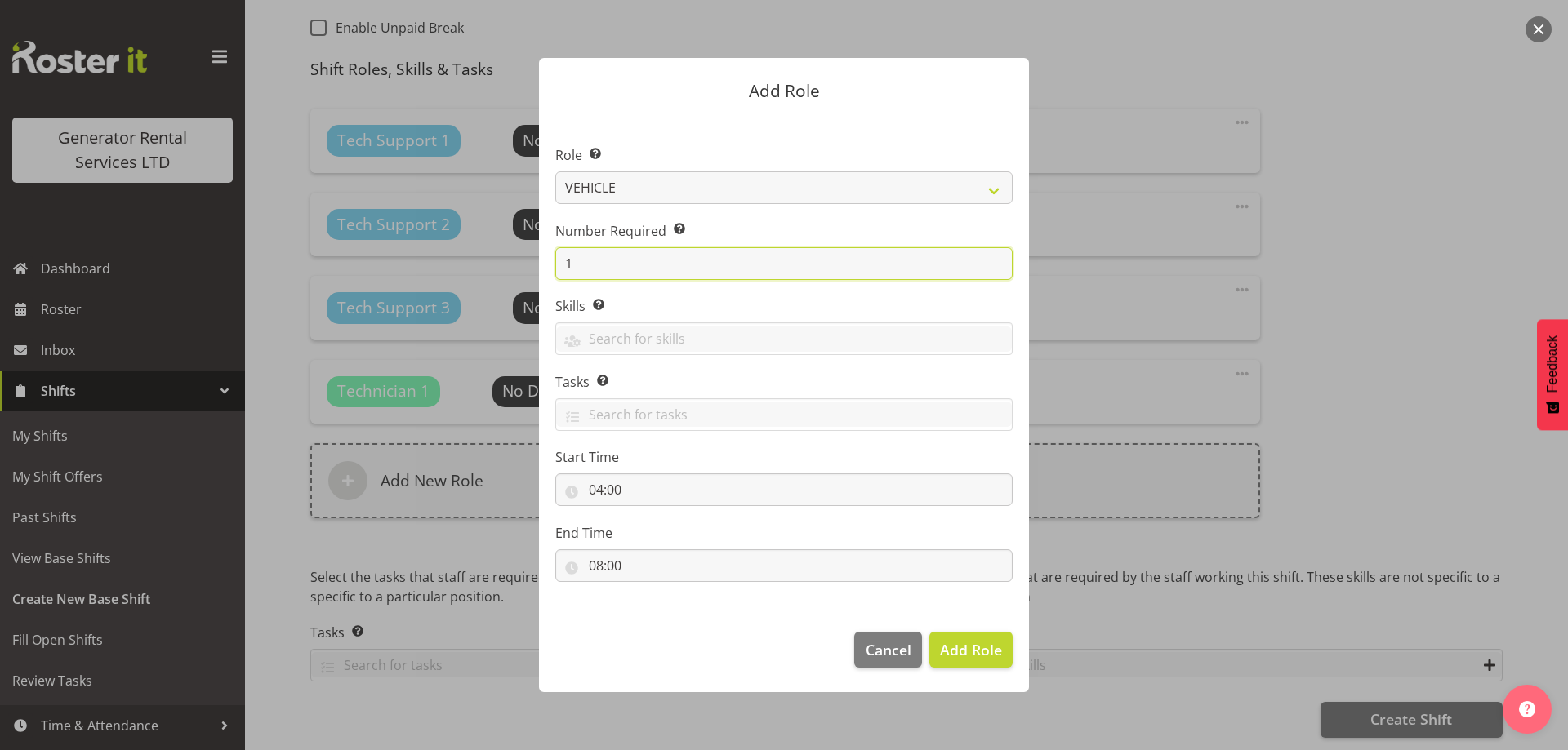
click at [652, 269] on input "1" at bounding box center [784, 263] width 458 height 32
type input "3"
click at [958, 649] on span "Add 3 Roles" at bounding box center [961, 650] width 82 height 20
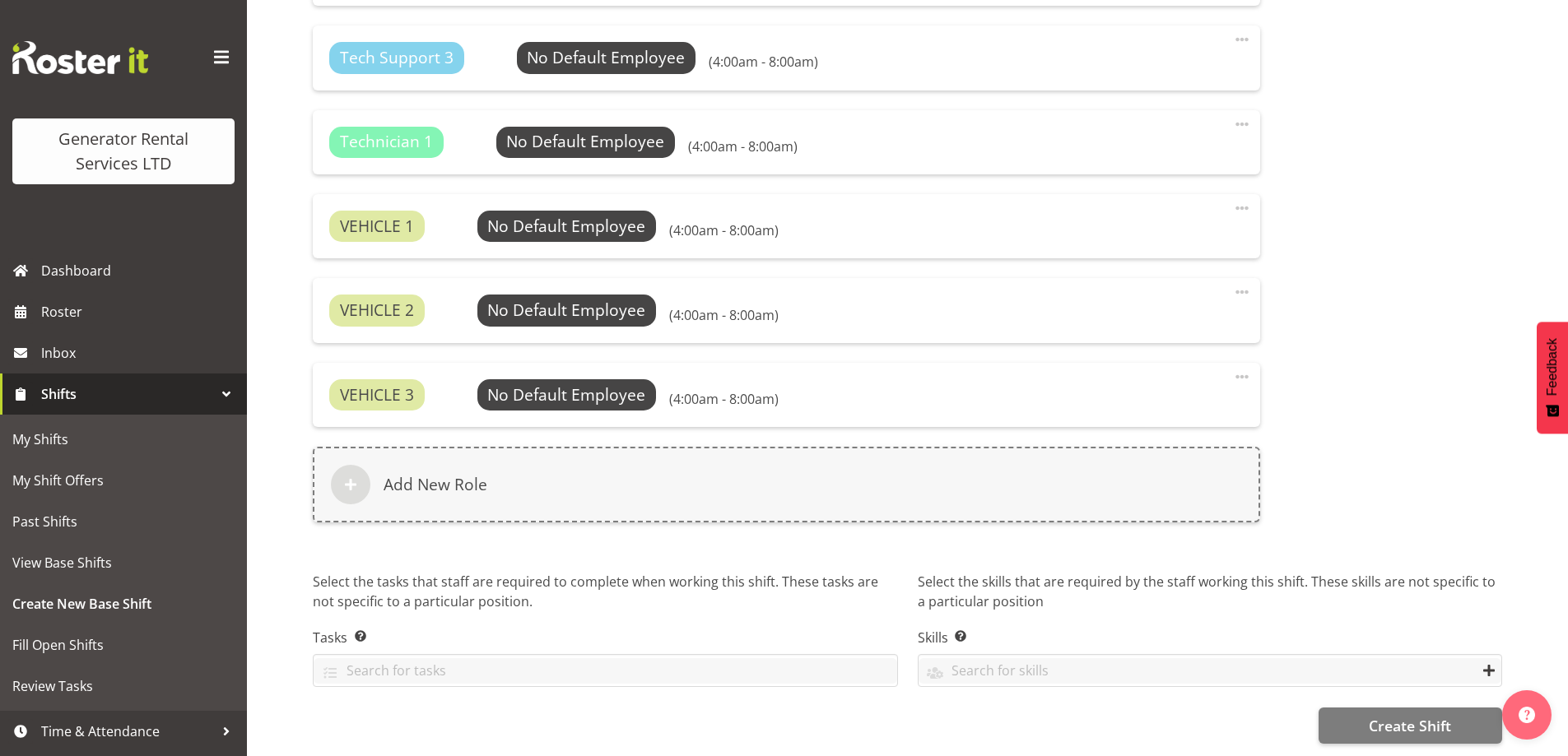
scroll to position [1252, 0]
click at [1405, 715] on span "Create Shift" at bounding box center [1410, 725] width 82 height 21
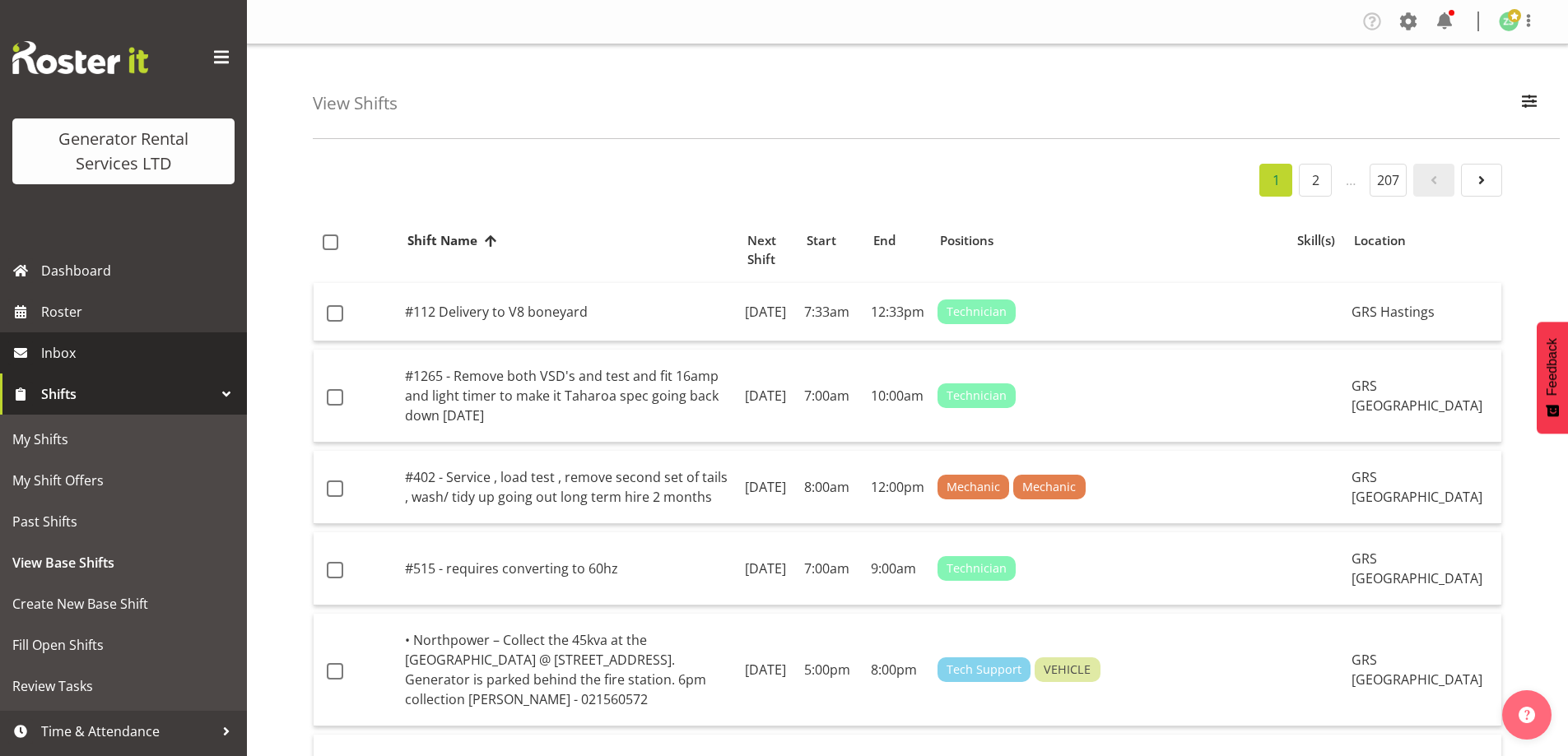
click at [86, 333] on link "Inbox" at bounding box center [124, 353] width 247 height 41
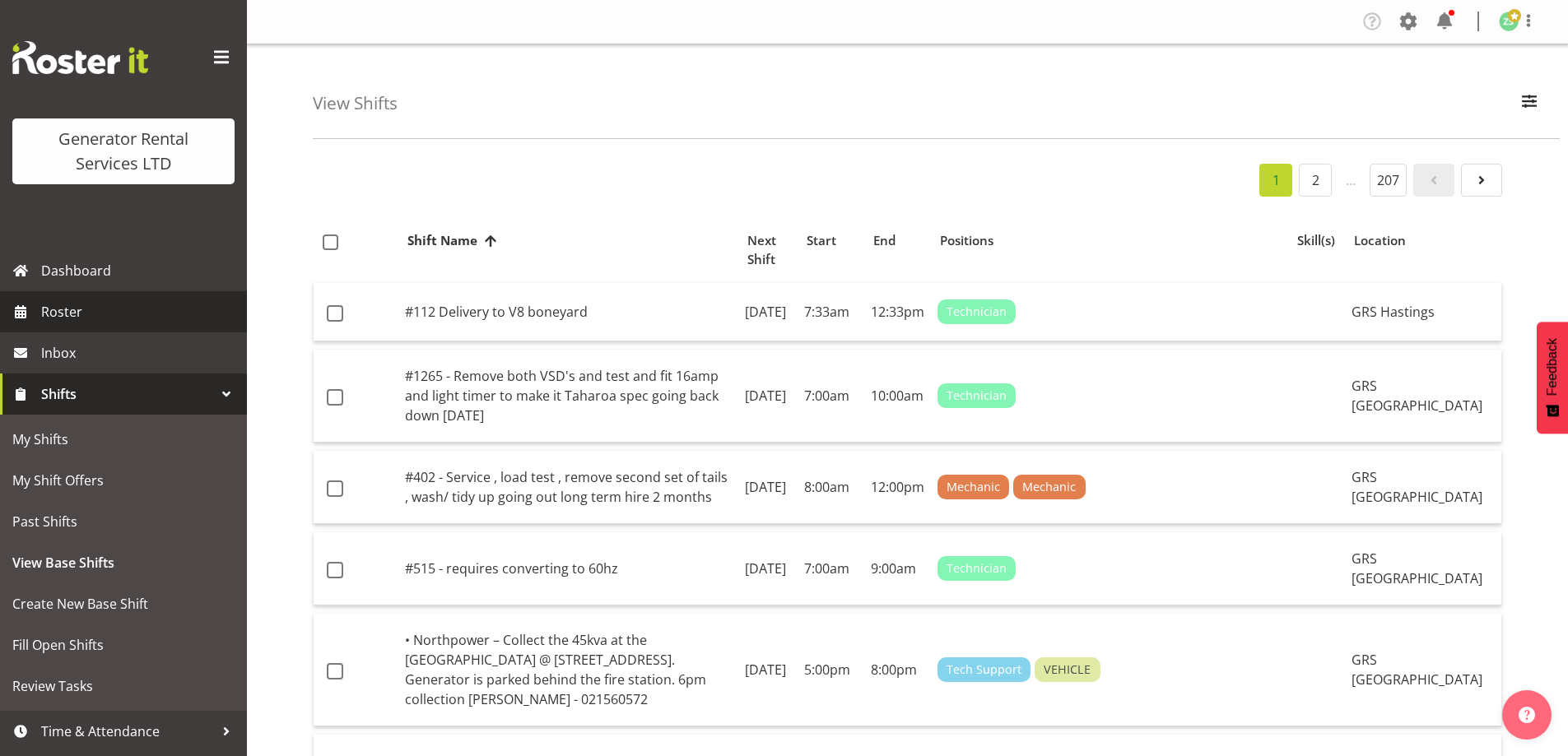
click at [86, 323] on span "Roster" at bounding box center [139, 312] width 197 height 24
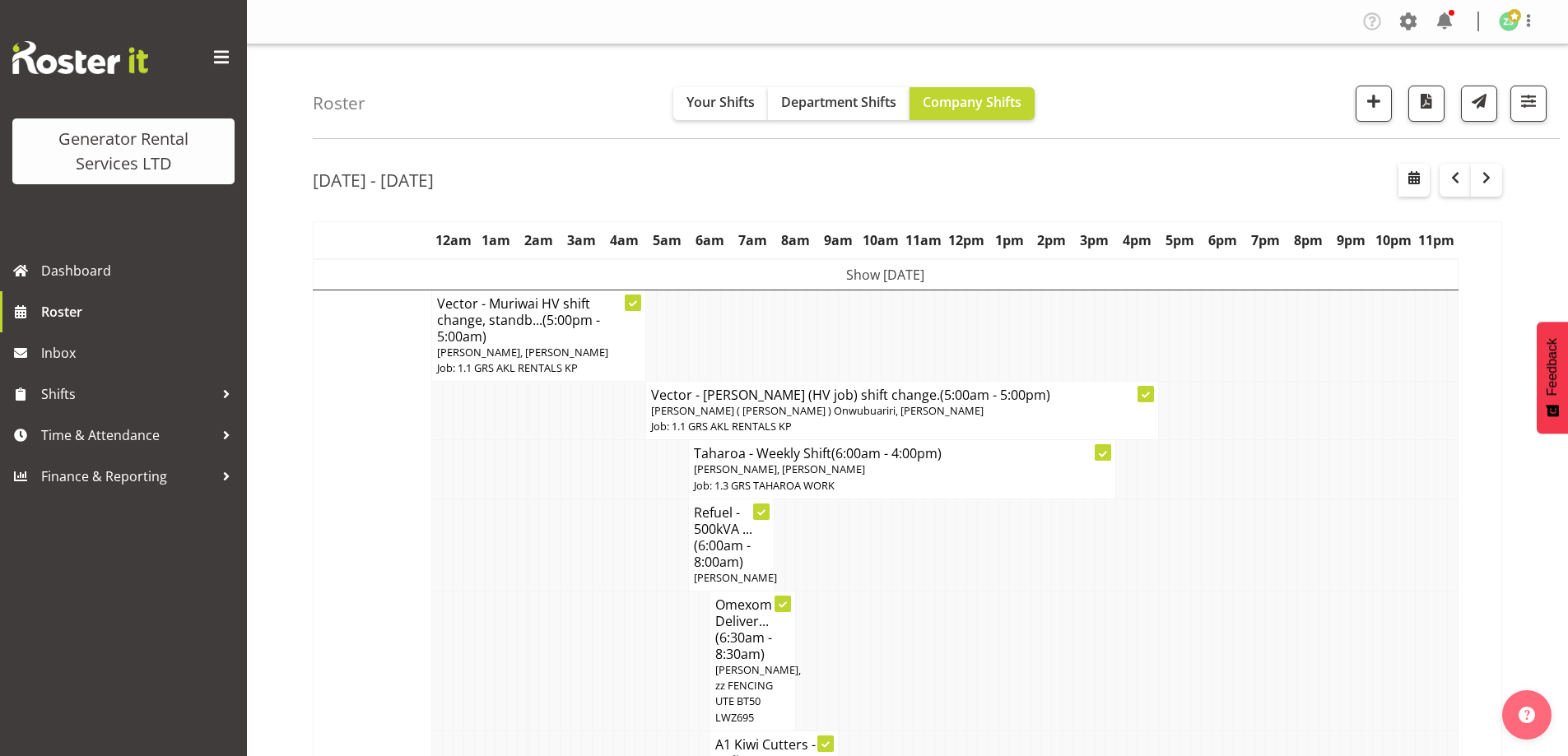
click at [971, 551] on td at bounding box center [971, 545] width 11 height 92
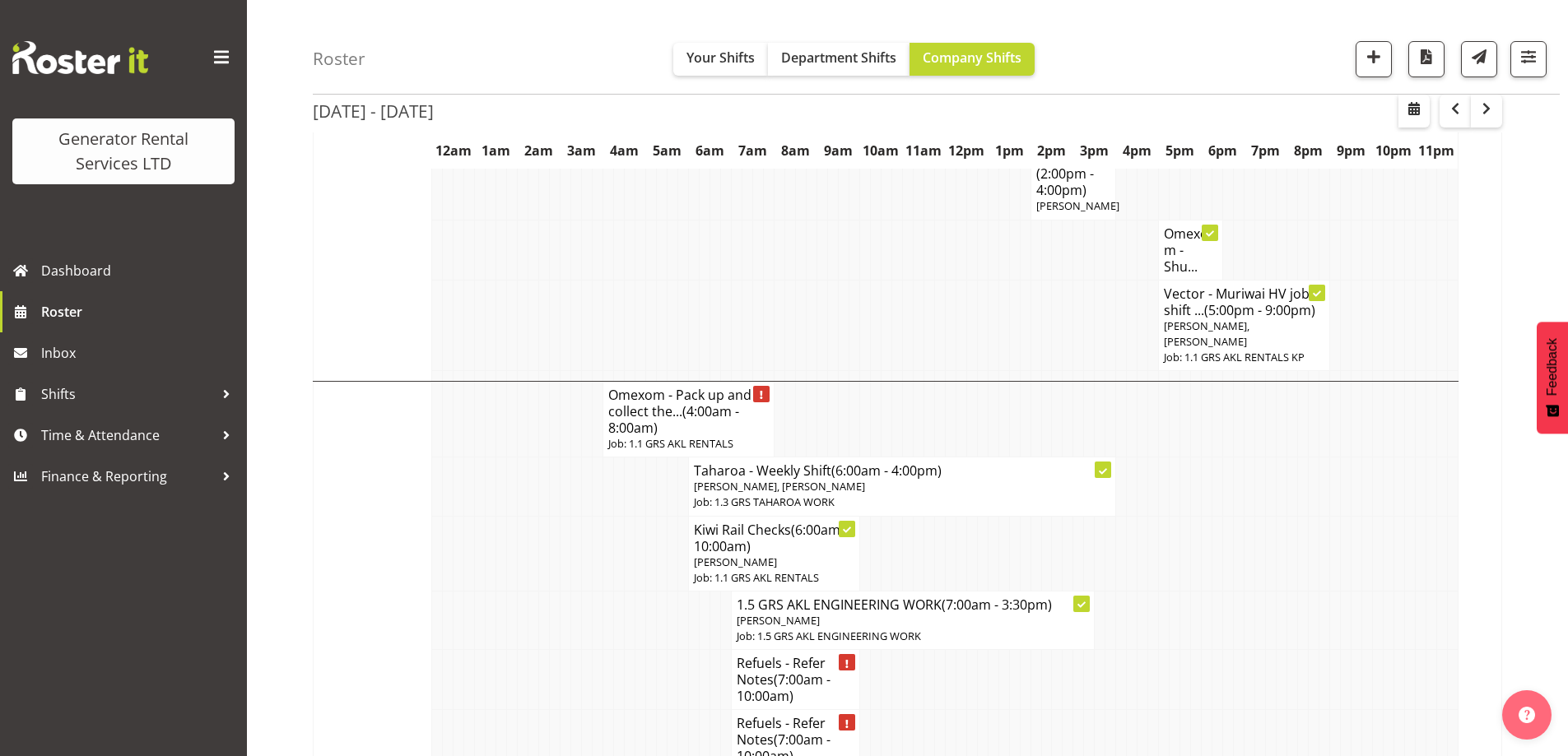
scroll to position [1646, 0]
click at [655, 649] on td at bounding box center [651, 680] width 11 height 60
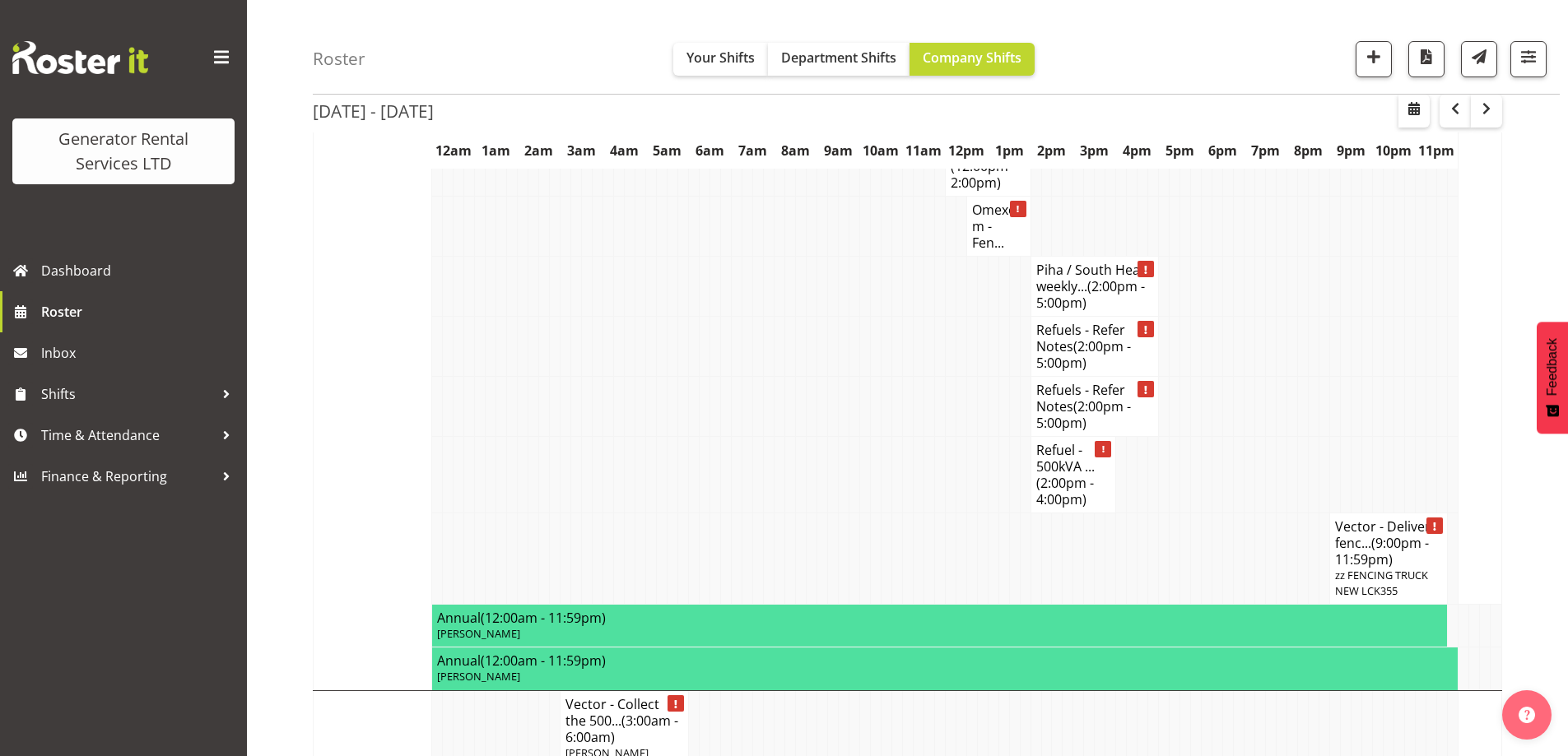
scroll to position [2633, 0]
